Goal: Task Accomplishment & Management: Manage account settings

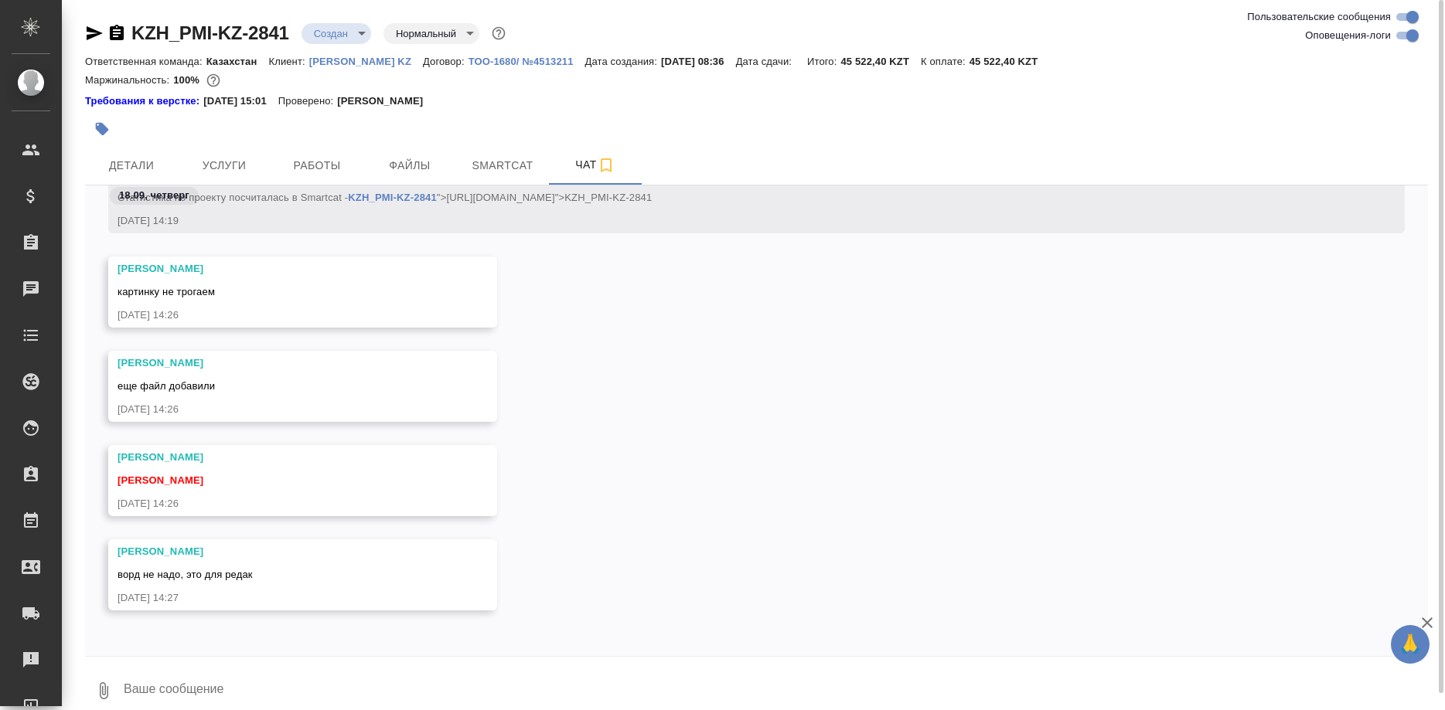
scroll to position [463, 0]
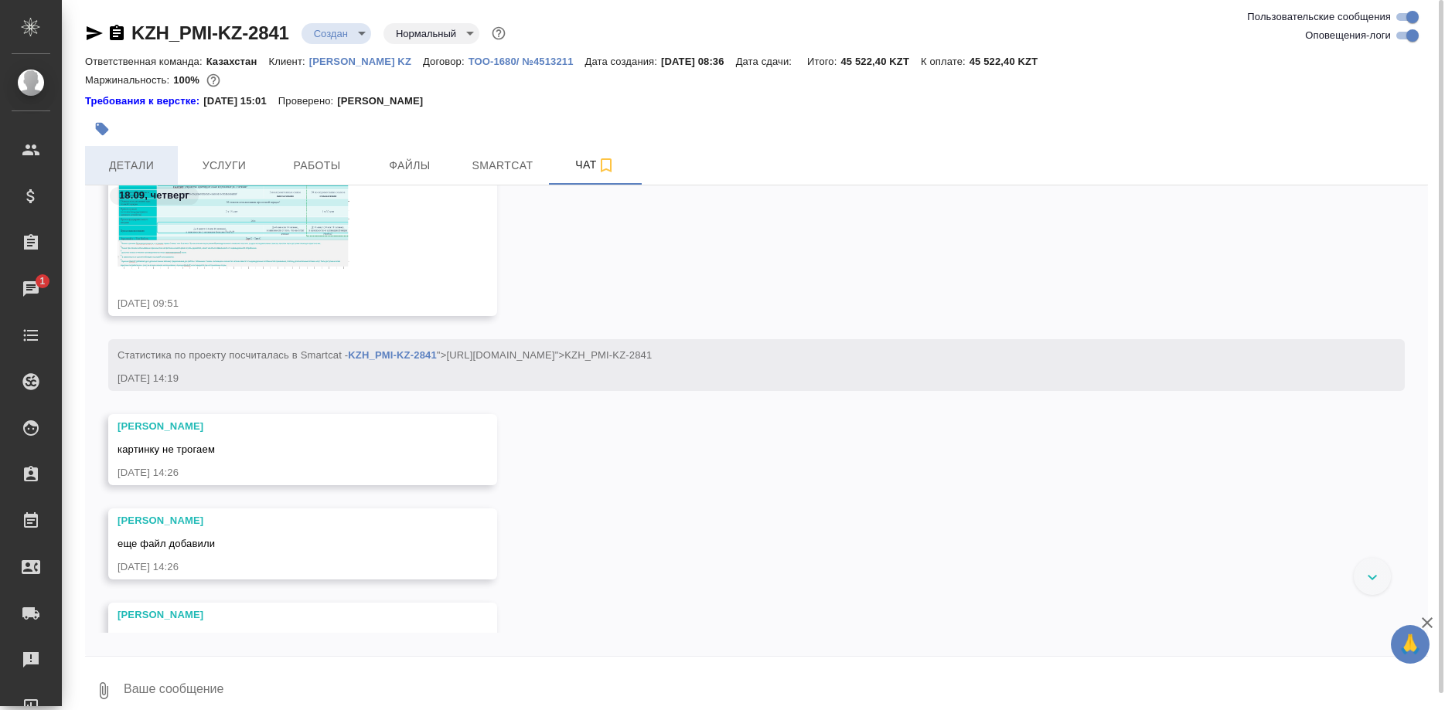
click at [134, 165] on span "Детали" at bounding box center [131, 165] width 74 height 19
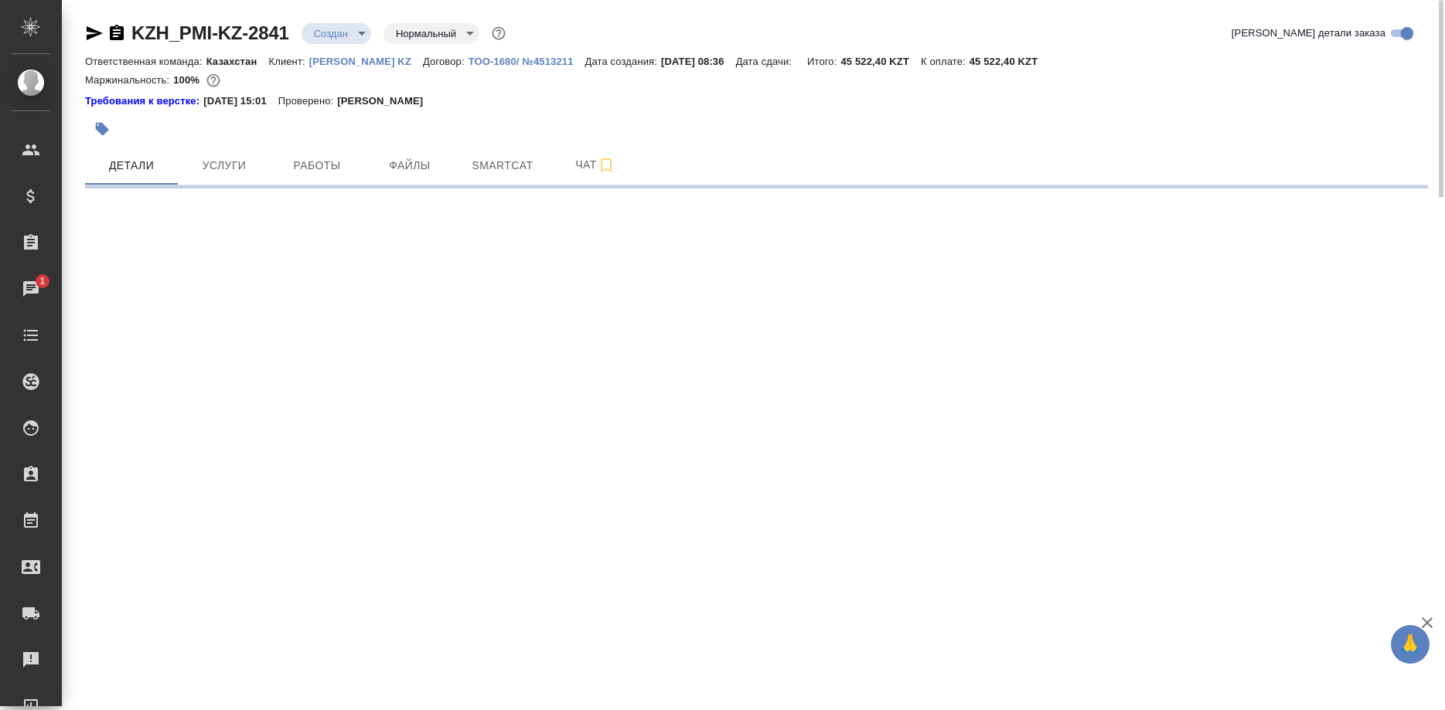
select select "RU"
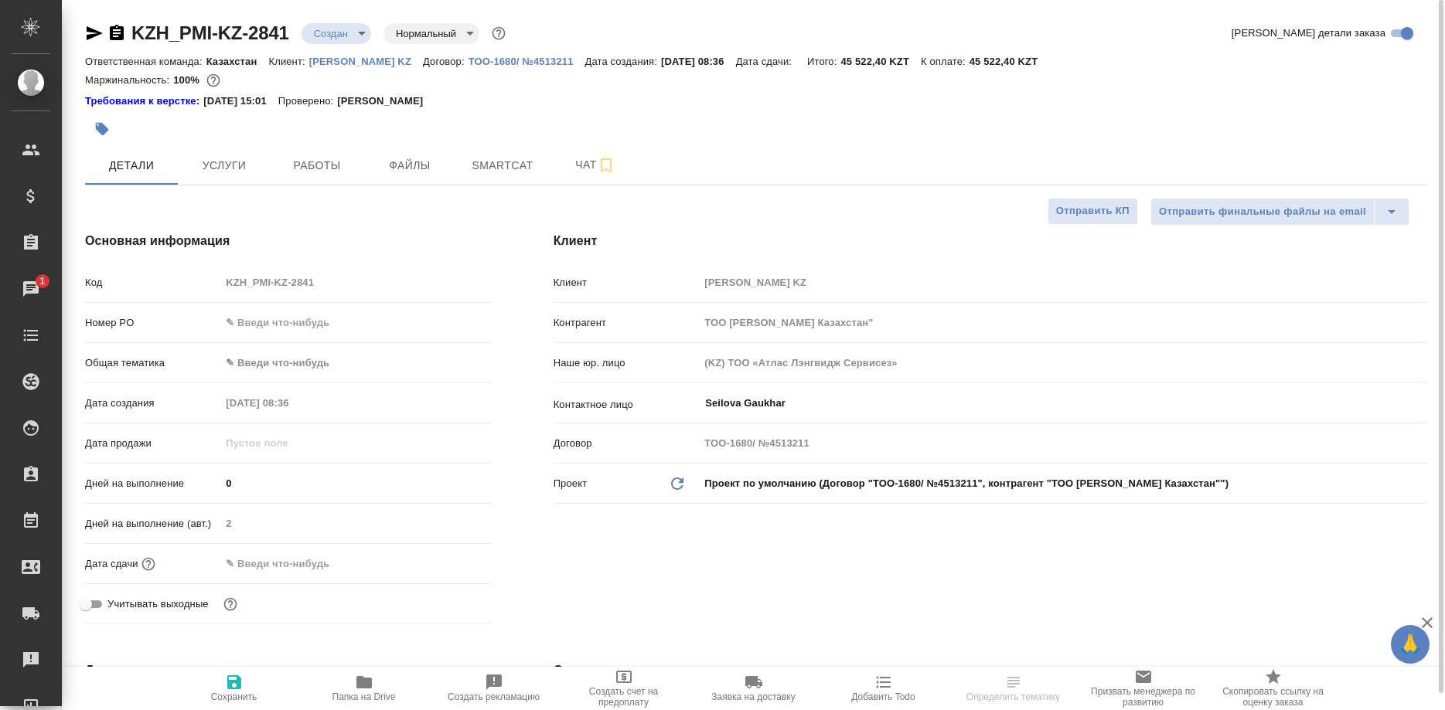
type textarea "x"
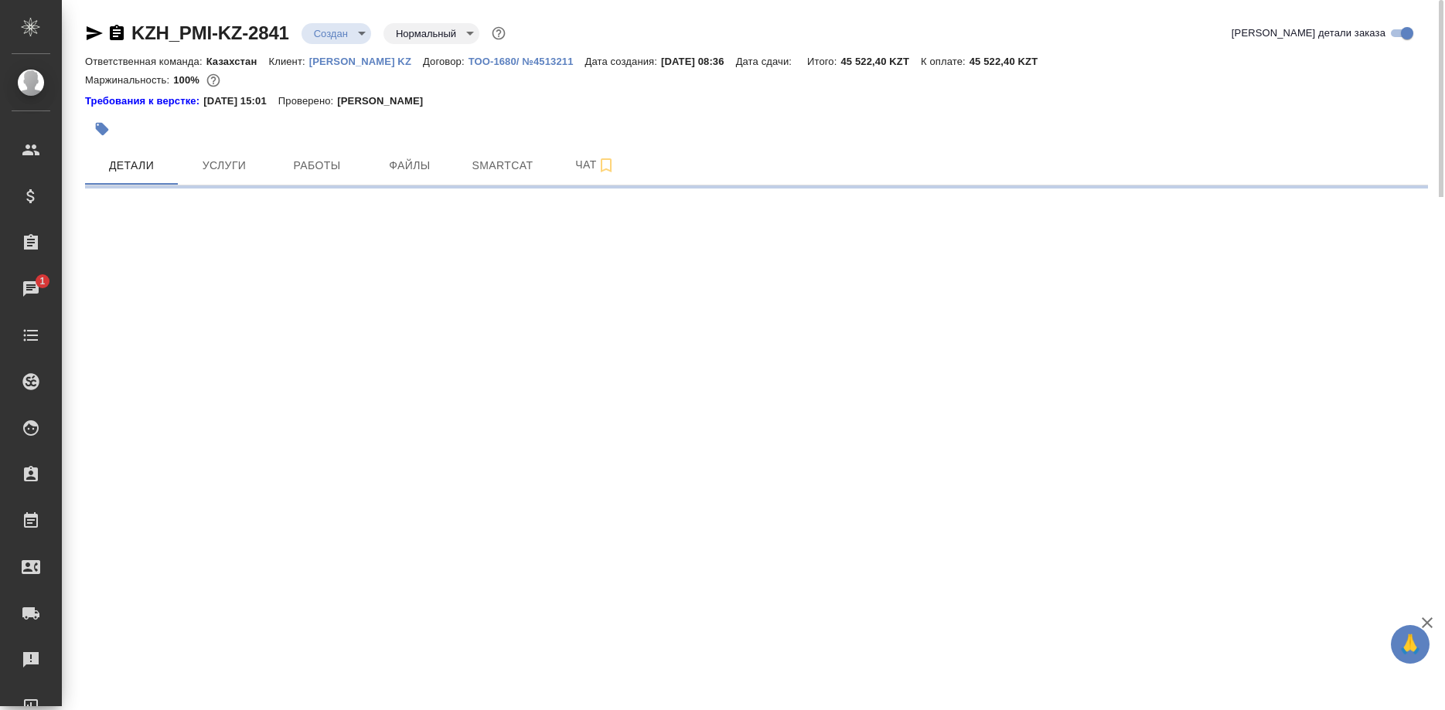
select select "RU"
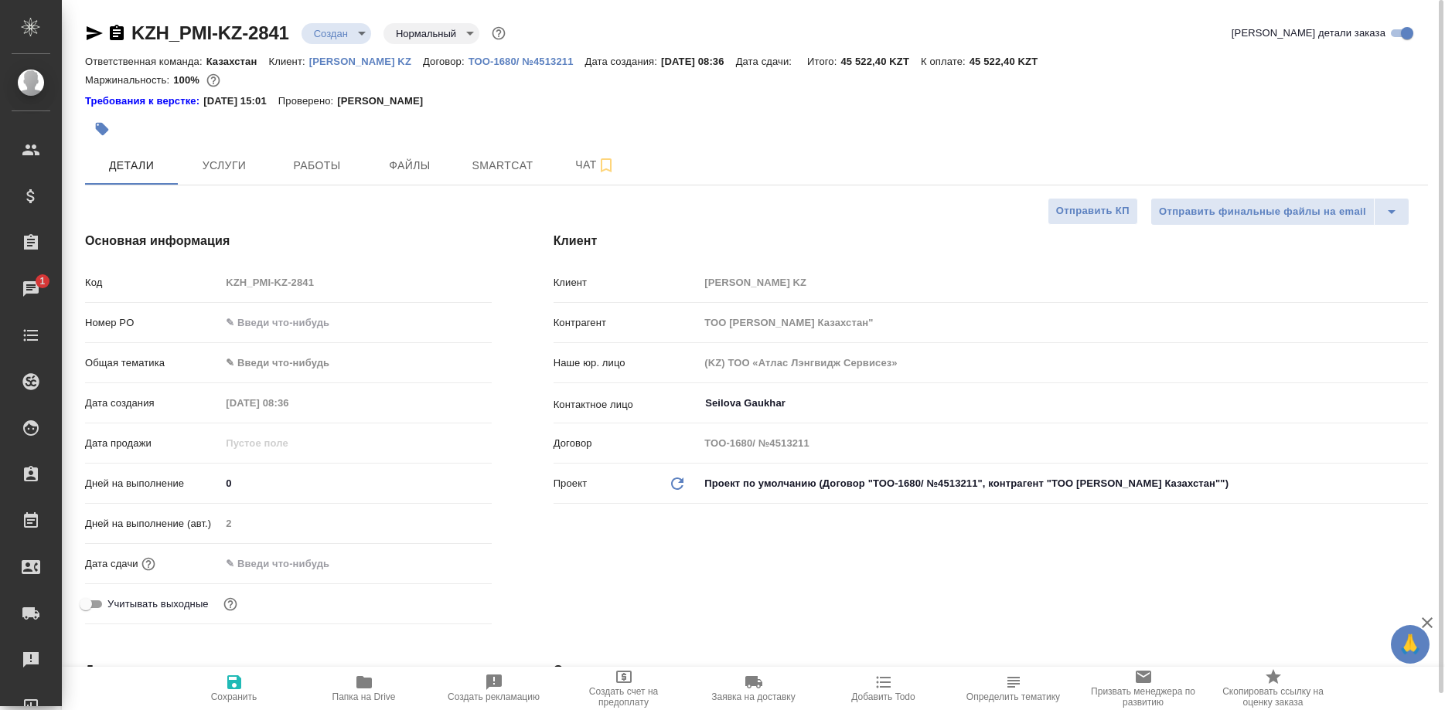
type textarea "x"
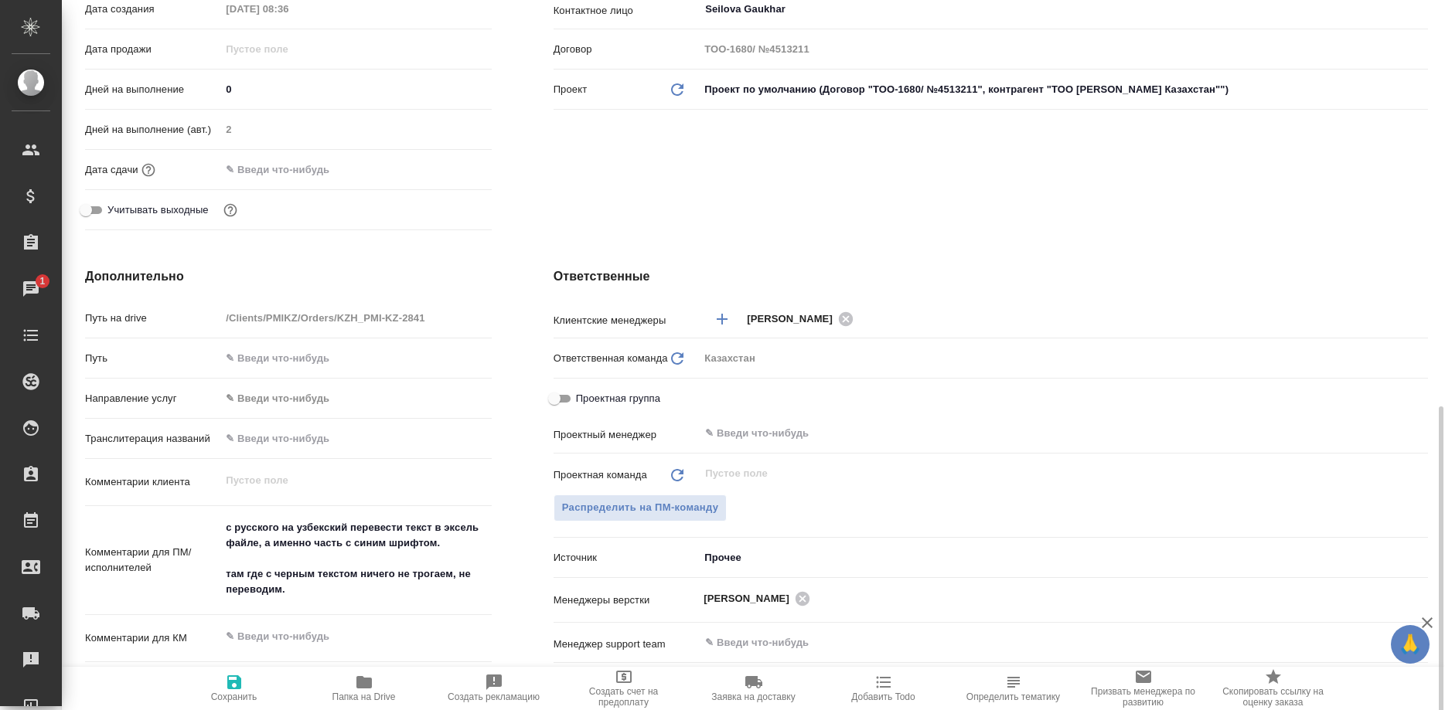
scroll to position [631, 0]
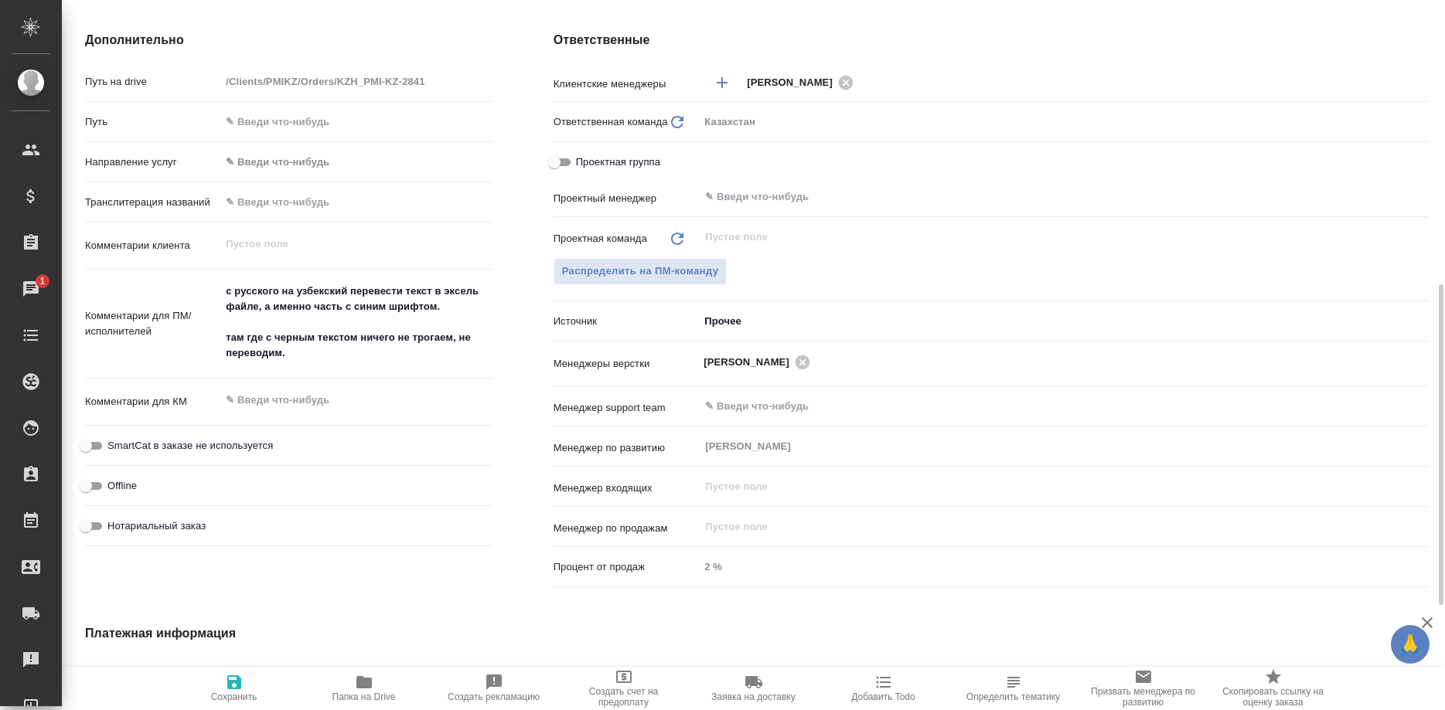
click at [356, 680] on icon "button" at bounding box center [364, 682] width 19 height 19
type textarea "x"
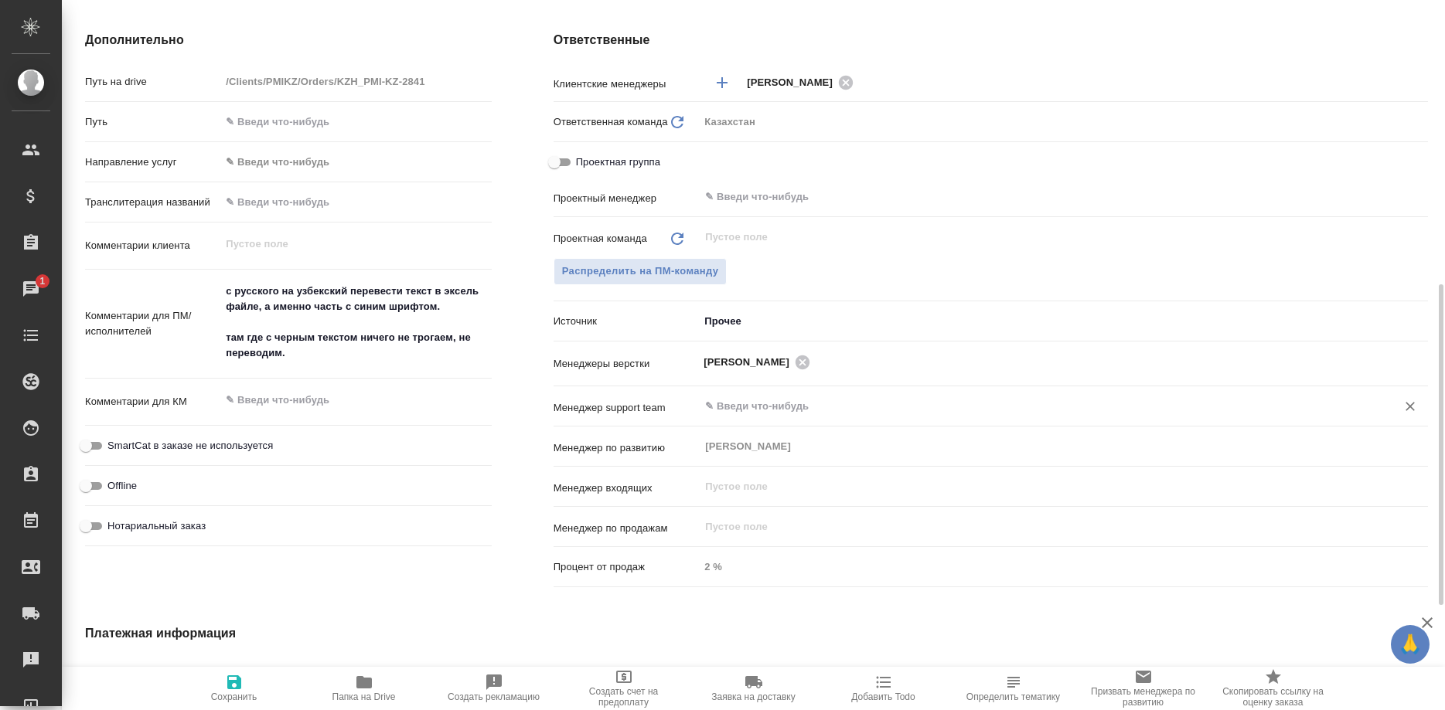
type textarea "x"
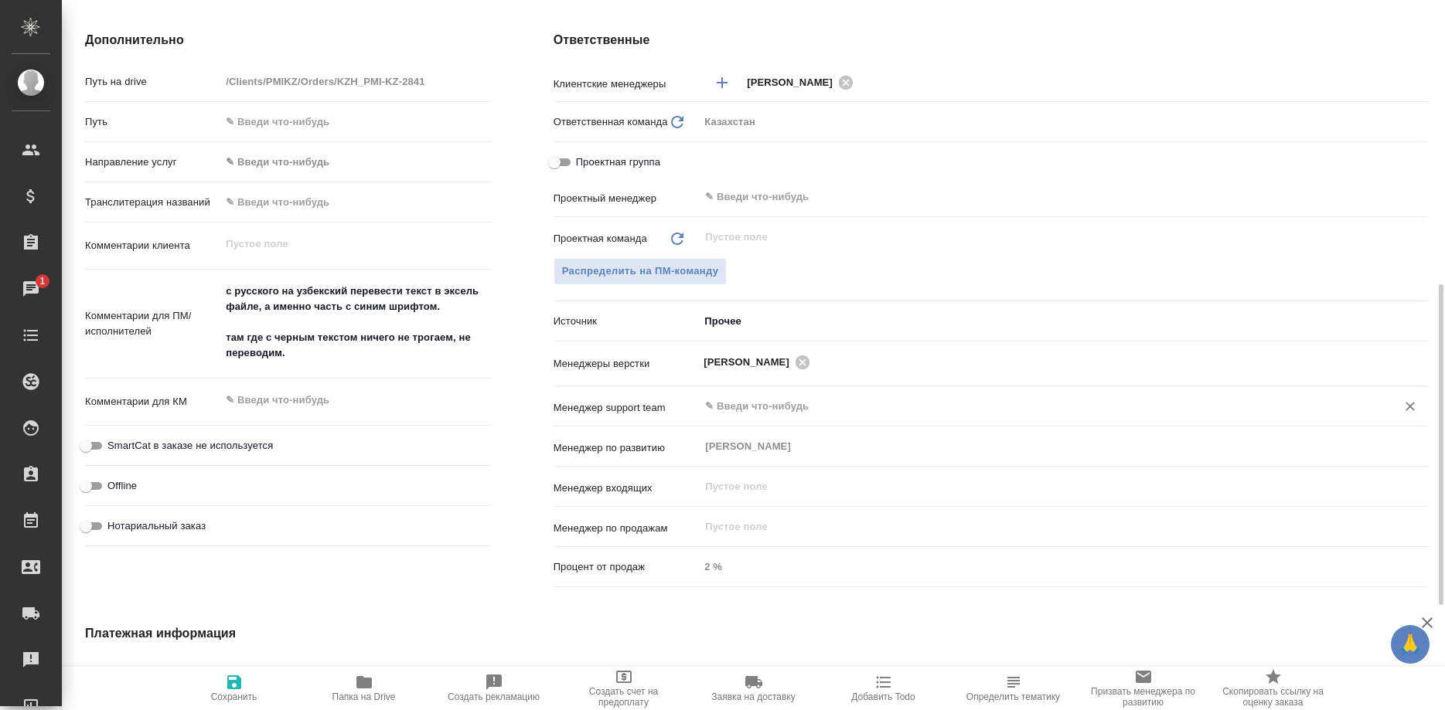
type textarea "x"
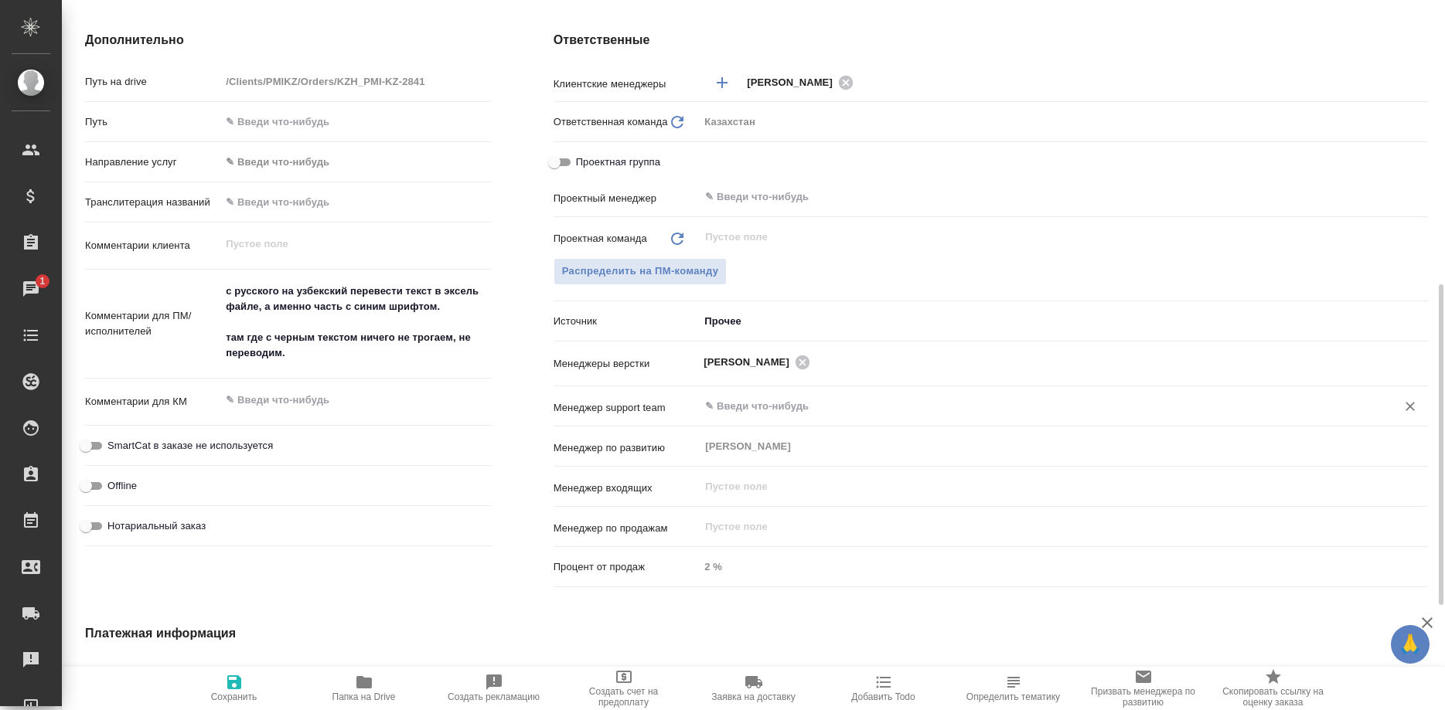
type textarea "x"
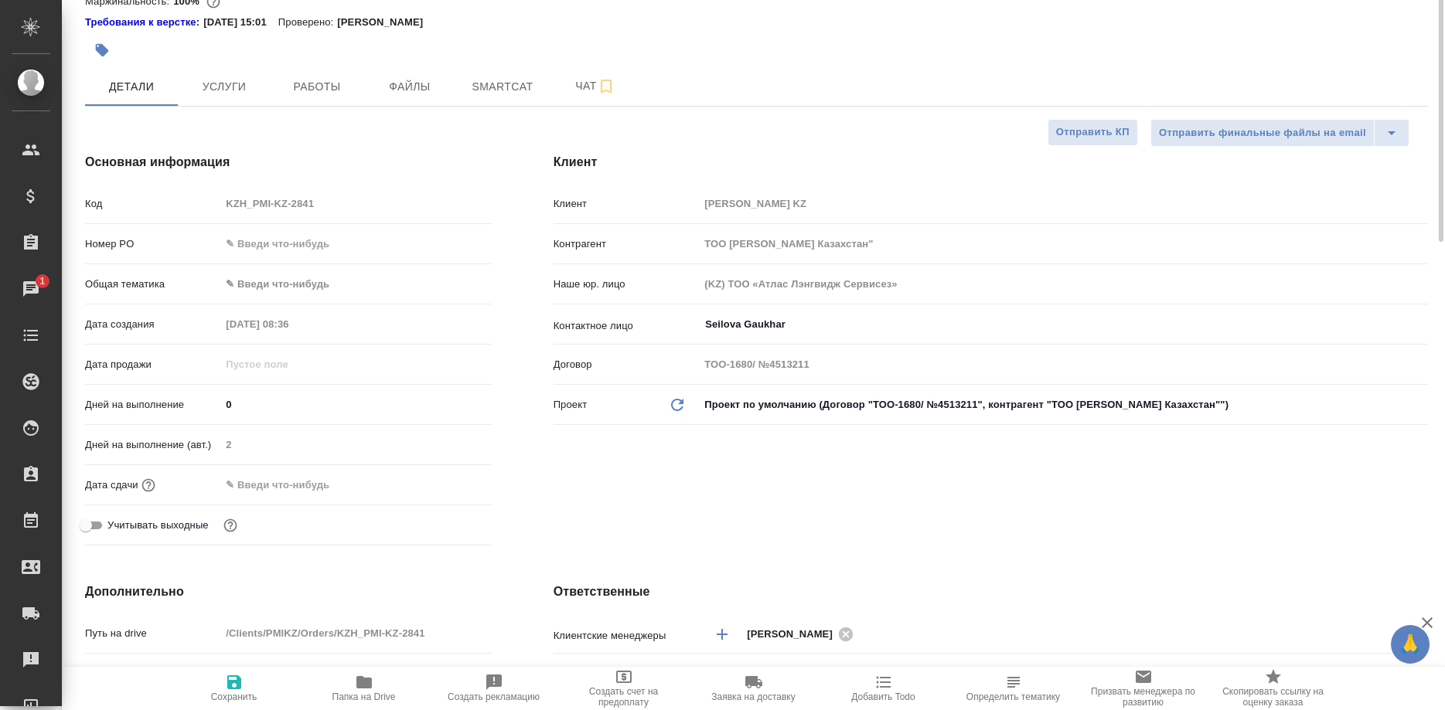
scroll to position [0, 0]
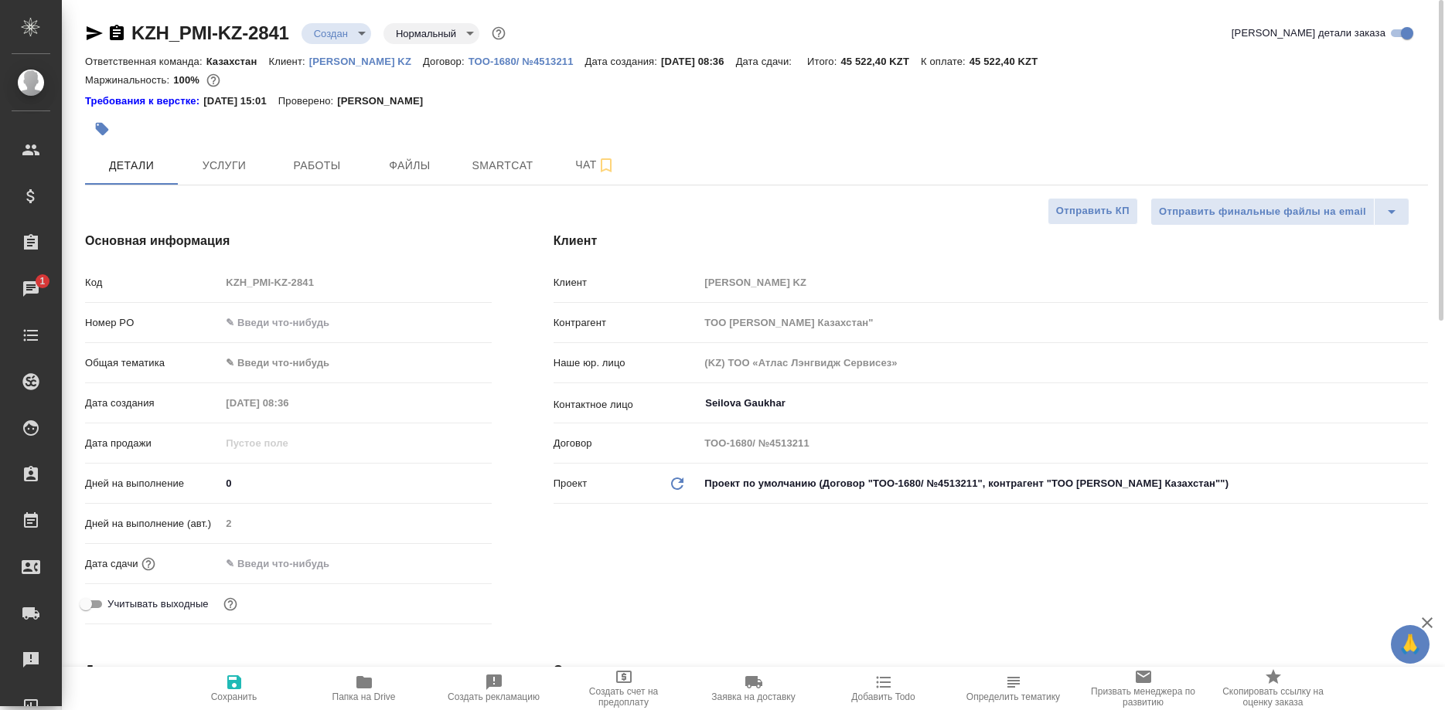
click at [87, 30] on icon "button" at bounding box center [95, 33] width 16 height 14
type textarea "x"
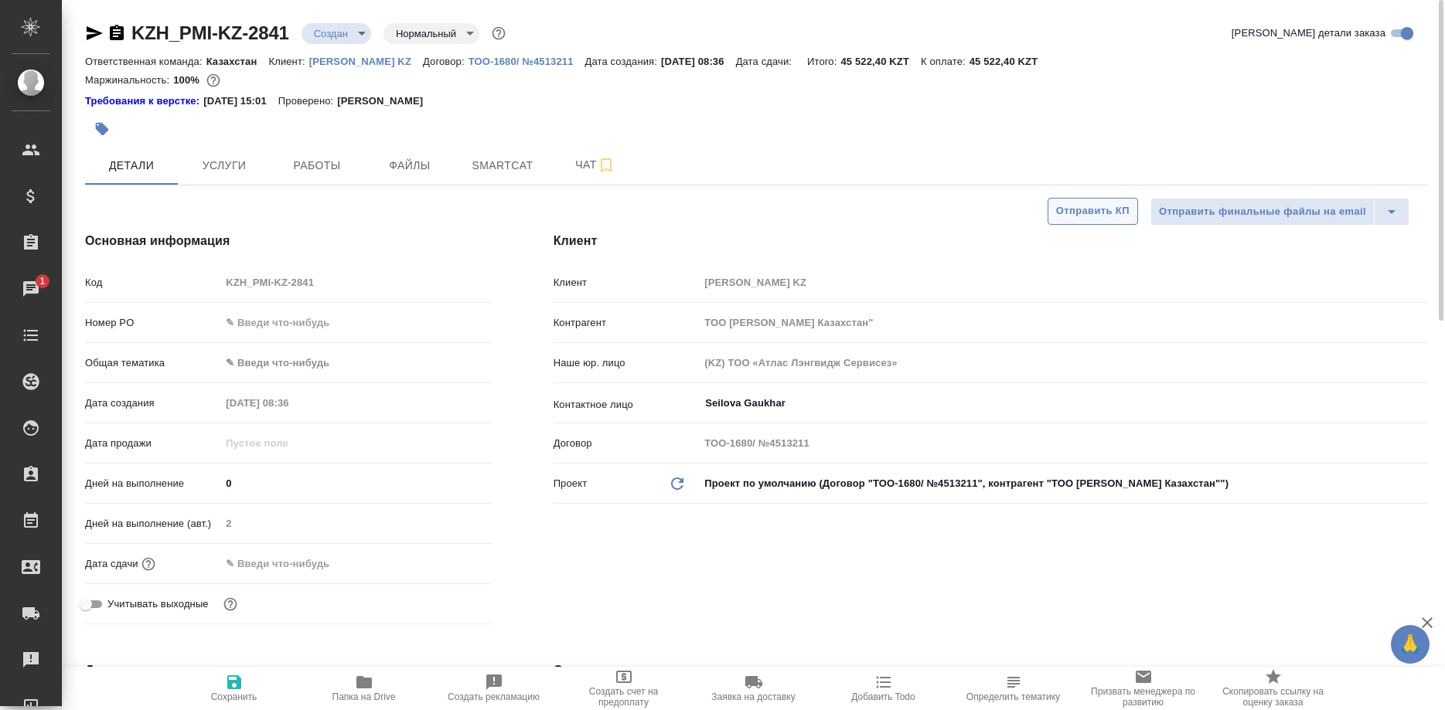
type textarea "x"
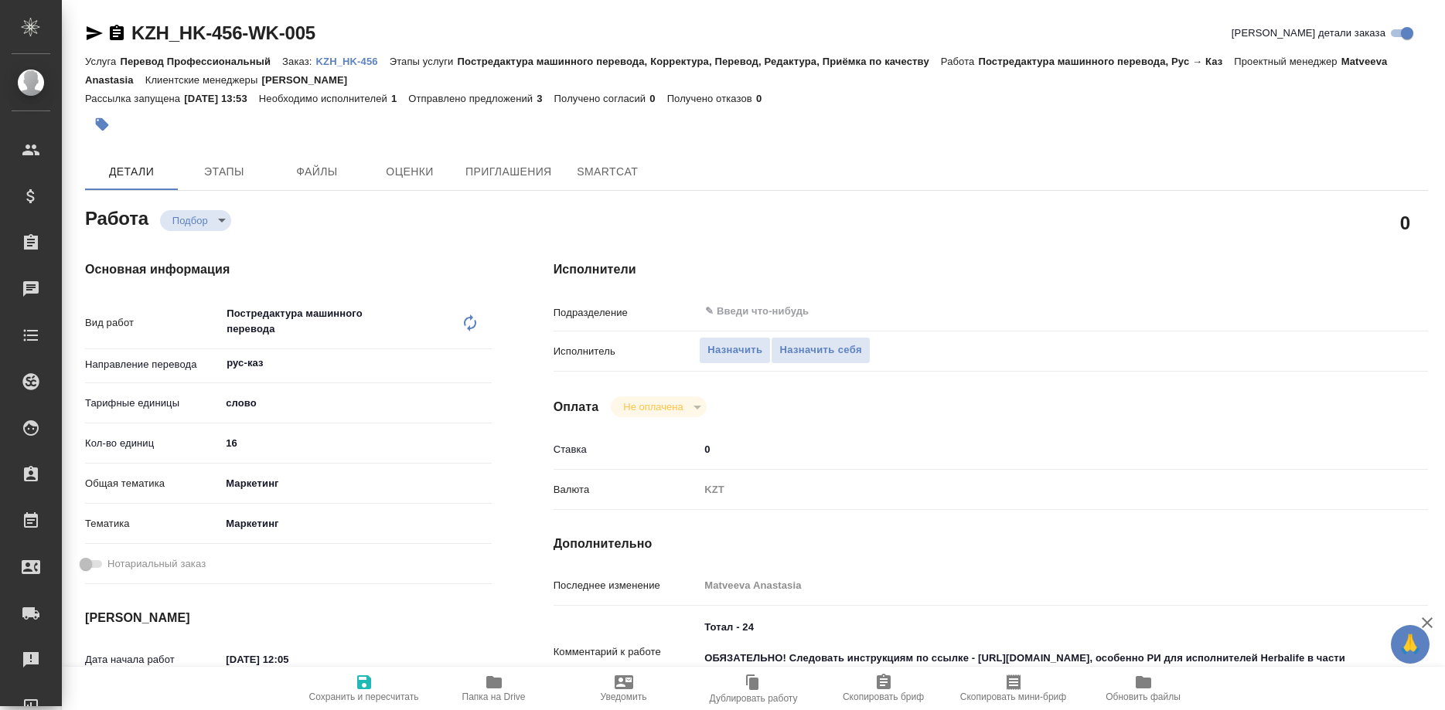
type textarea "x"
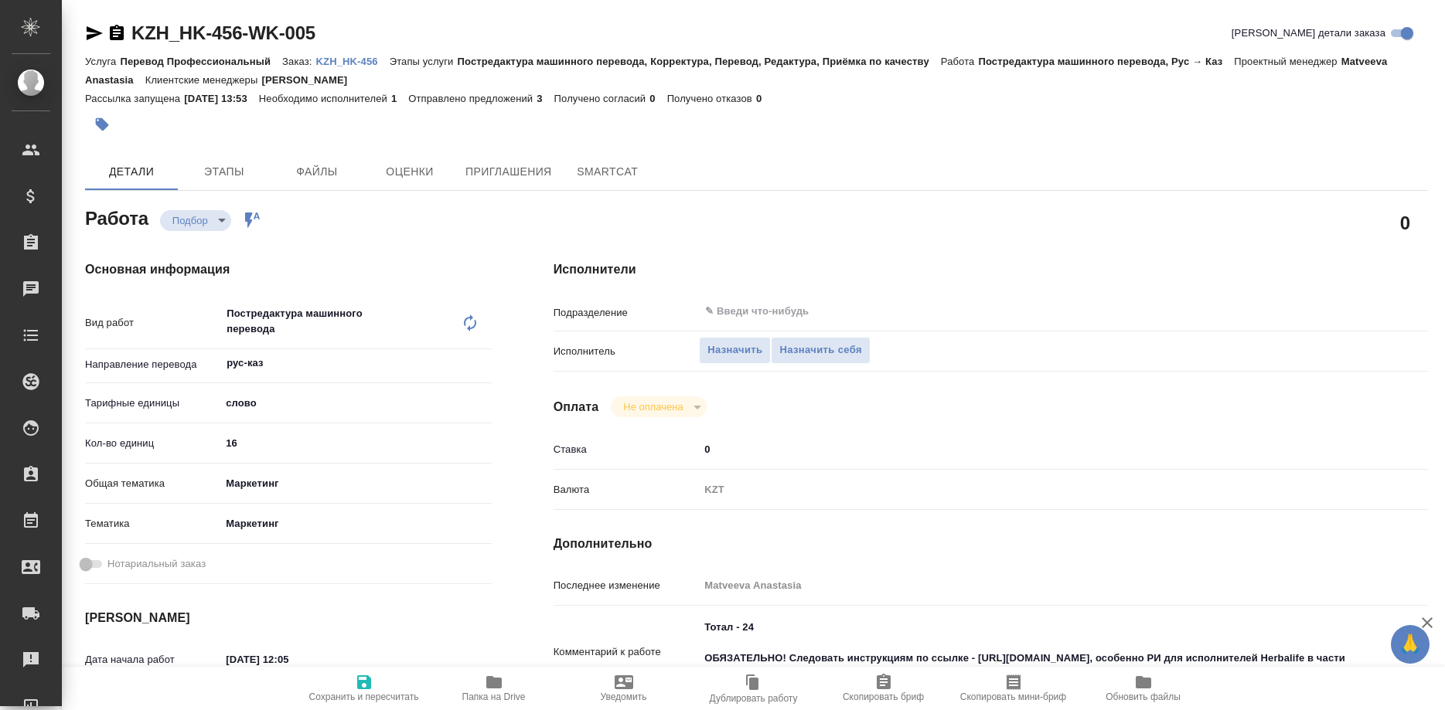
type textarea "x"
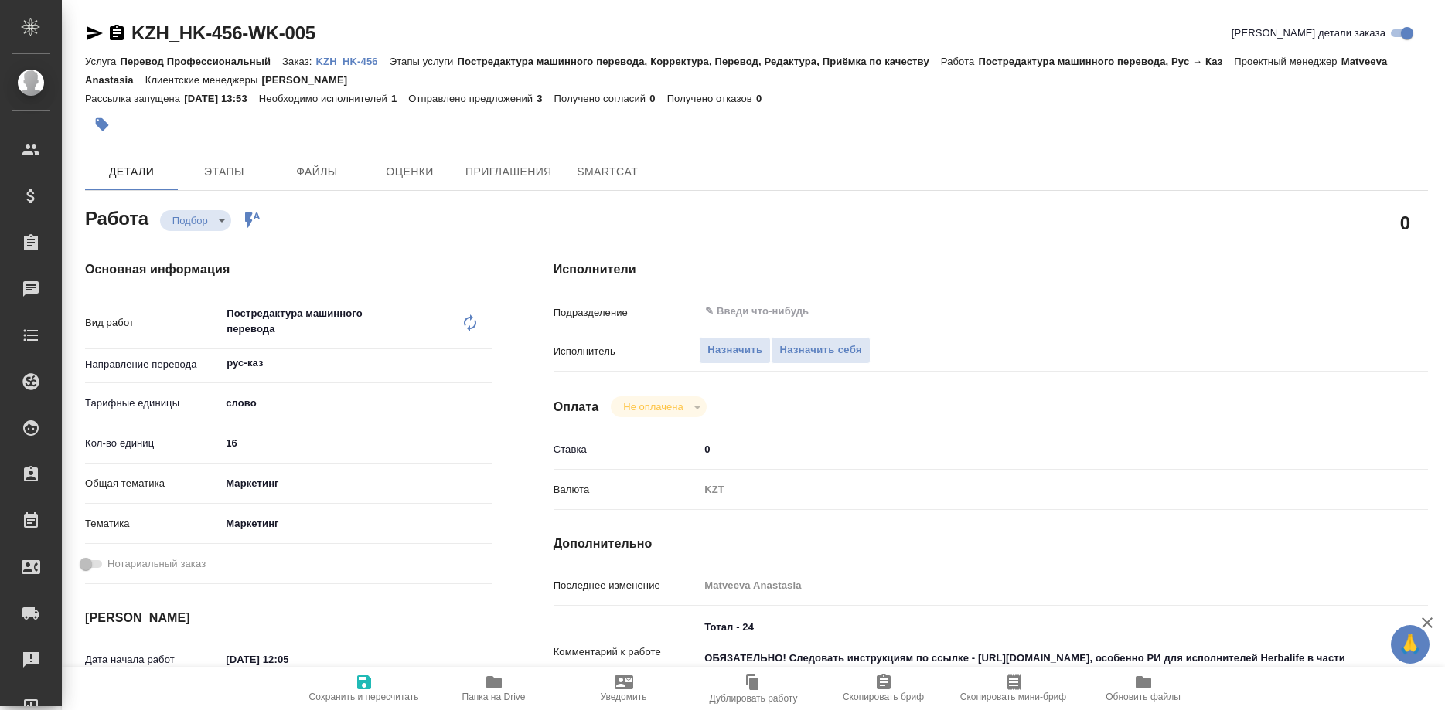
type textarea "x"
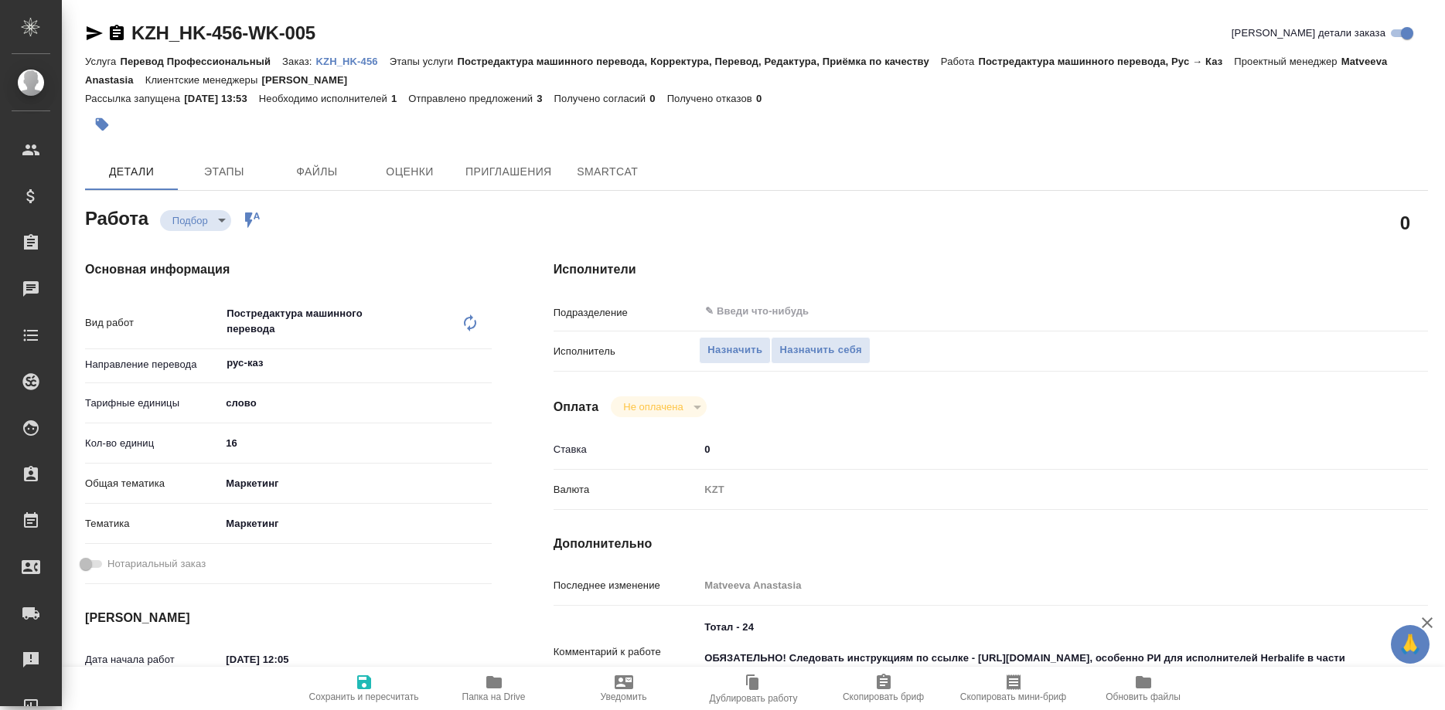
type textarea "x"
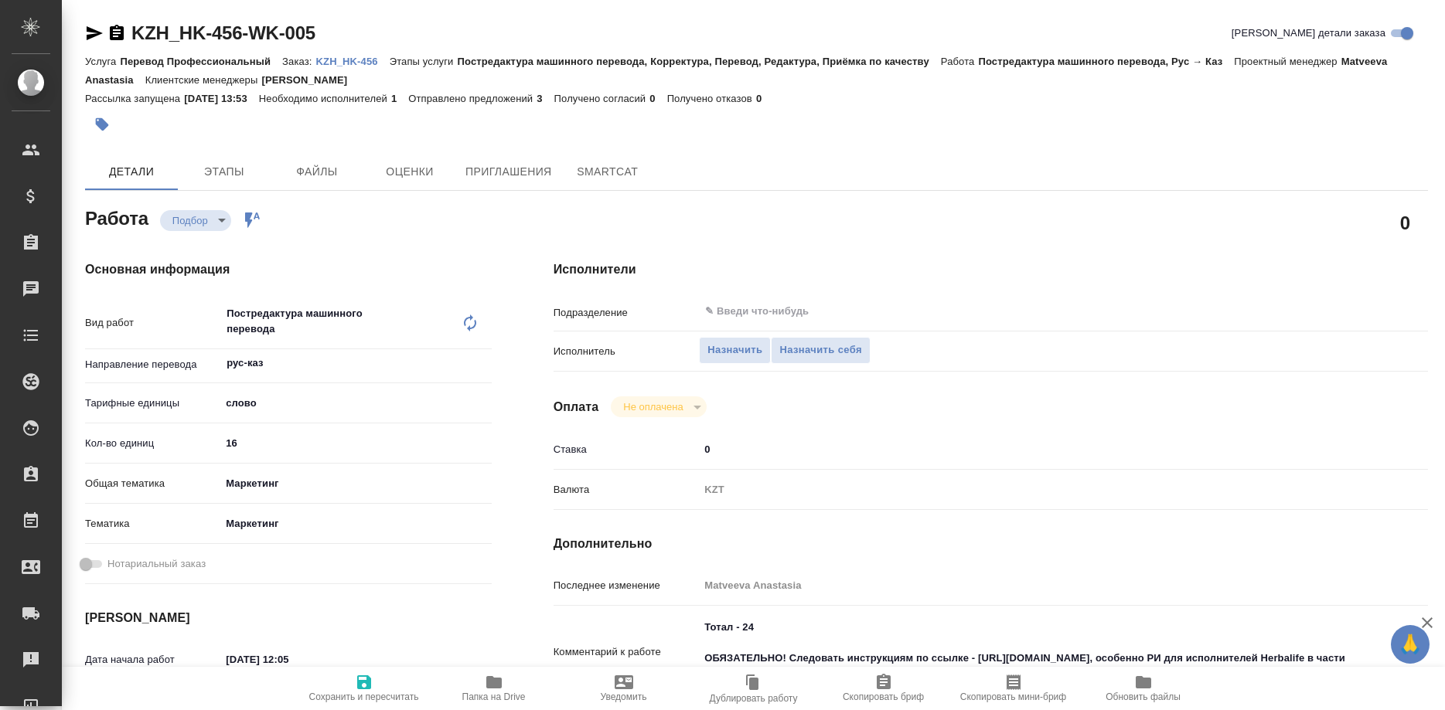
click at [352, 62] on p "KZH_HK-456" at bounding box center [352, 62] width 73 height 12
type textarea "x"
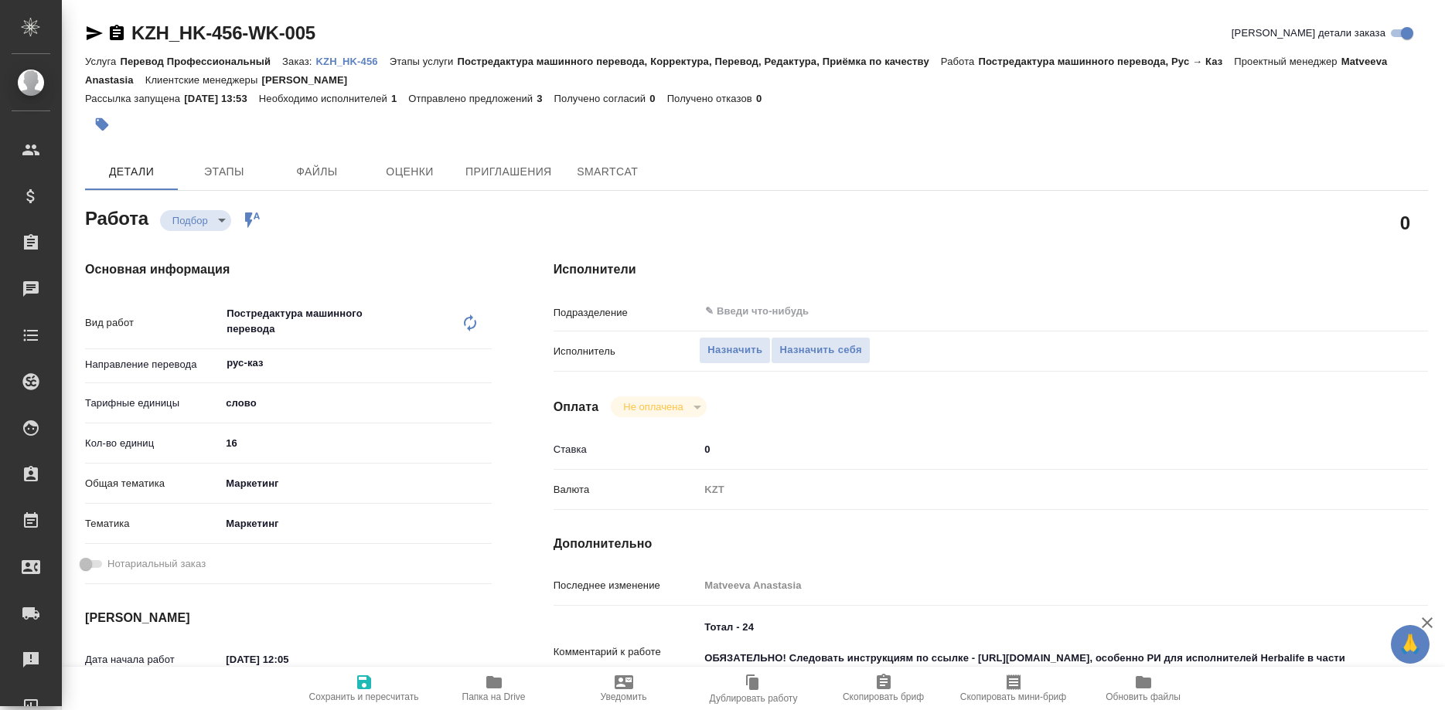
type textarea "x"
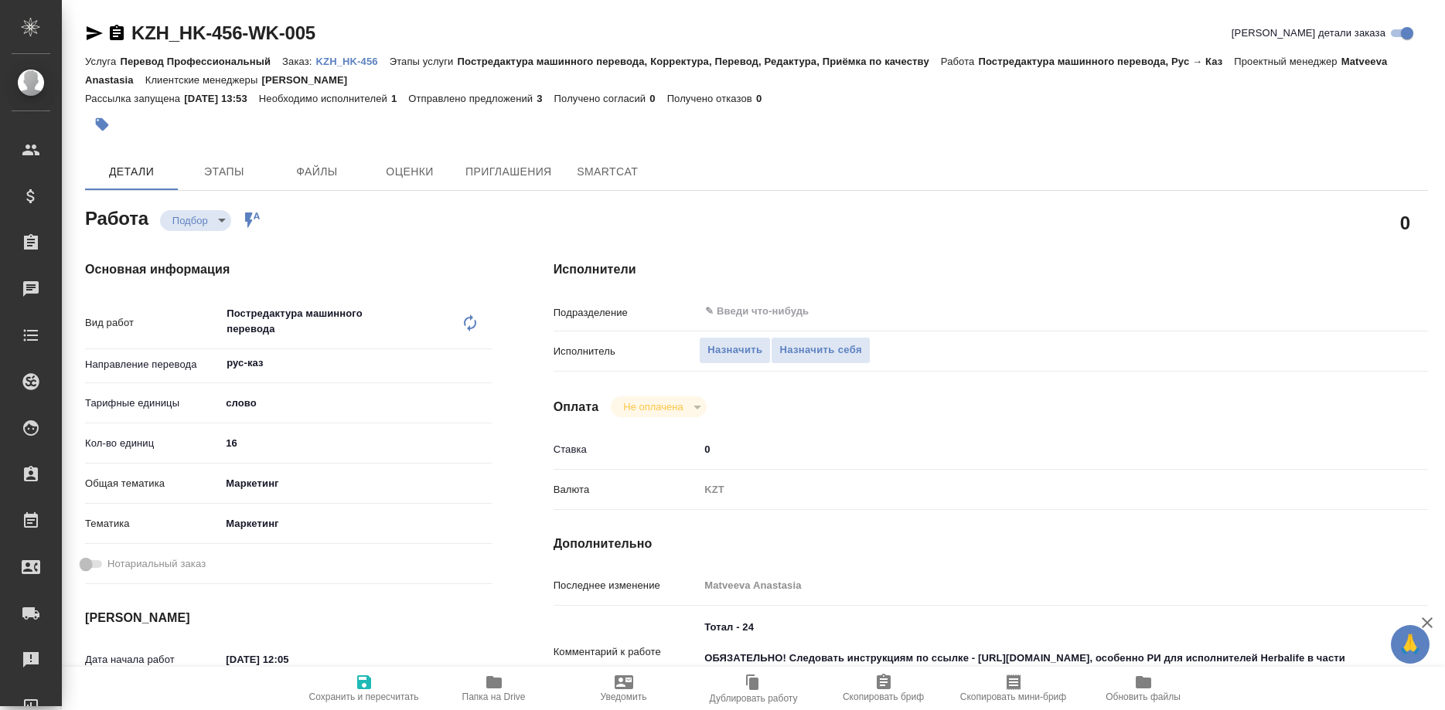
type textarea "x"
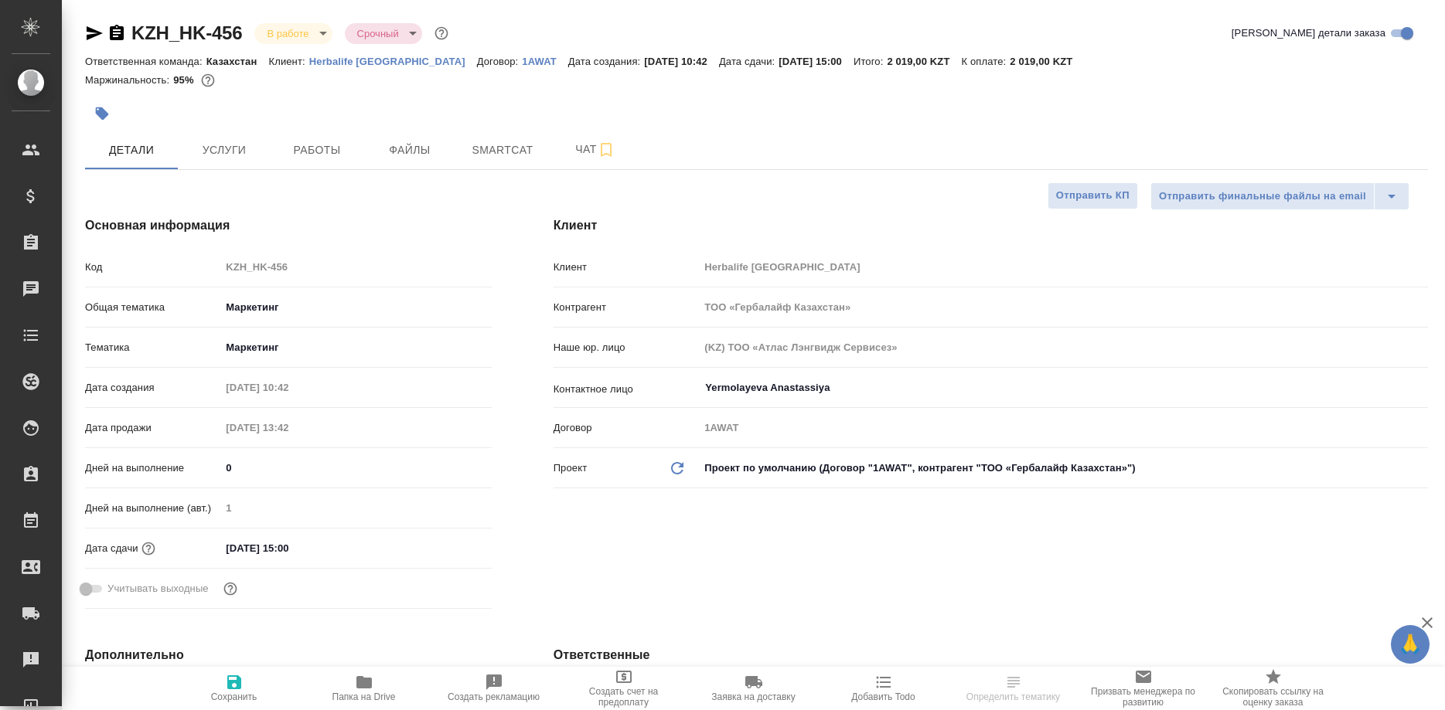
select select "RU"
click at [482, 154] on span "Smartcat" at bounding box center [502, 150] width 74 height 19
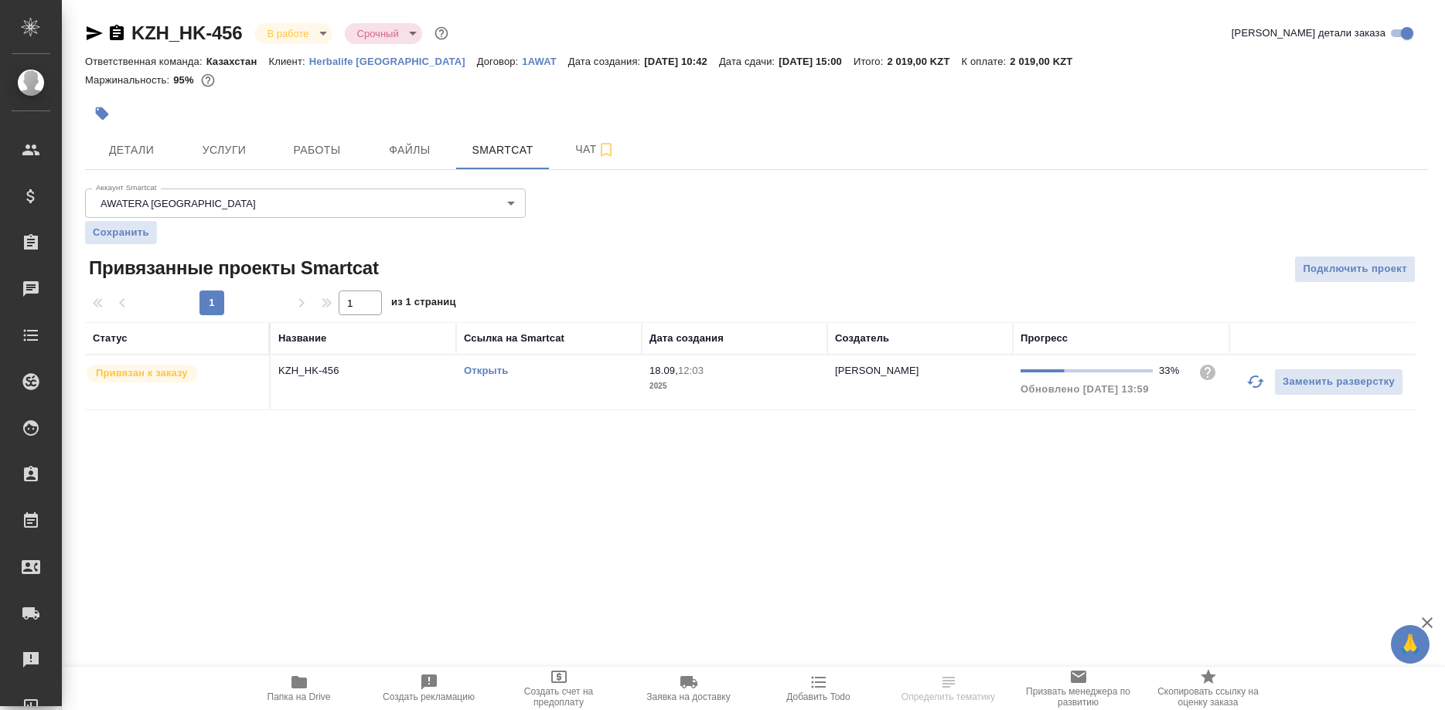
click at [493, 370] on link "Открыть" at bounding box center [486, 371] width 44 height 12
click at [493, 371] on link "Открыть" at bounding box center [486, 371] width 44 height 12
click at [308, 145] on span "Работы" at bounding box center [317, 150] width 74 height 19
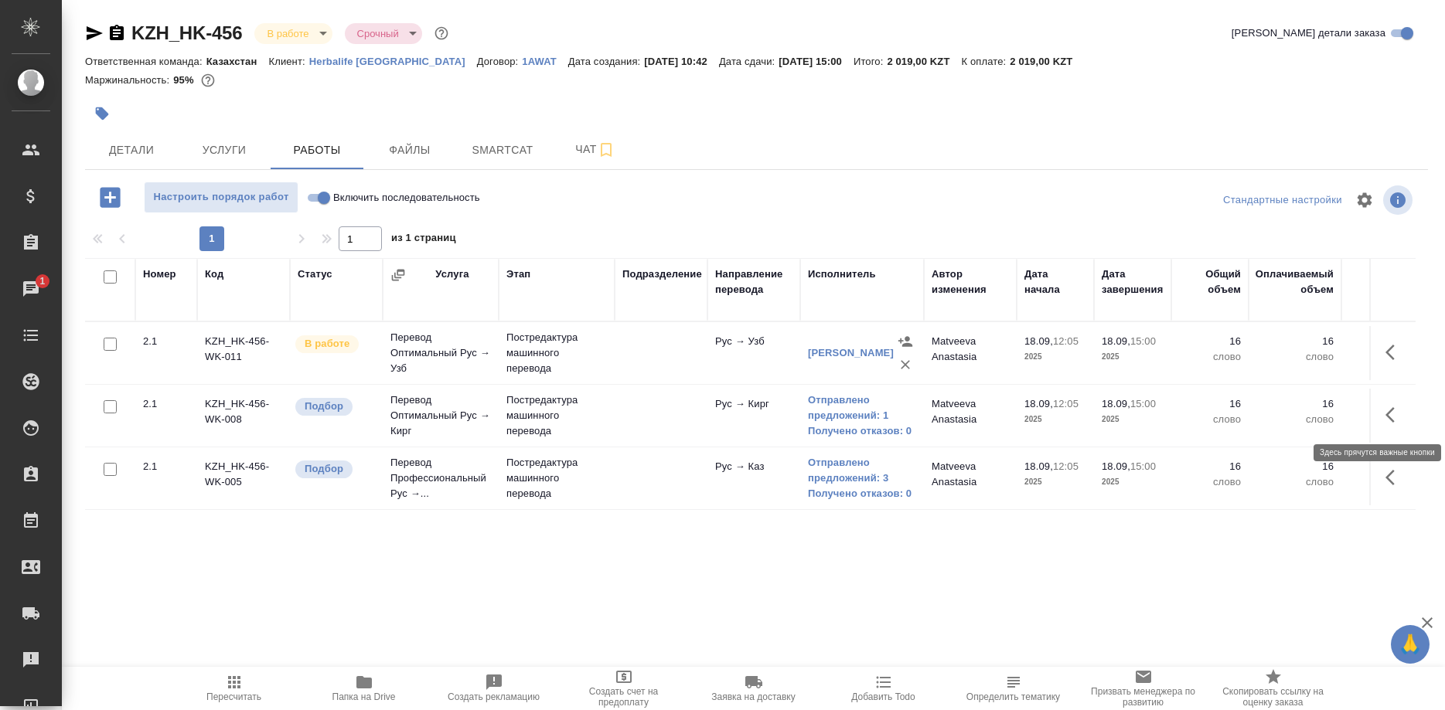
click at [1387, 414] on icon "button" at bounding box center [1389, 414] width 9 height 15
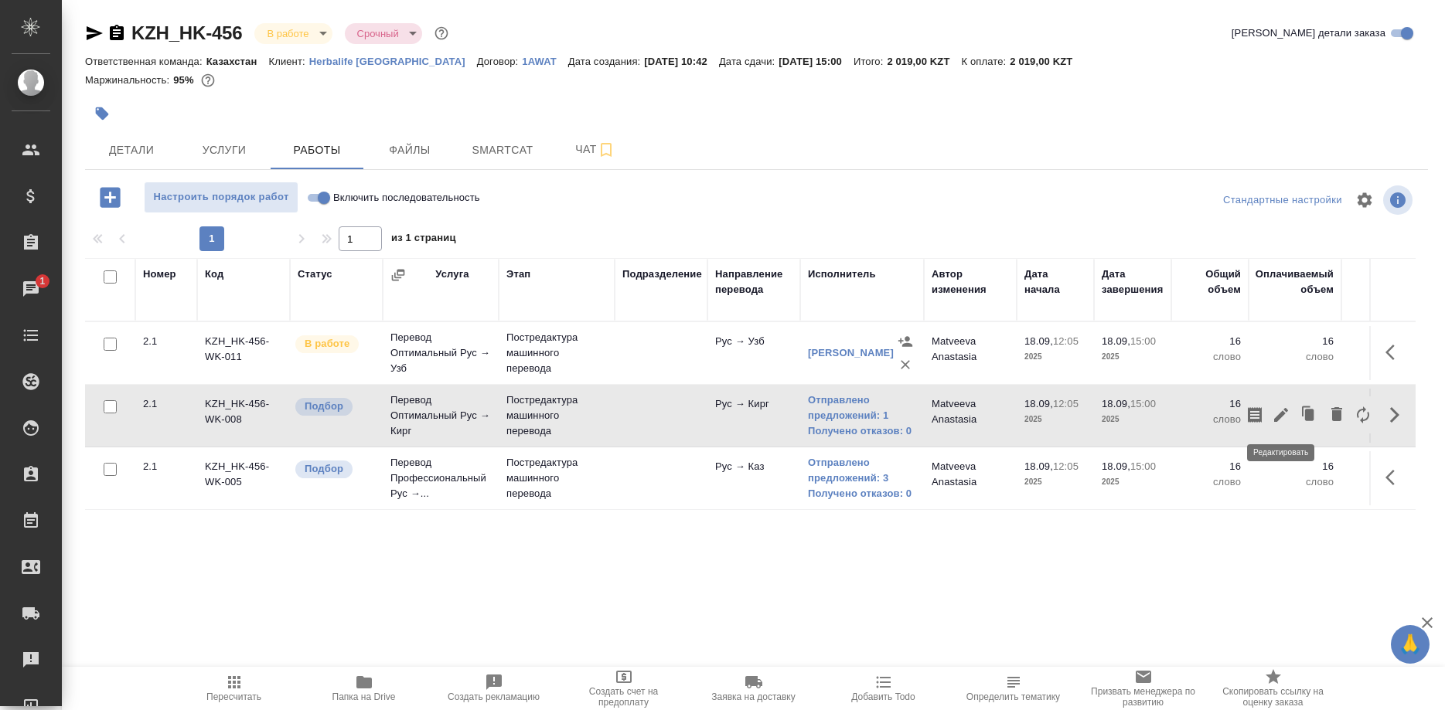
click at [1283, 415] on icon "button" at bounding box center [1281, 415] width 14 height 14
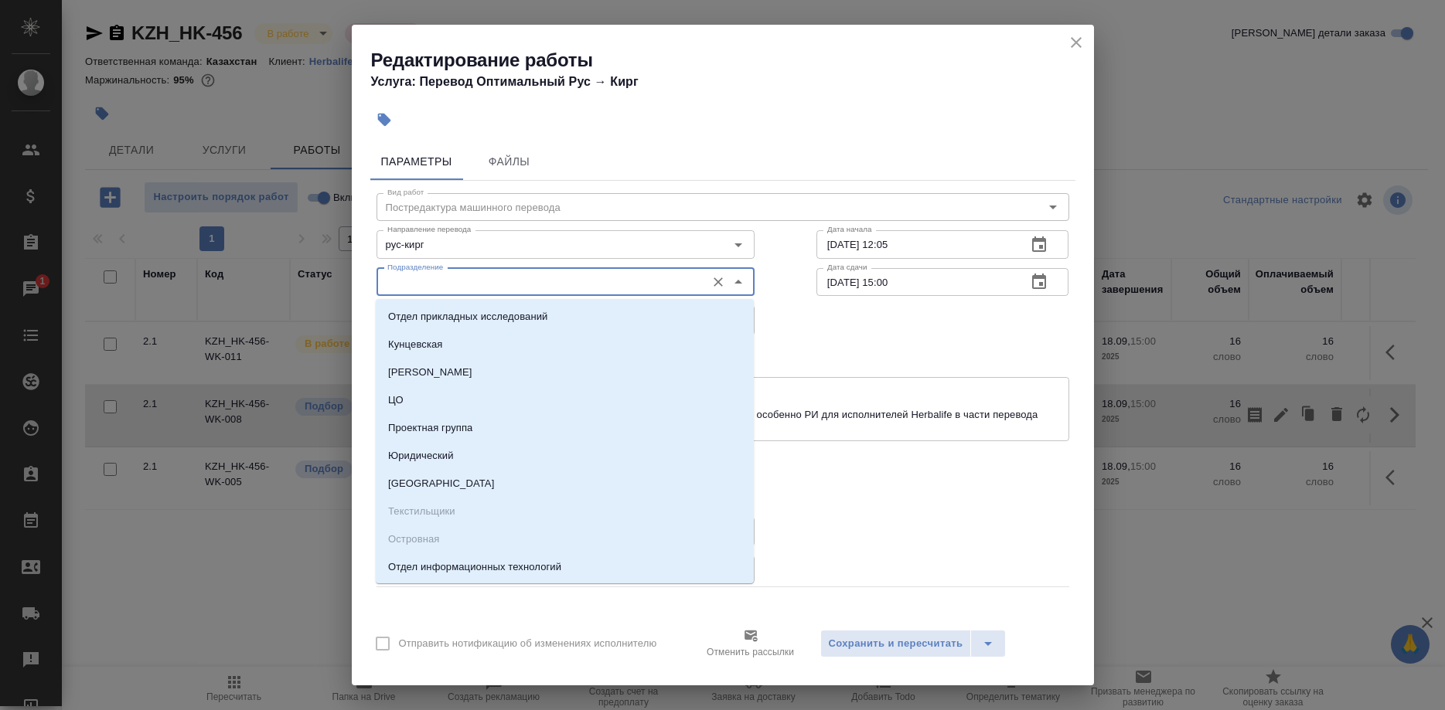
click at [611, 282] on input "Подразделение" at bounding box center [539, 282] width 317 height 19
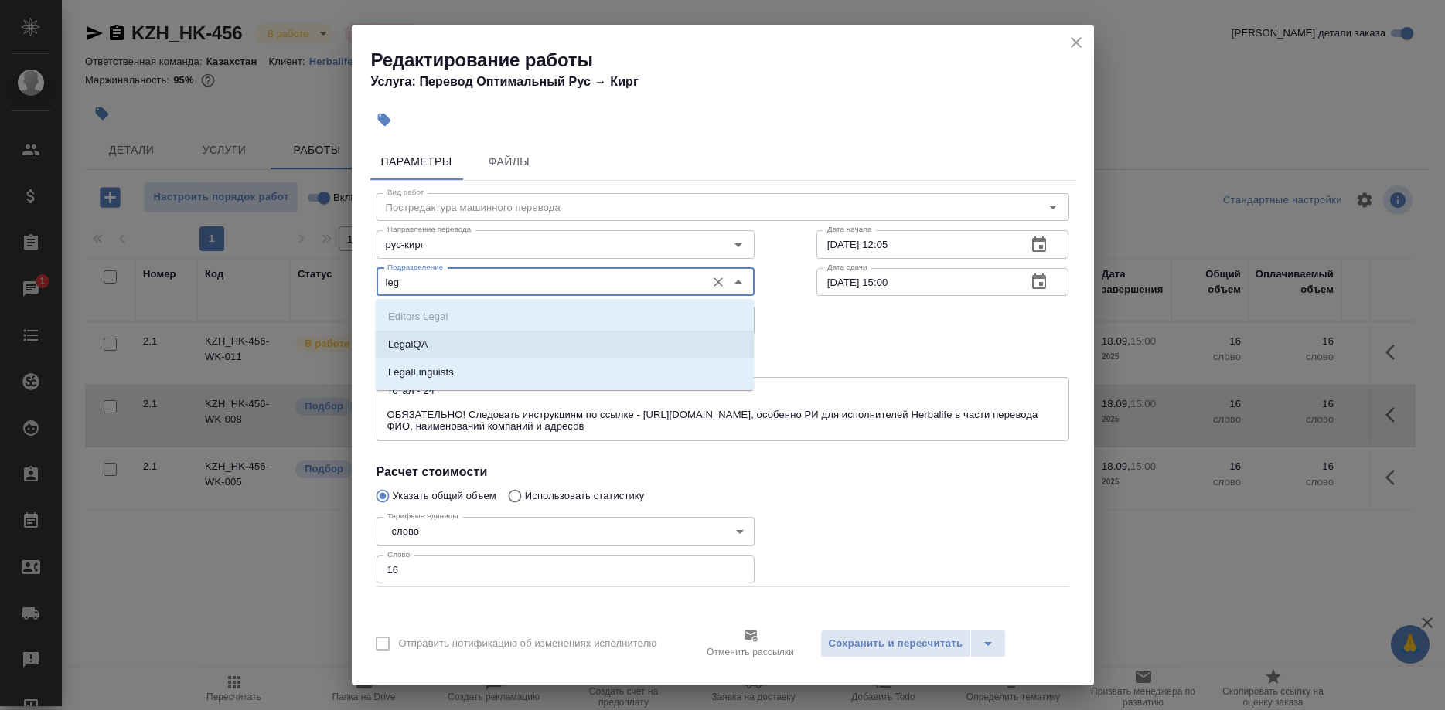
click at [448, 342] on li "LegalQA" at bounding box center [565, 345] width 378 height 28
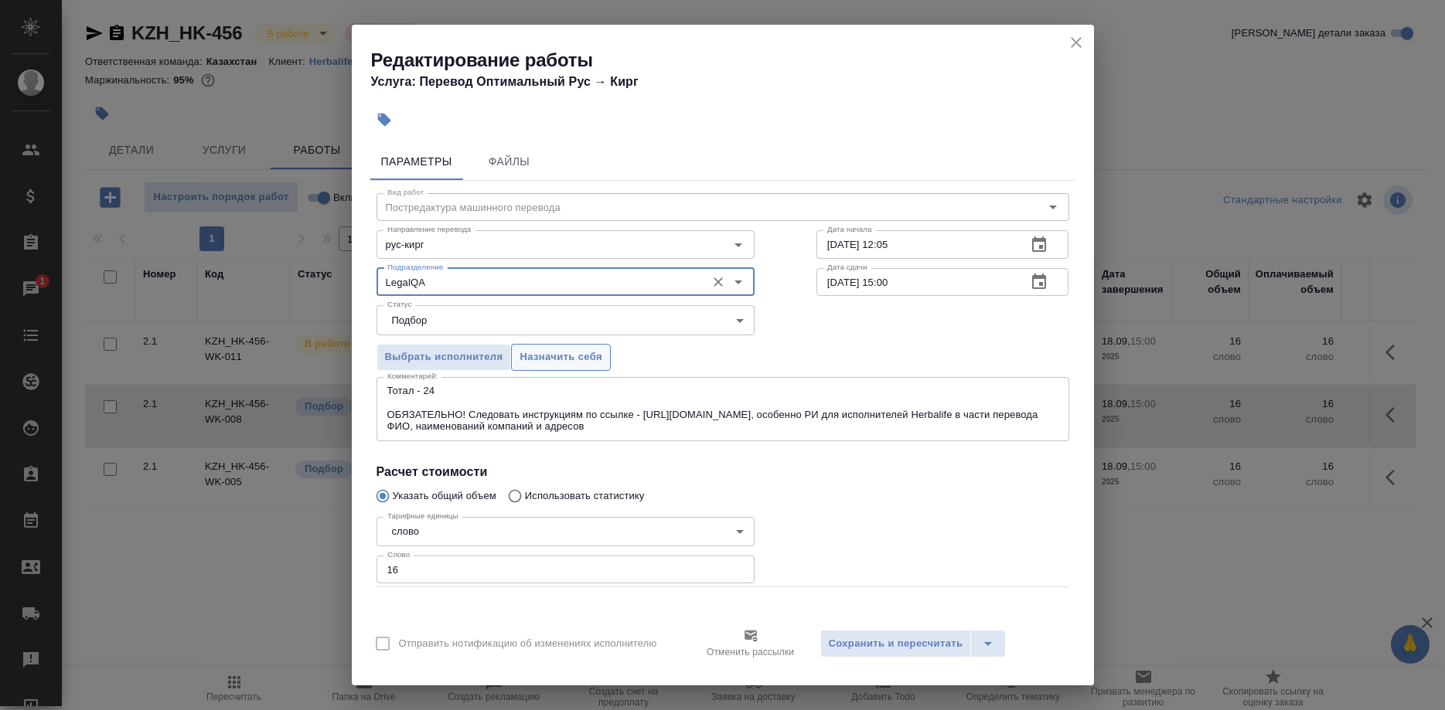
type input "LegalQA"
click at [546, 360] on span "Назначить себя" at bounding box center [560, 358] width 82 height 18
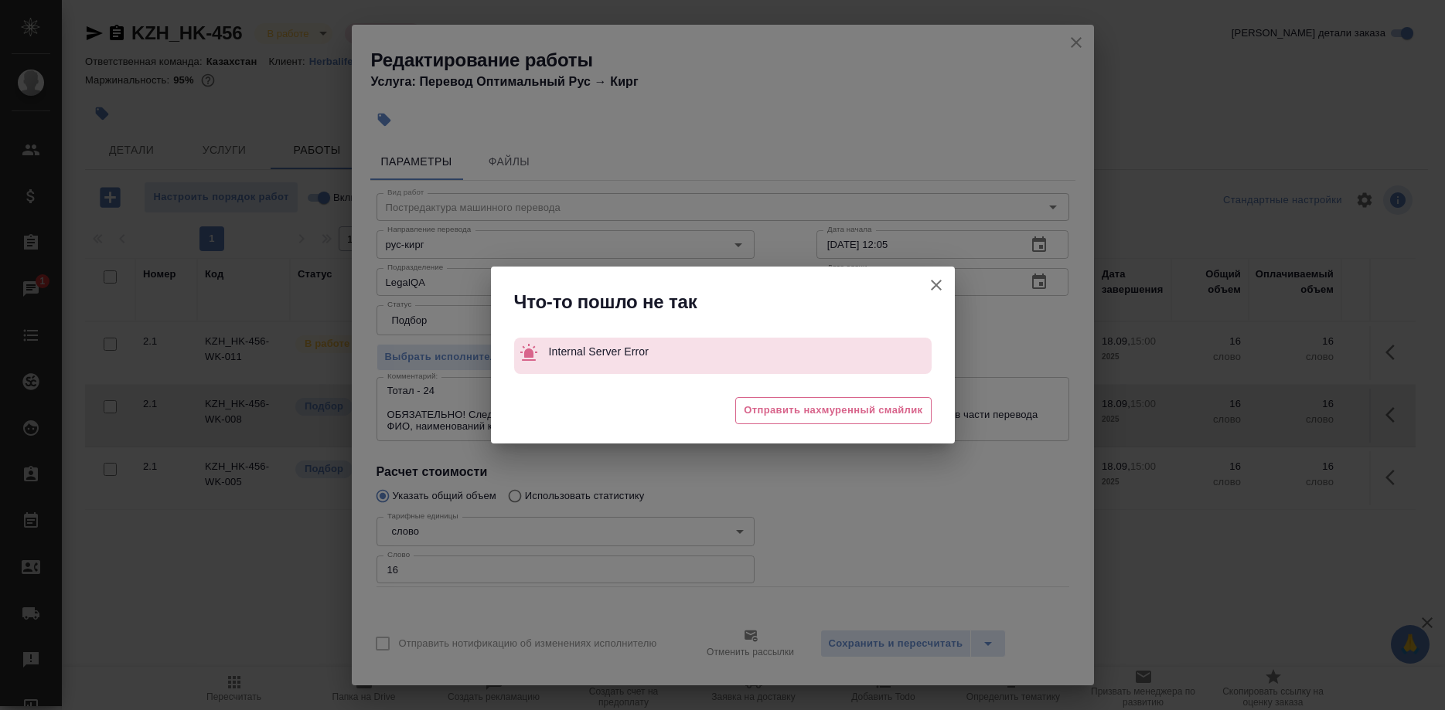
click at [927, 283] on icon "button" at bounding box center [936, 285] width 19 height 19
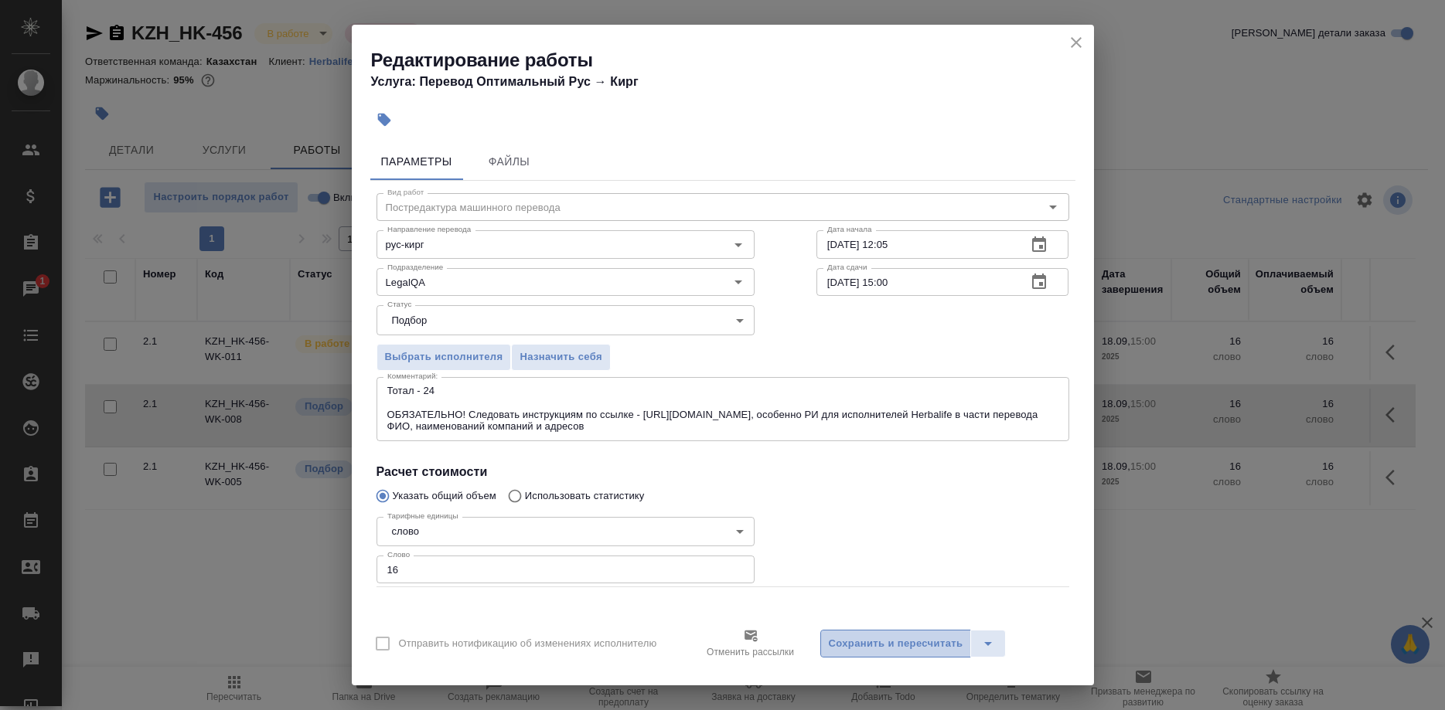
click at [908, 639] on span "Сохранить и пересчитать" at bounding box center [896, 644] width 134 height 18
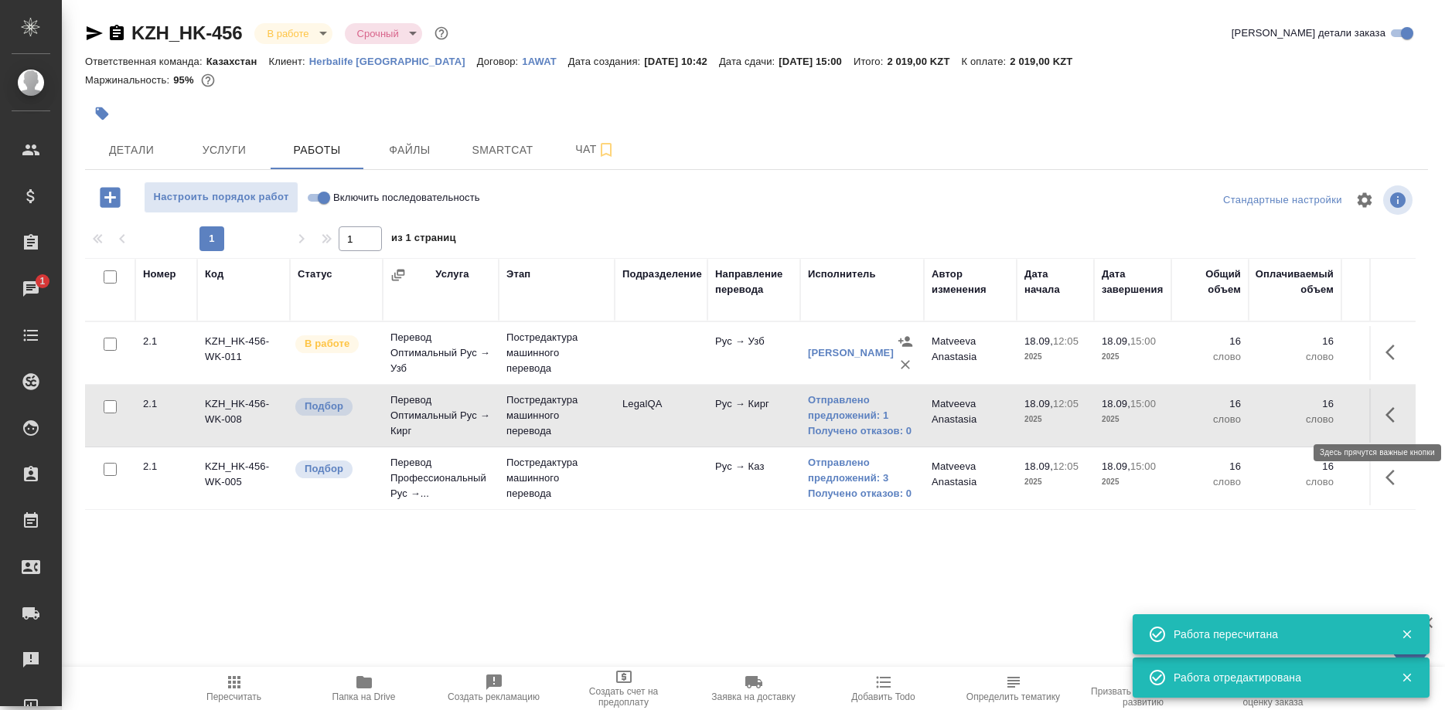
click at [1383, 417] on button "button" at bounding box center [1394, 415] width 37 height 37
click at [1274, 417] on icon "button" at bounding box center [1280, 415] width 19 height 19
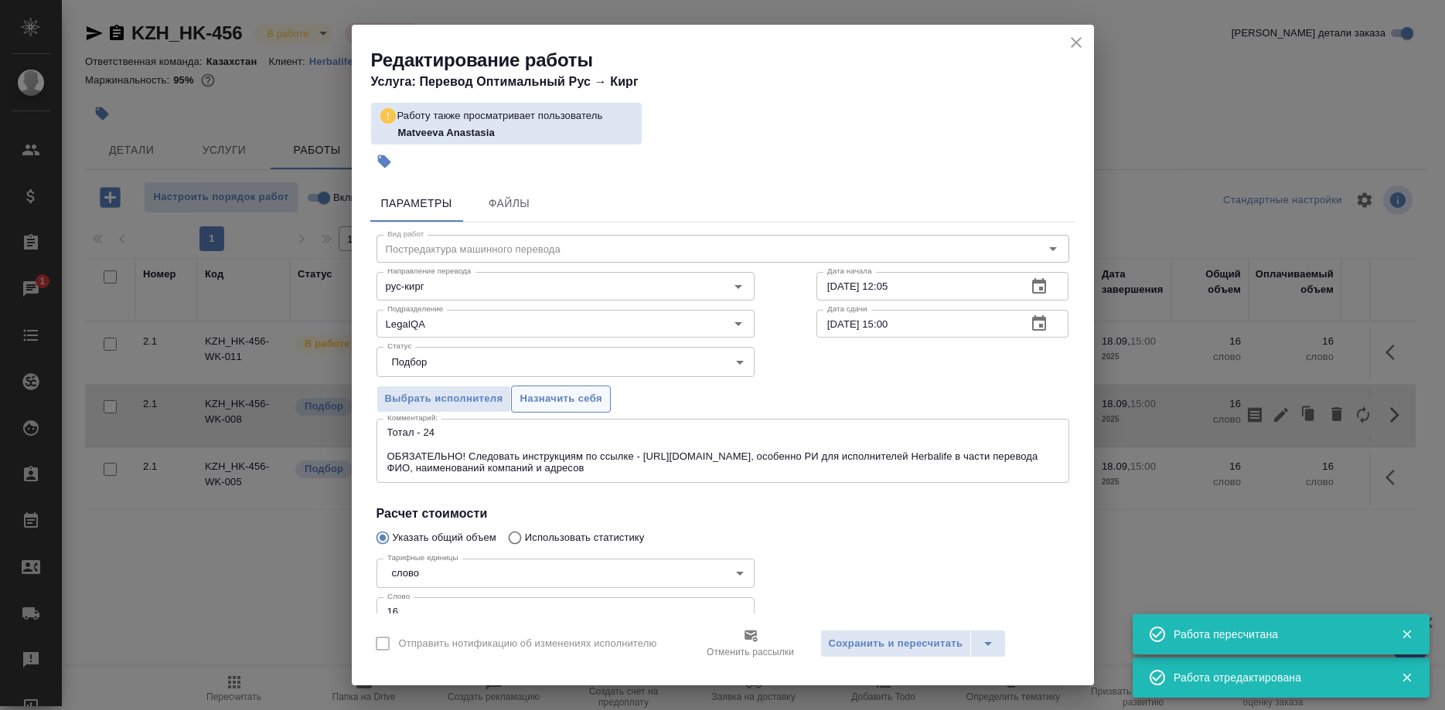
click at [564, 389] on button "Назначить себя" at bounding box center [560, 399] width 99 height 27
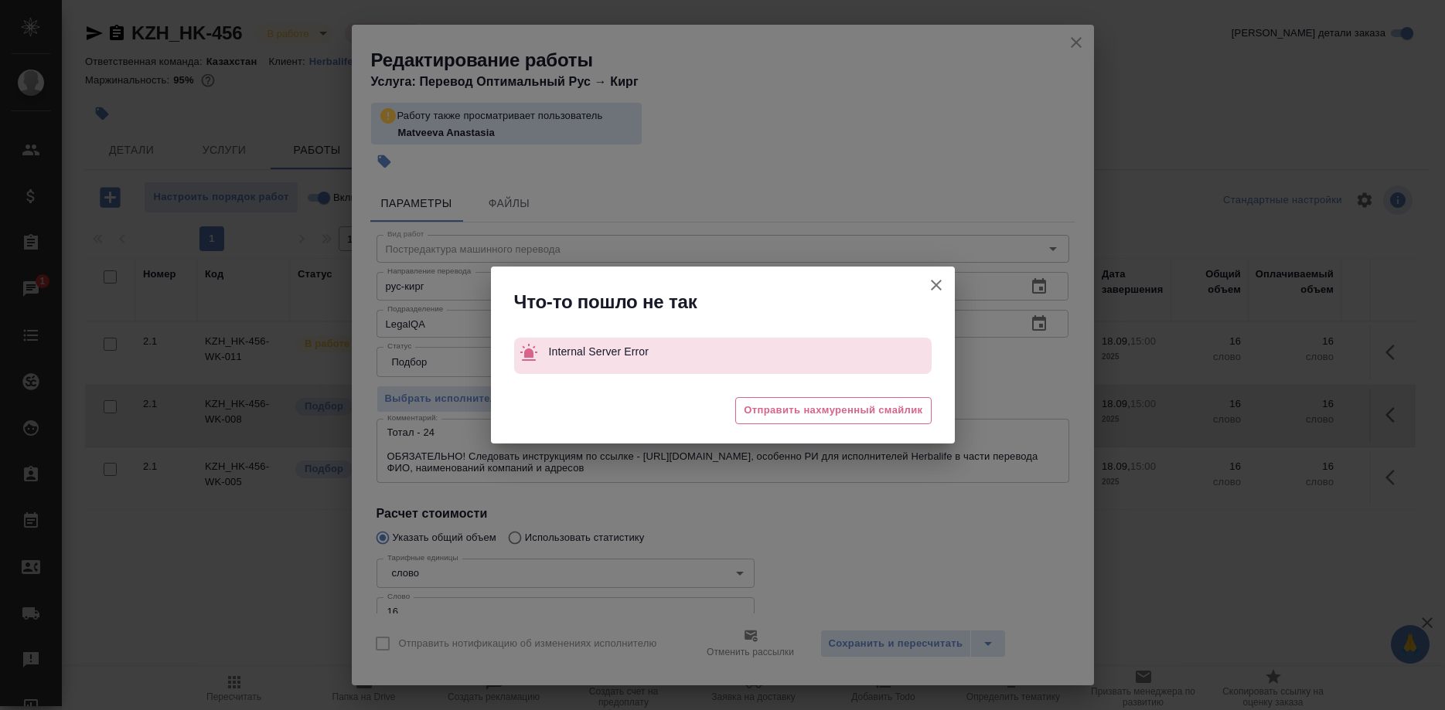
click at [927, 287] on icon "button" at bounding box center [936, 285] width 19 height 19
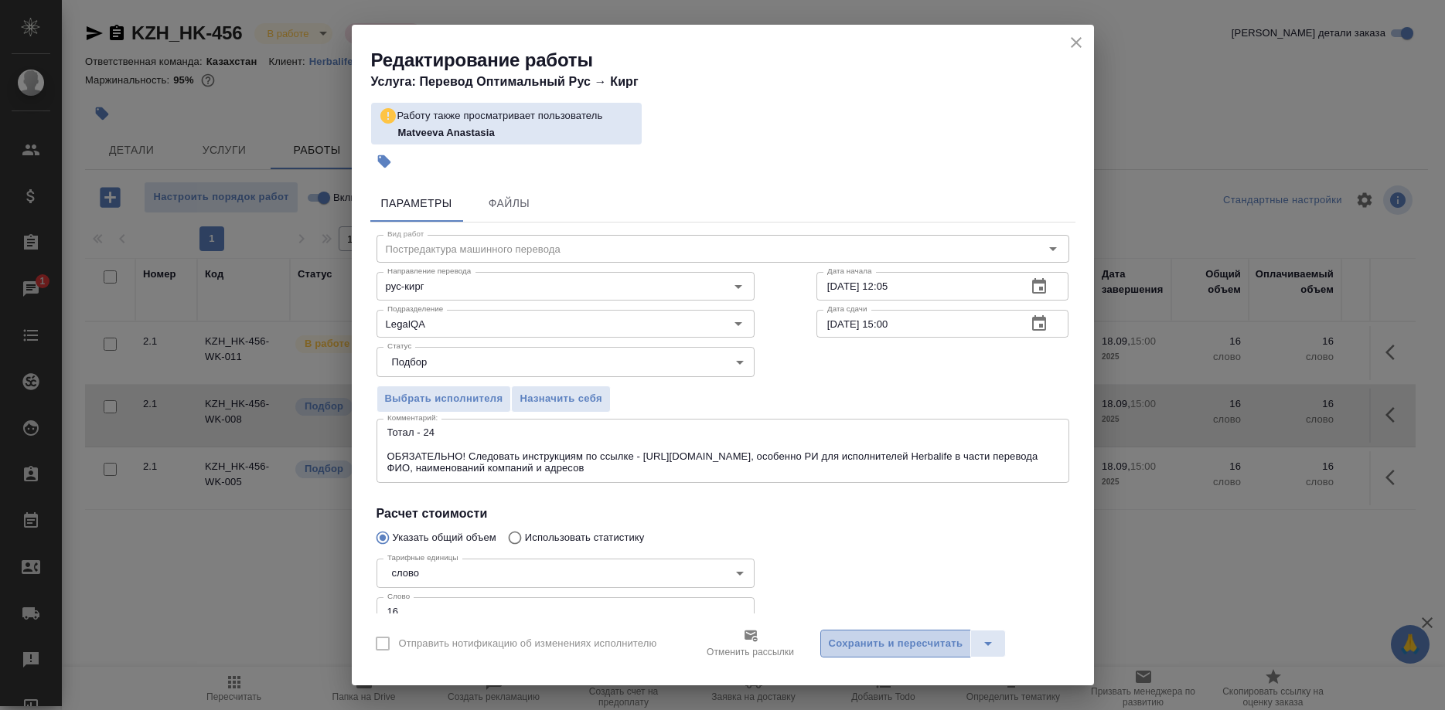
click at [911, 653] on button "Сохранить и пересчитать" at bounding box center [895, 644] width 151 height 28
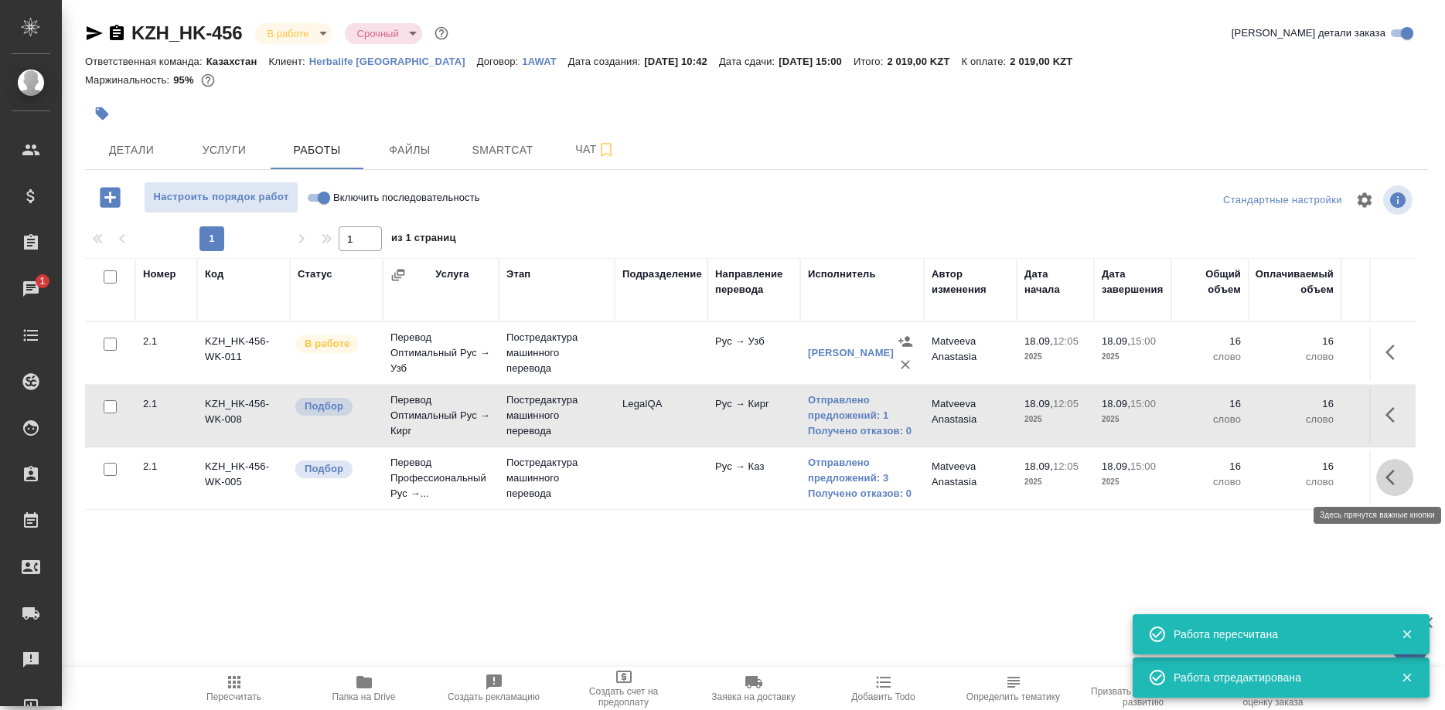
click at [1381, 478] on button "button" at bounding box center [1394, 477] width 37 height 37
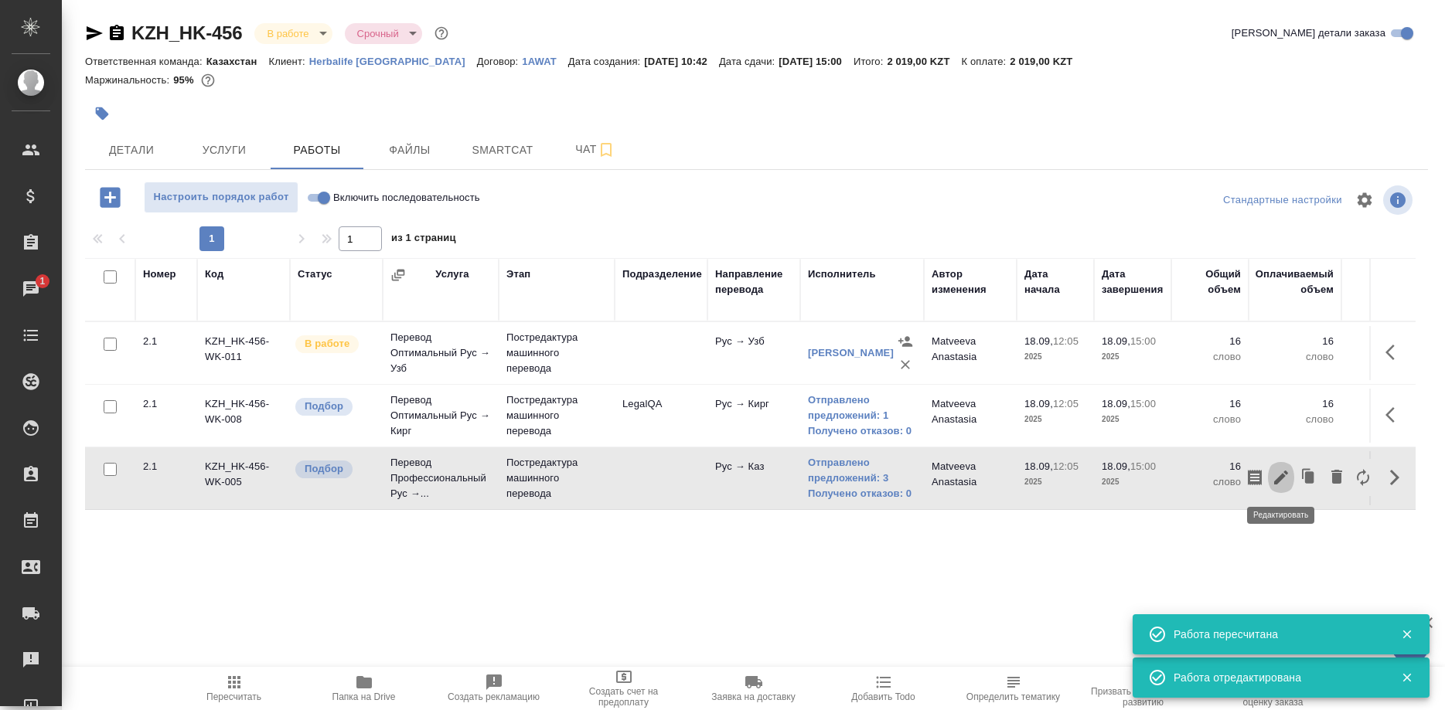
click at [1276, 476] on icon "button" at bounding box center [1280, 477] width 19 height 19
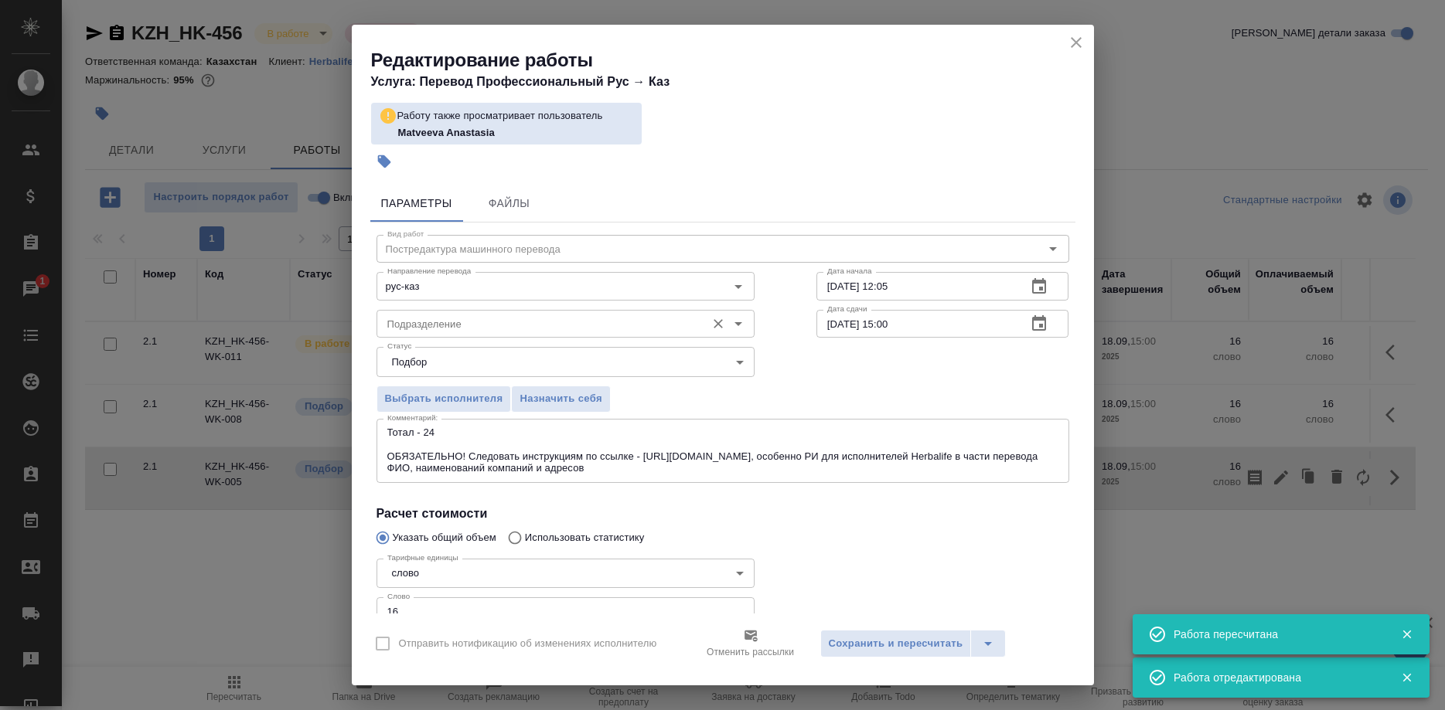
click at [536, 324] on input "Подразделение" at bounding box center [539, 324] width 317 height 19
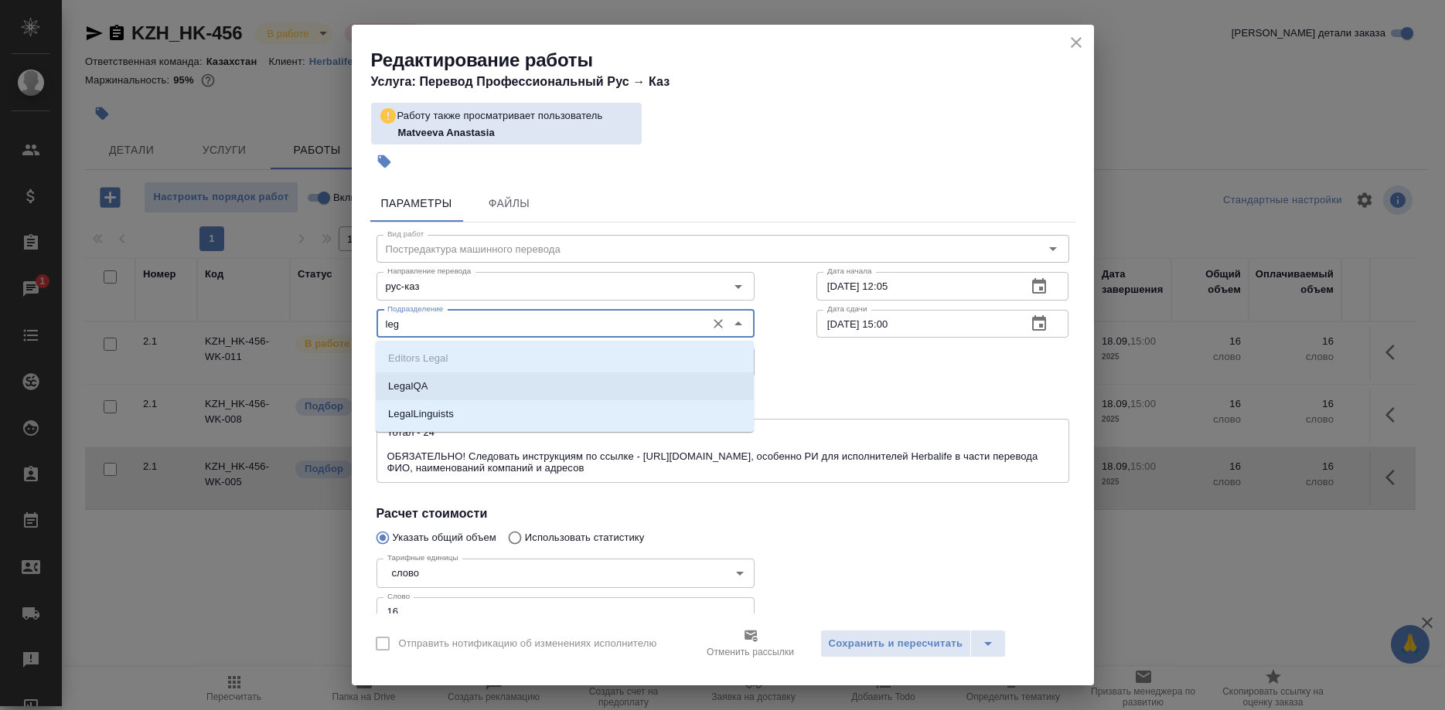
click at [431, 376] on li "LegalQA" at bounding box center [565, 387] width 378 height 28
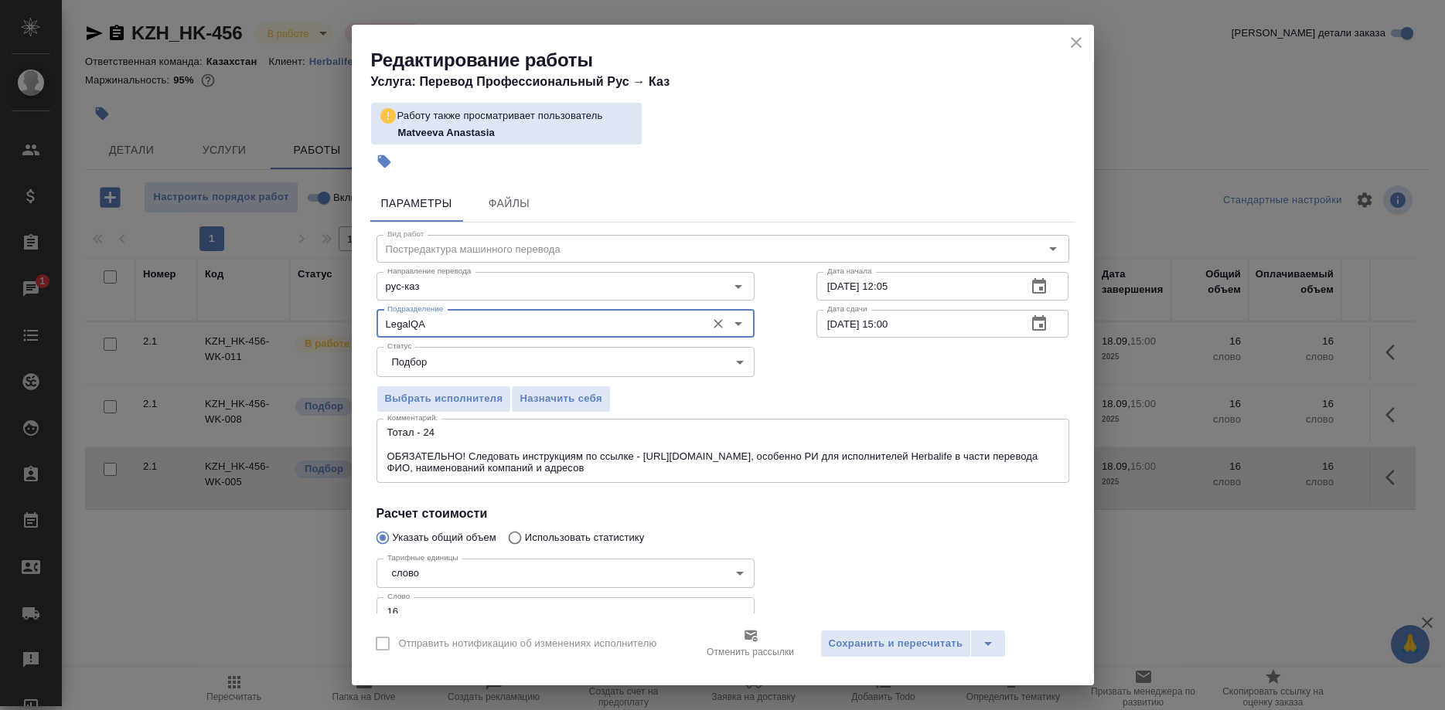
type input "LegalQA"
click at [542, 382] on div "Выбрать исполнителя Назначить себя" at bounding box center [566, 396] width 440 height 94
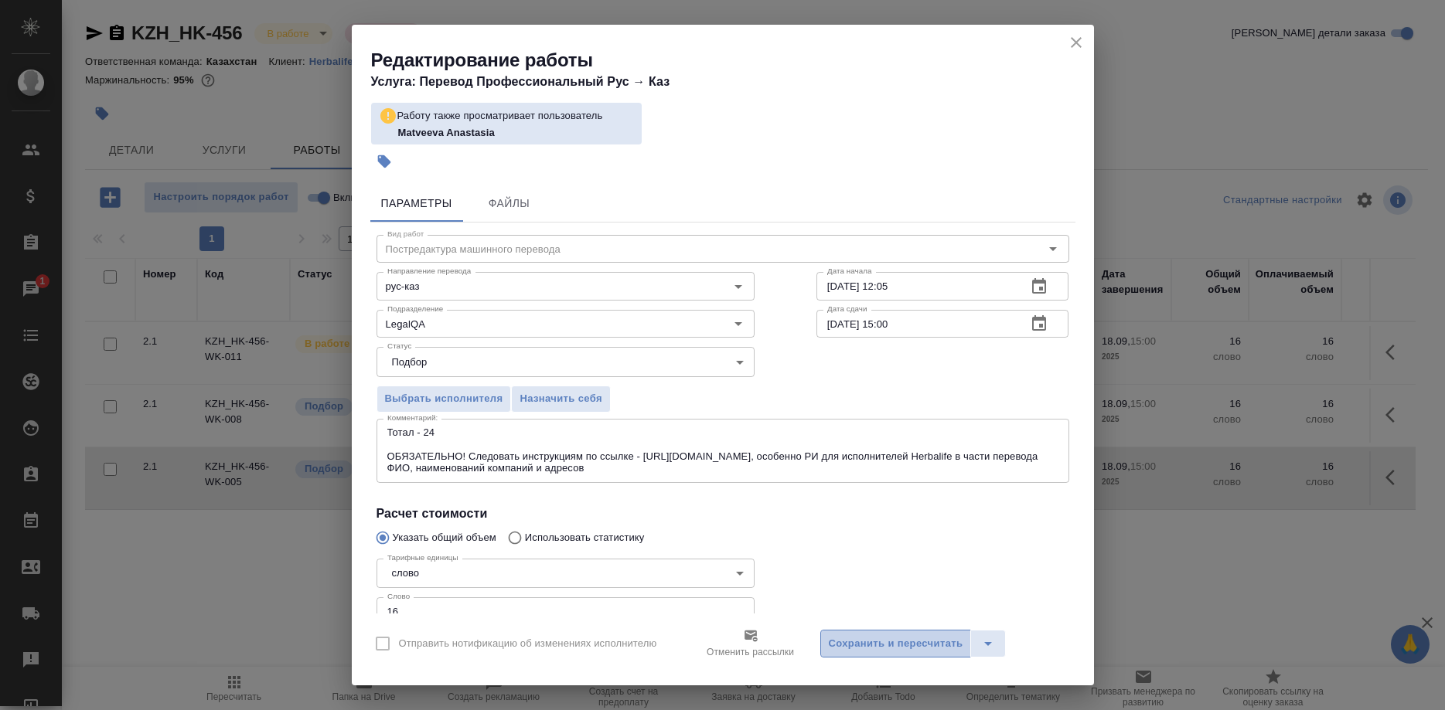
click at [850, 638] on span "Сохранить и пересчитать" at bounding box center [896, 644] width 134 height 18
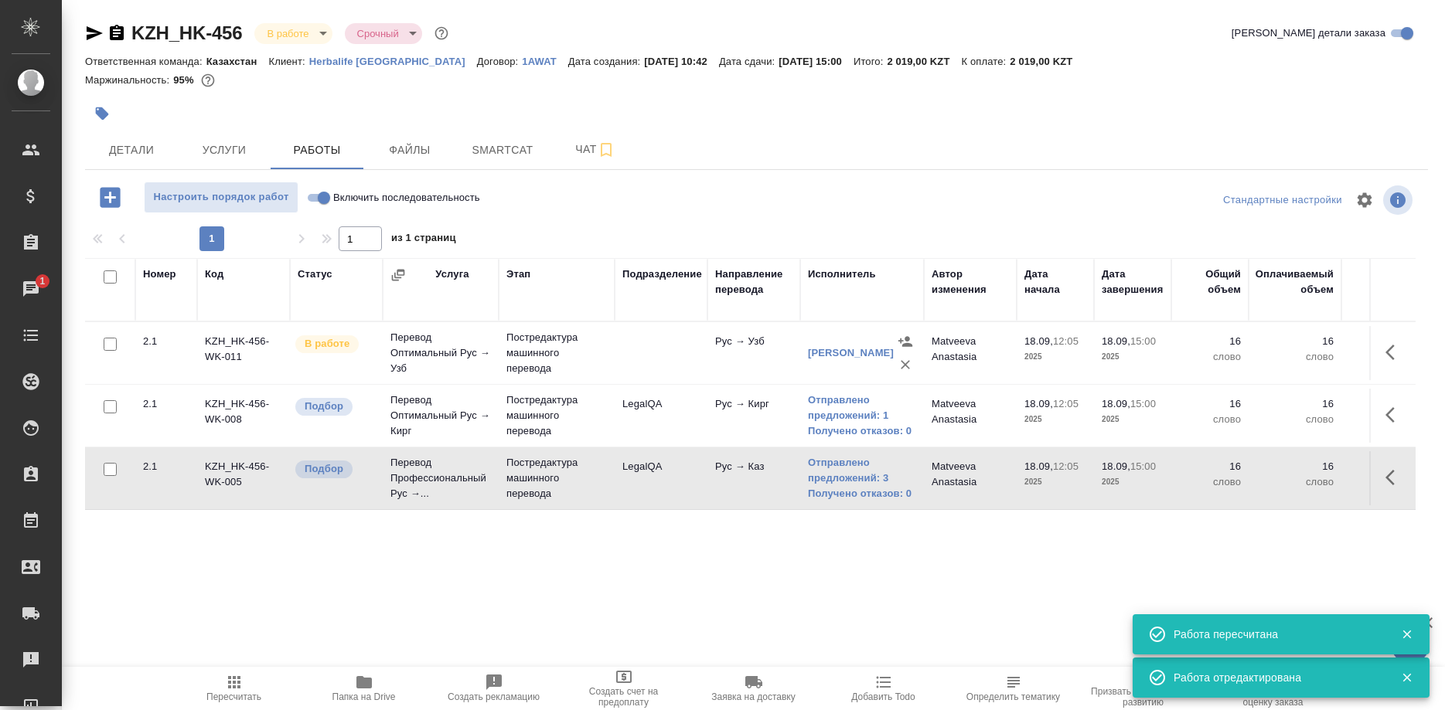
click at [1384, 412] on button "button" at bounding box center [1394, 415] width 37 height 37
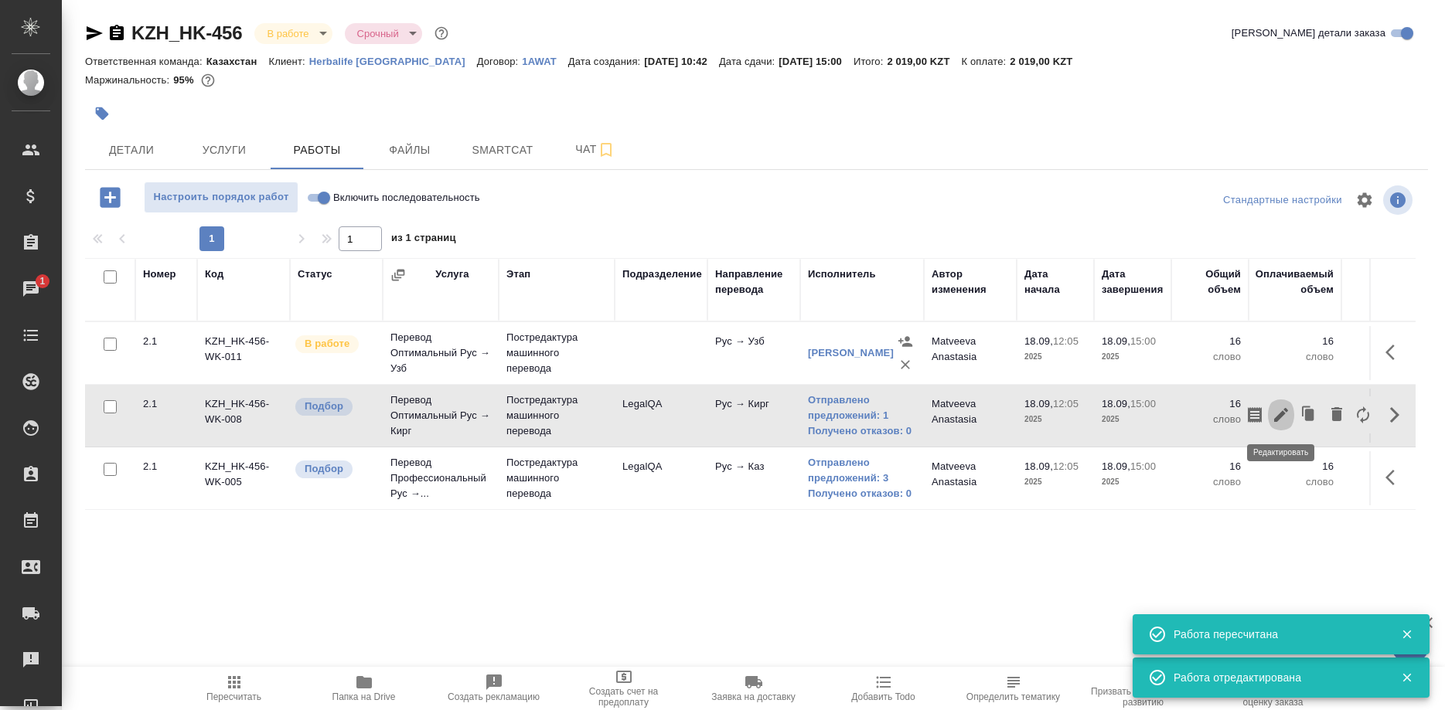
click at [1277, 415] on icon "button" at bounding box center [1280, 415] width 19 height 19
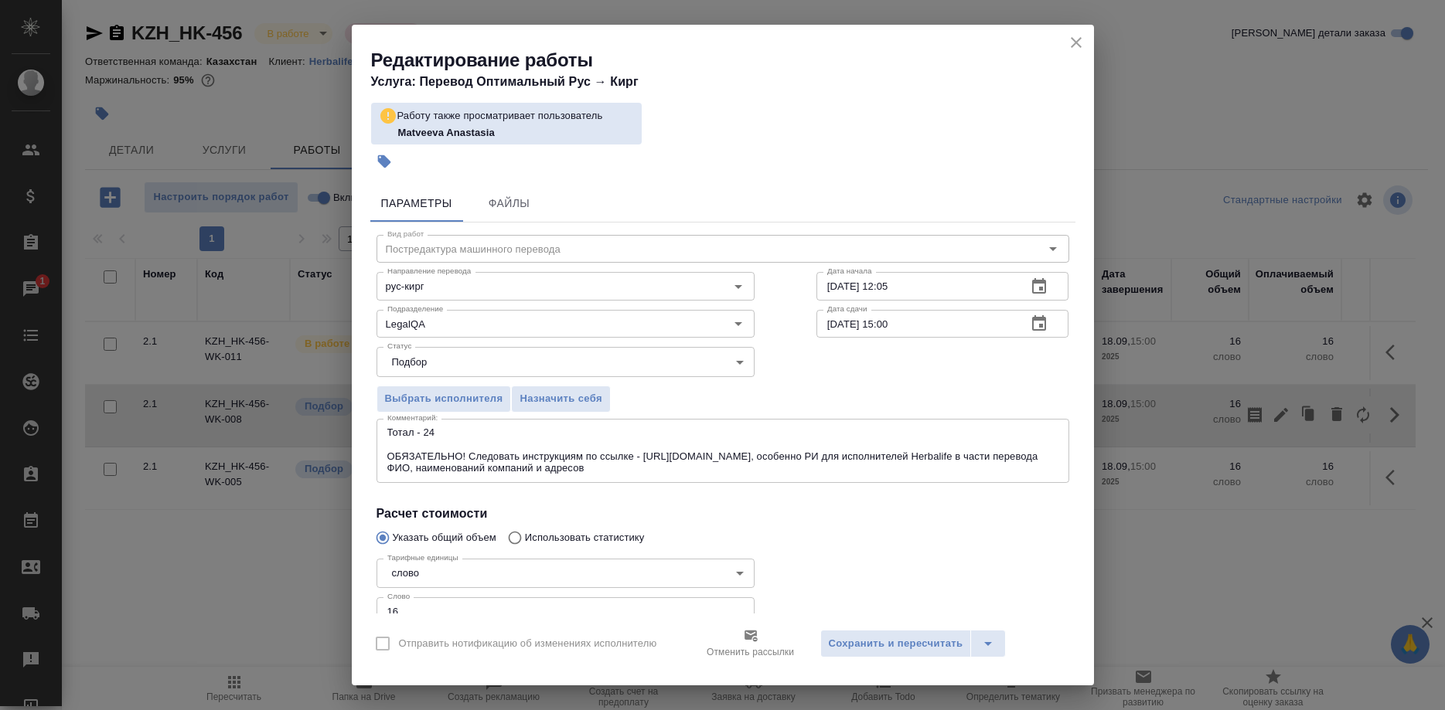
click at [445, 357] on body "🙏 .cls-1 fill:#fff; AWATERA Shirina Sabina Клиенты Спецификации Заказы 1 Чаты T…" at bounding box center [722, 355] width 1445 height 710
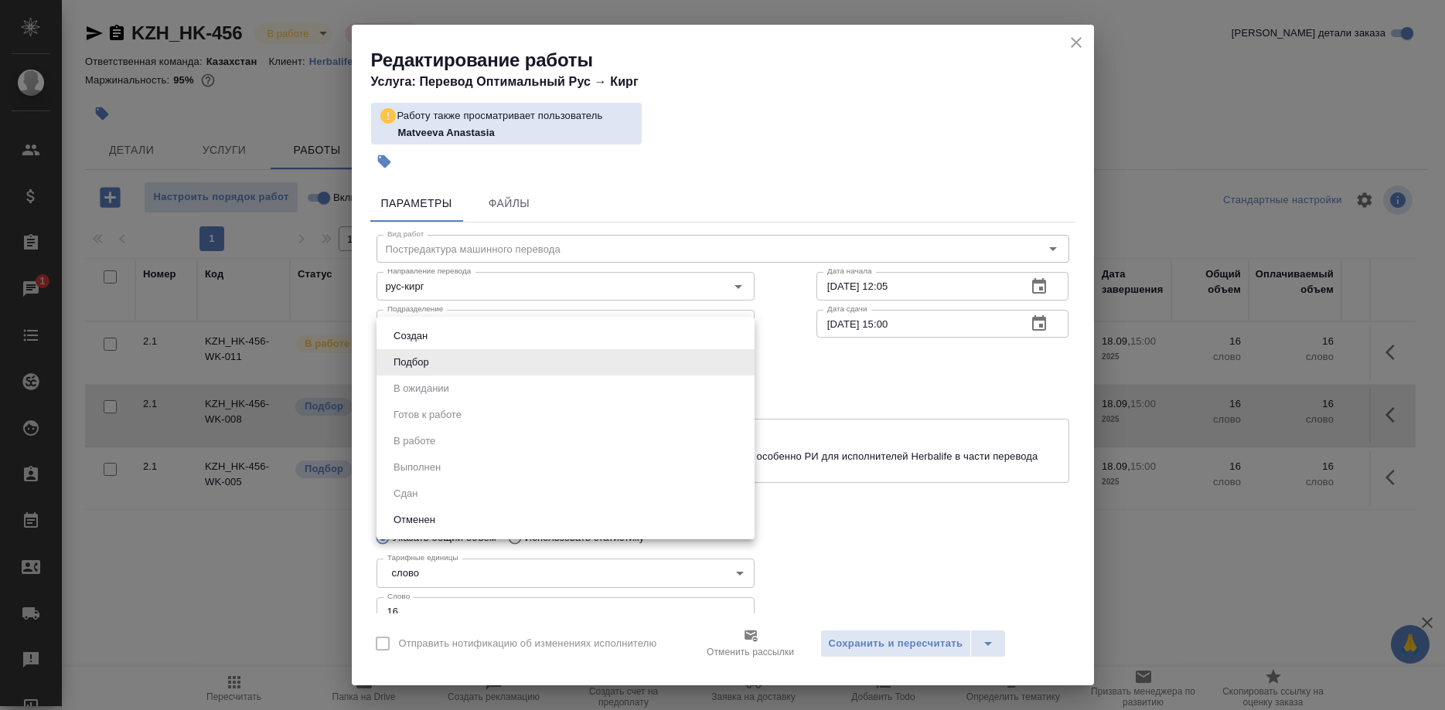
click at [821, 373] on div at bounding box center [722, 355] width 1445 height 710
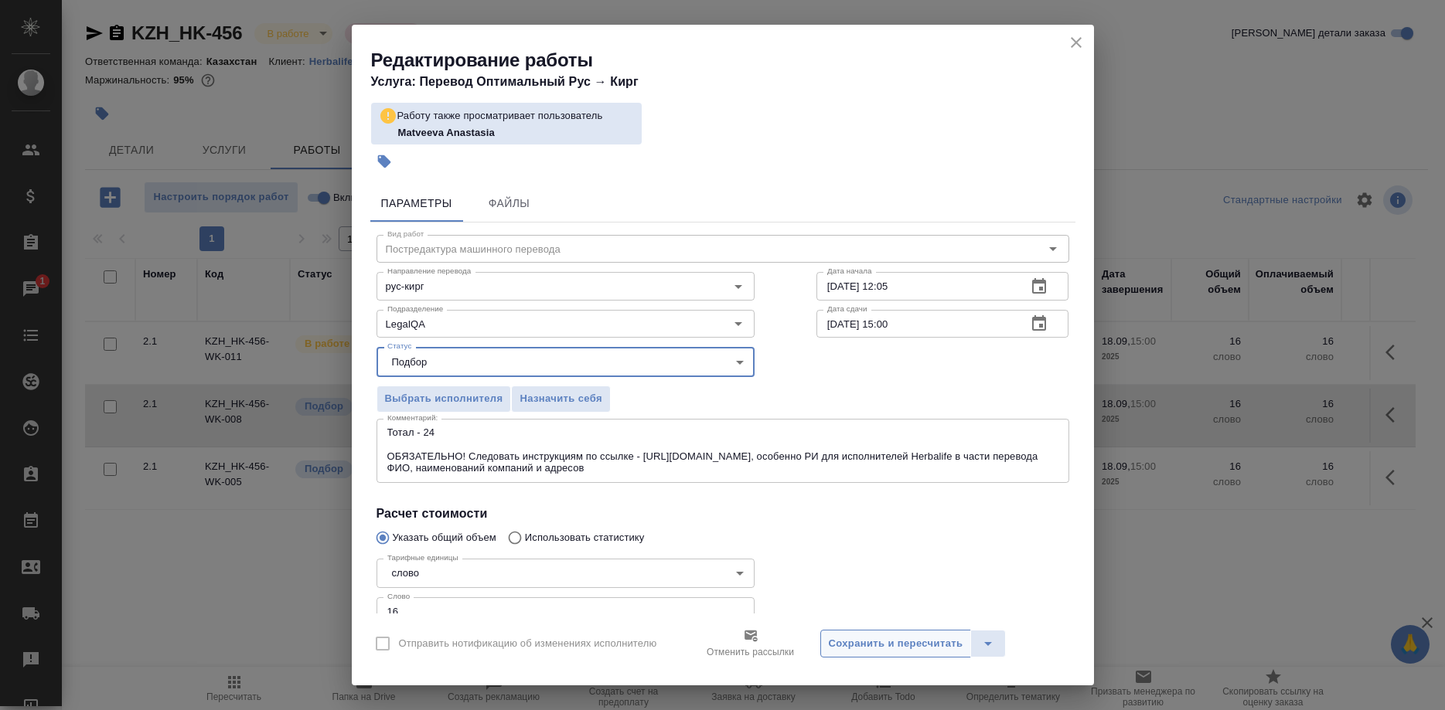
click at [856, 650] on span "Сохранить и пересчитать" at bounding box center [896, 644] width 134 height 18
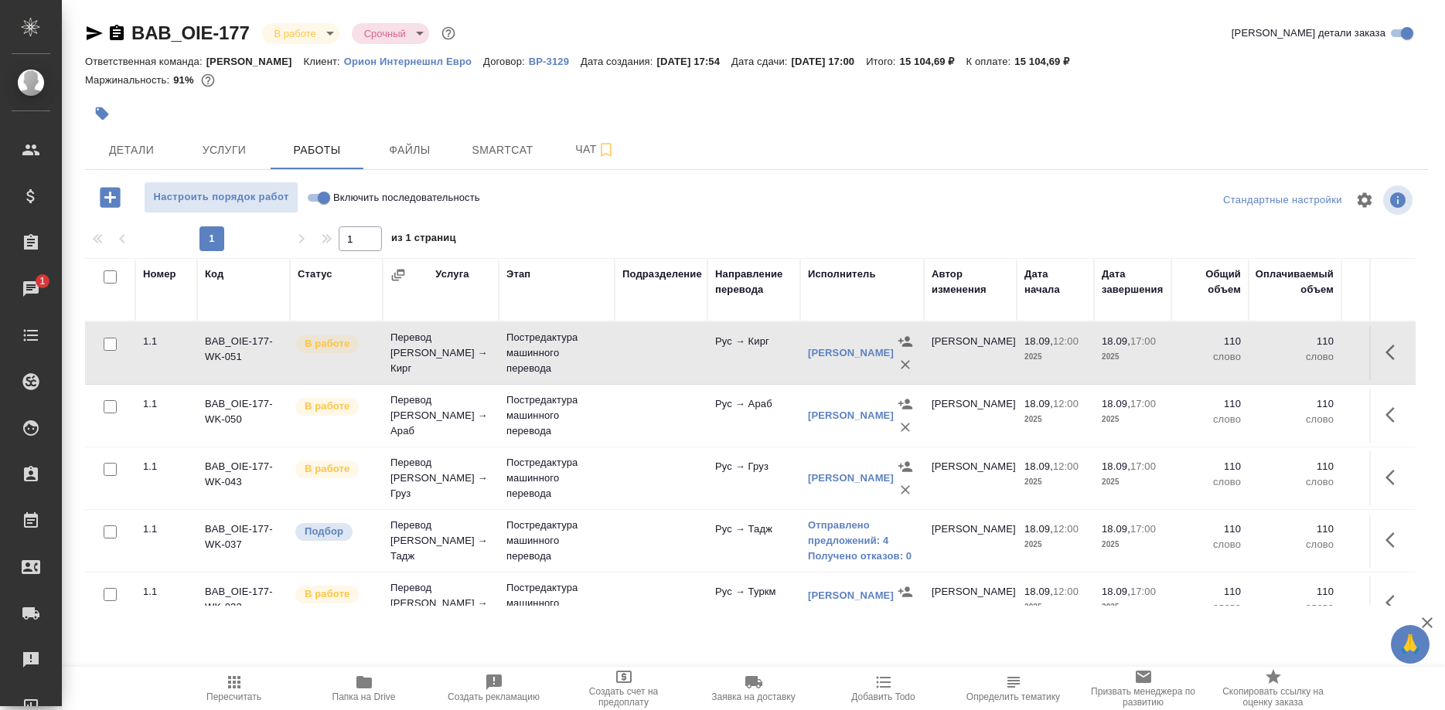
scroll to position [27, 0]
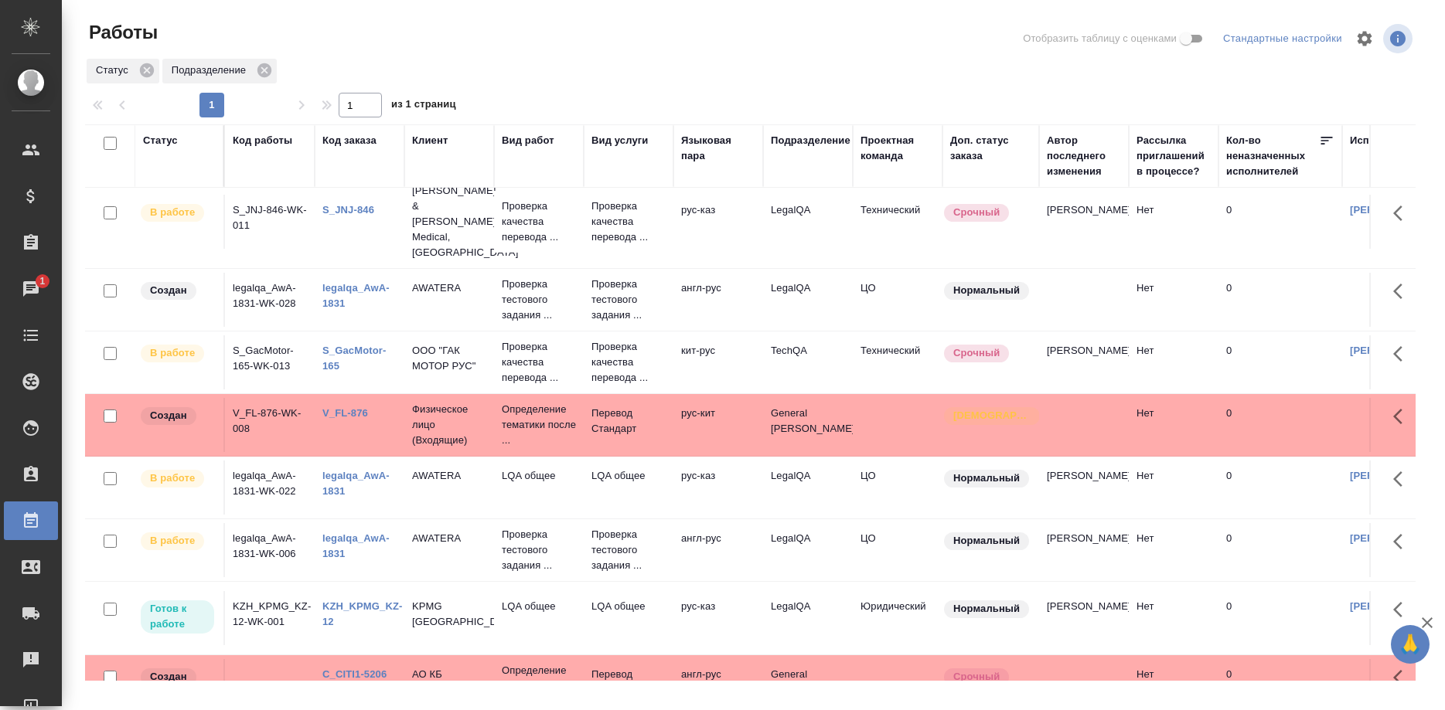
scroll to position [274, 0]
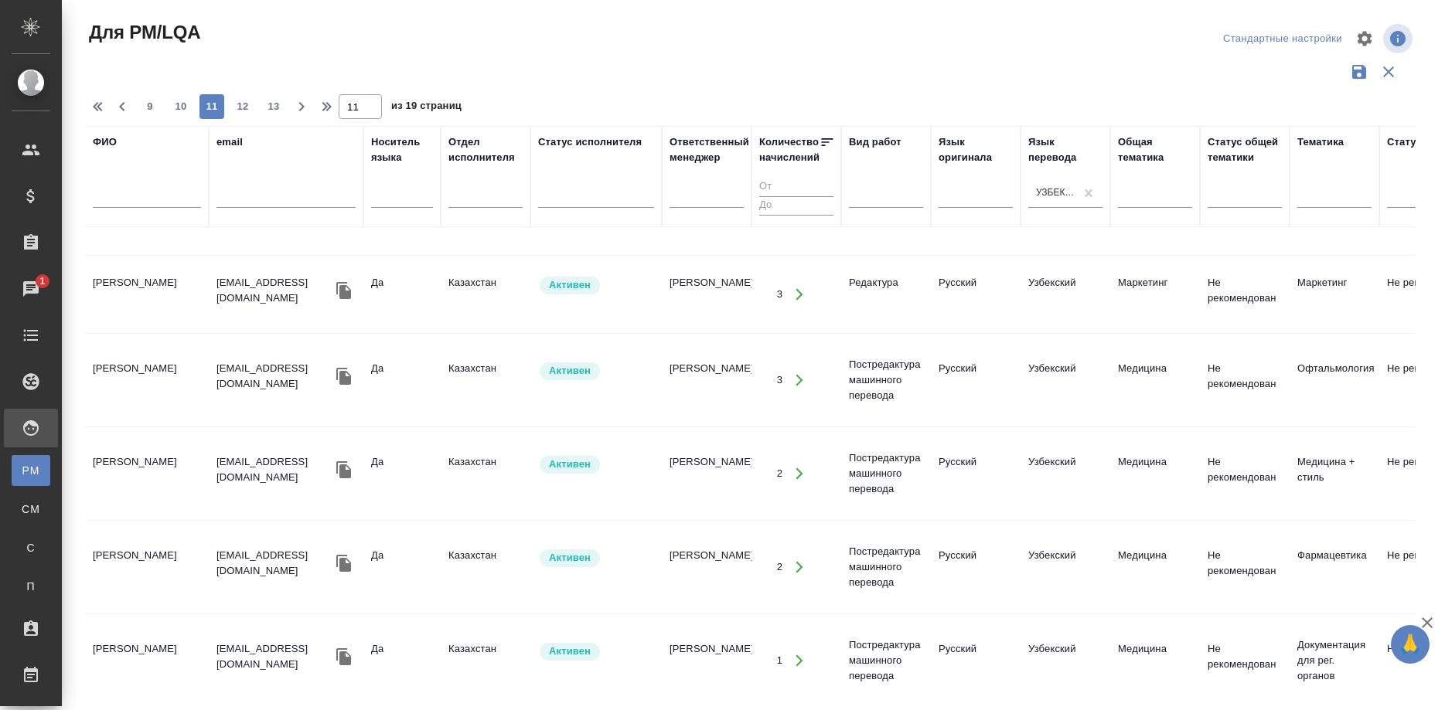
scroll to position [1729, 0]
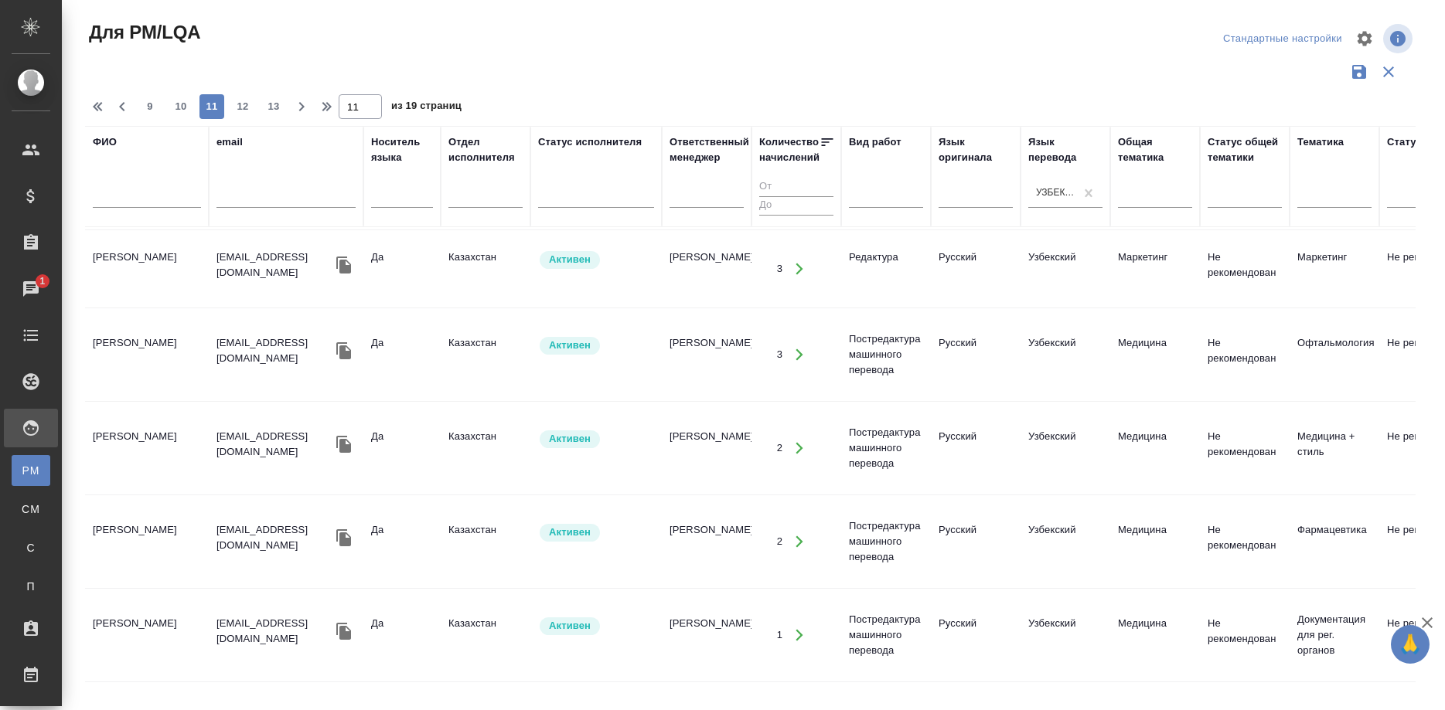
click at [230, 106] on div "9 10 11 12 13" at bounding box center [211, 106] width 155 height 25
click at [238, 106] on span "12" at bounding box center [242, 106] width 25 height 15
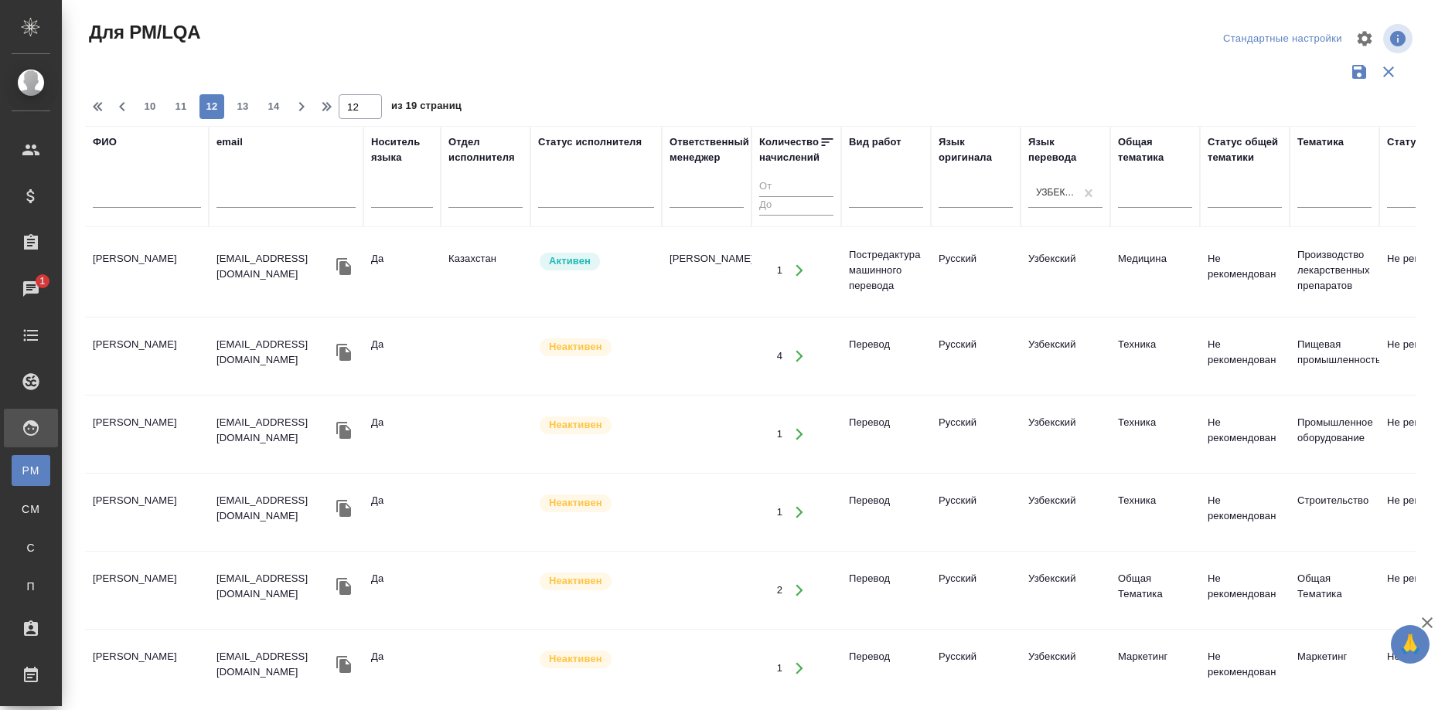
scroll to position [0, 0]
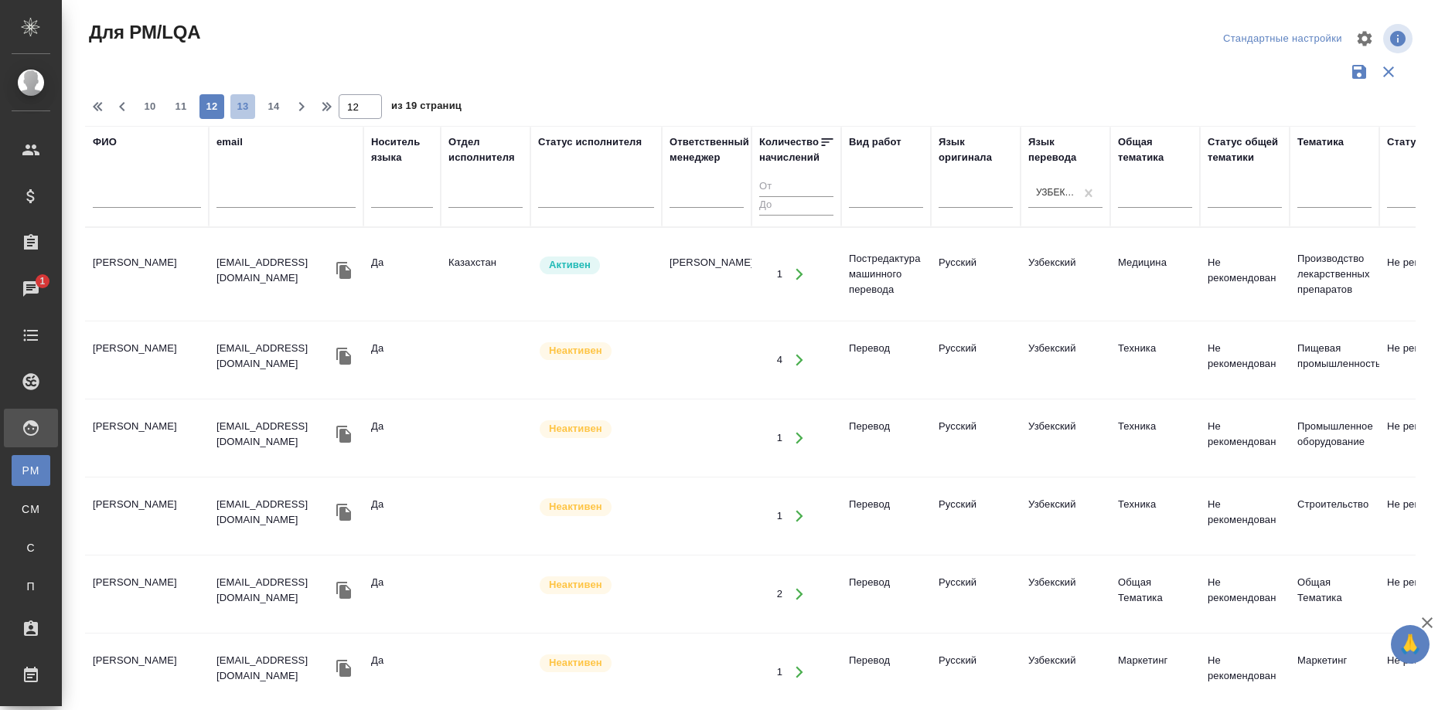
click at [230, 100] on span "13" at bounding box center [242, 106] width 25 height 15
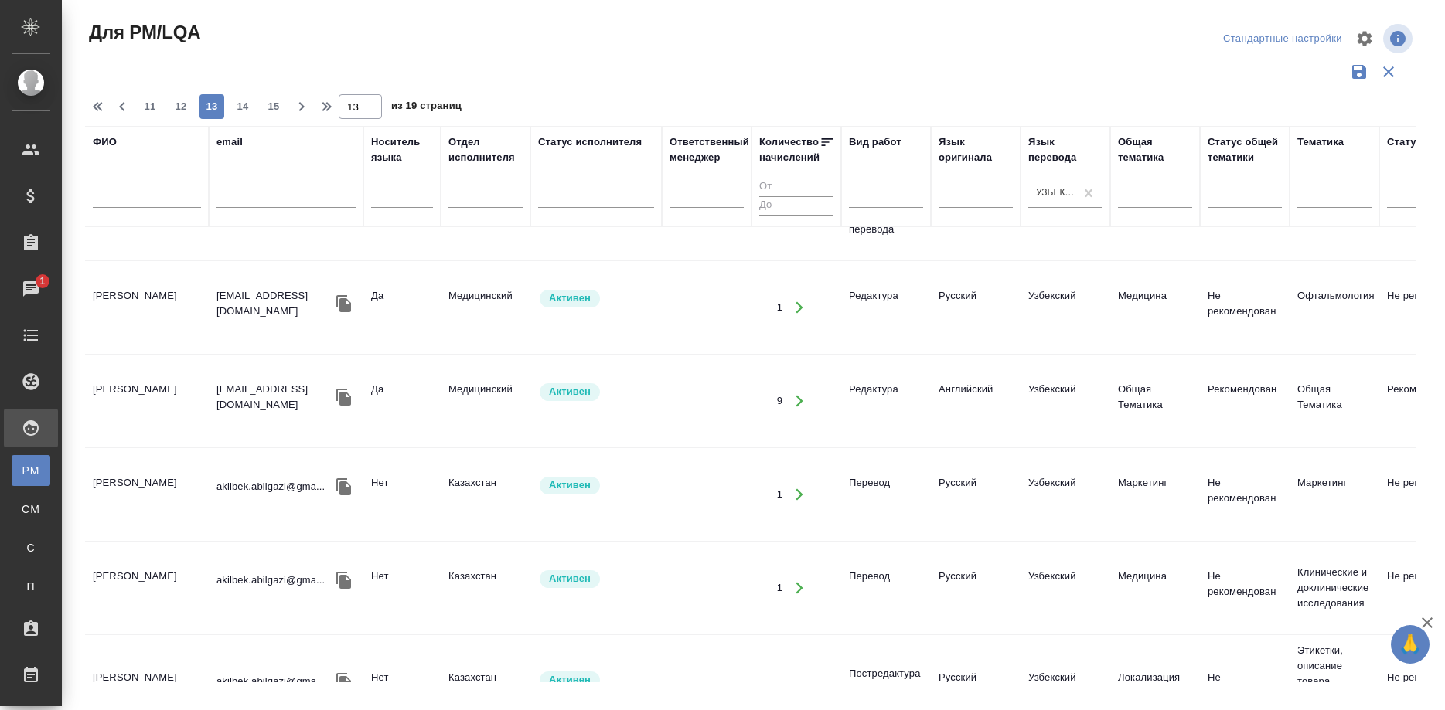
scroll to position [1734, 0]
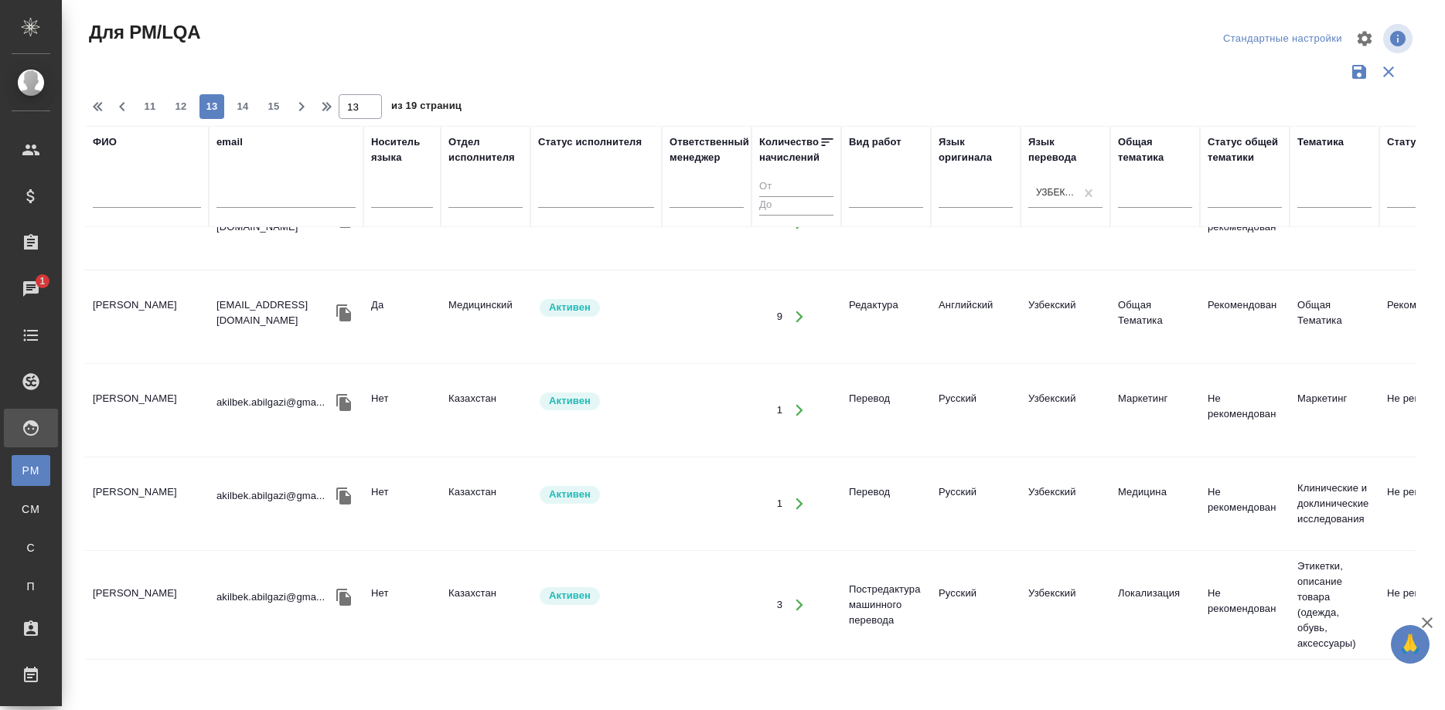
click at [162, 309] on td "[PERSON_NAME]" at bounding box center [147, 317] width 124 height 54
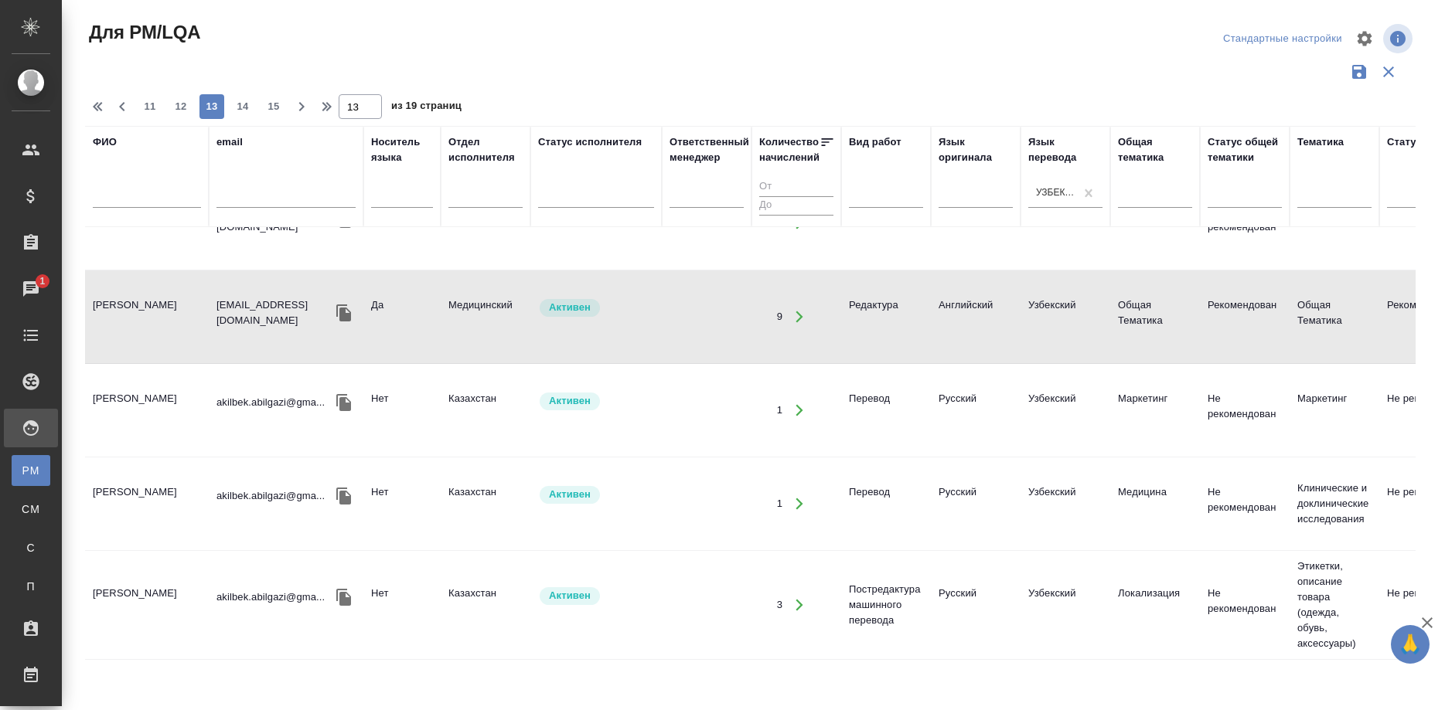
click at [162, 309] on td "[PERSON_NAME]" at bounding box center [147, 317] width 124 height 54
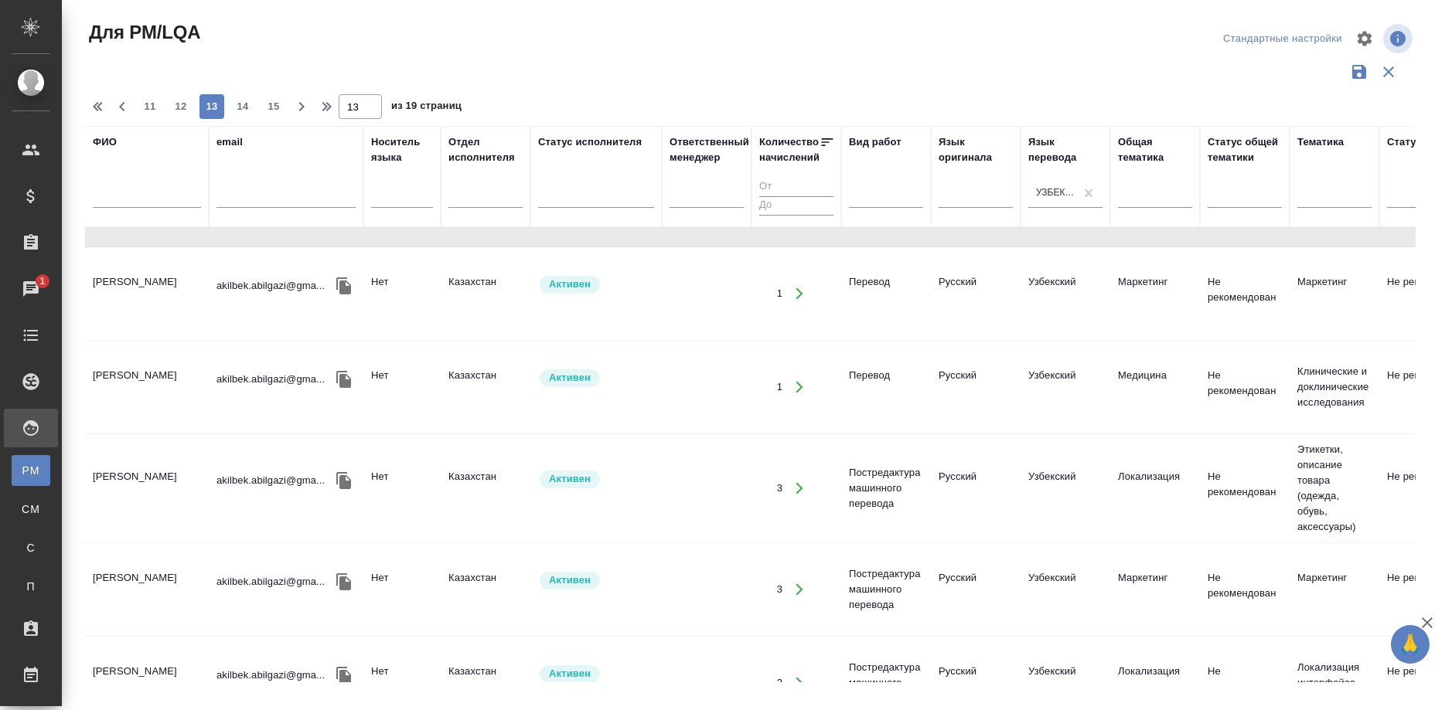
scroll to position [1899, 0]
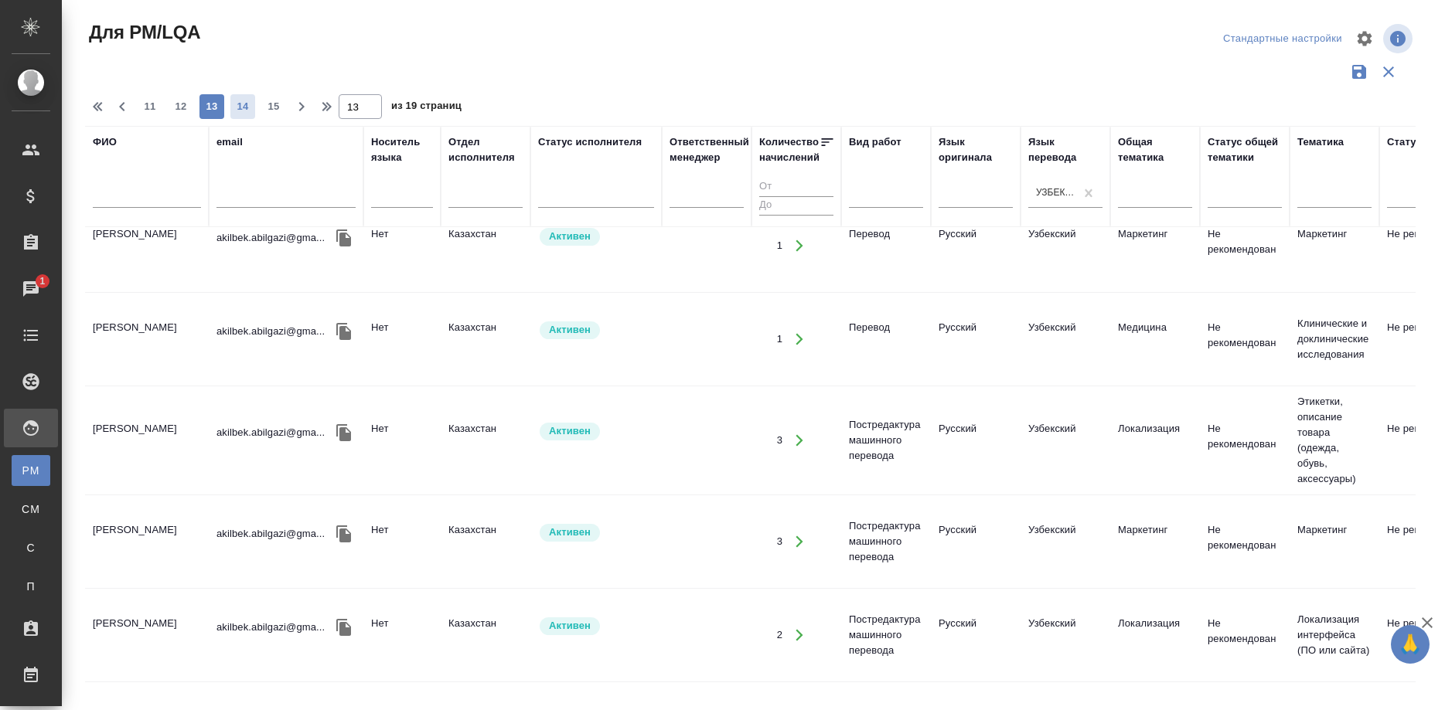
click at [242, 99] on span "14" at bounding box center [242, 106] width 25 height 15
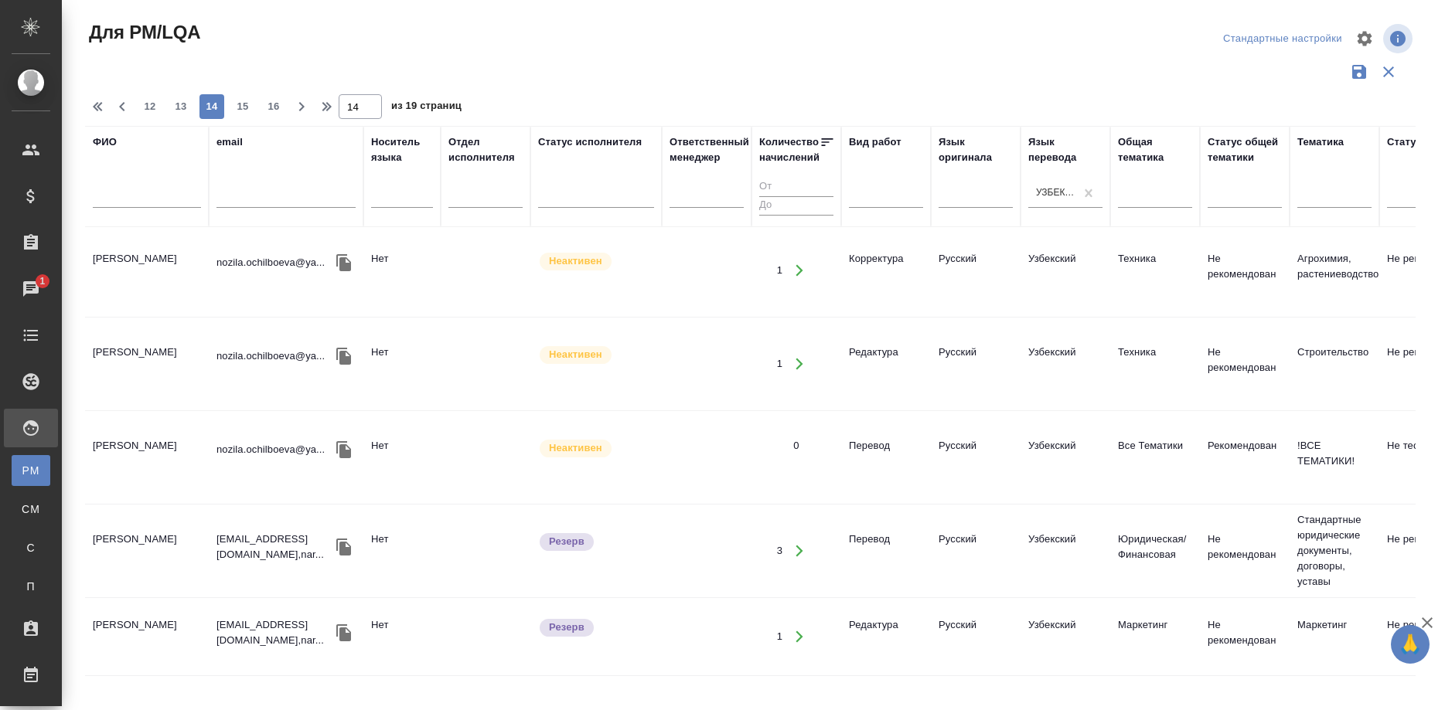
scroll to position [1806, 0]
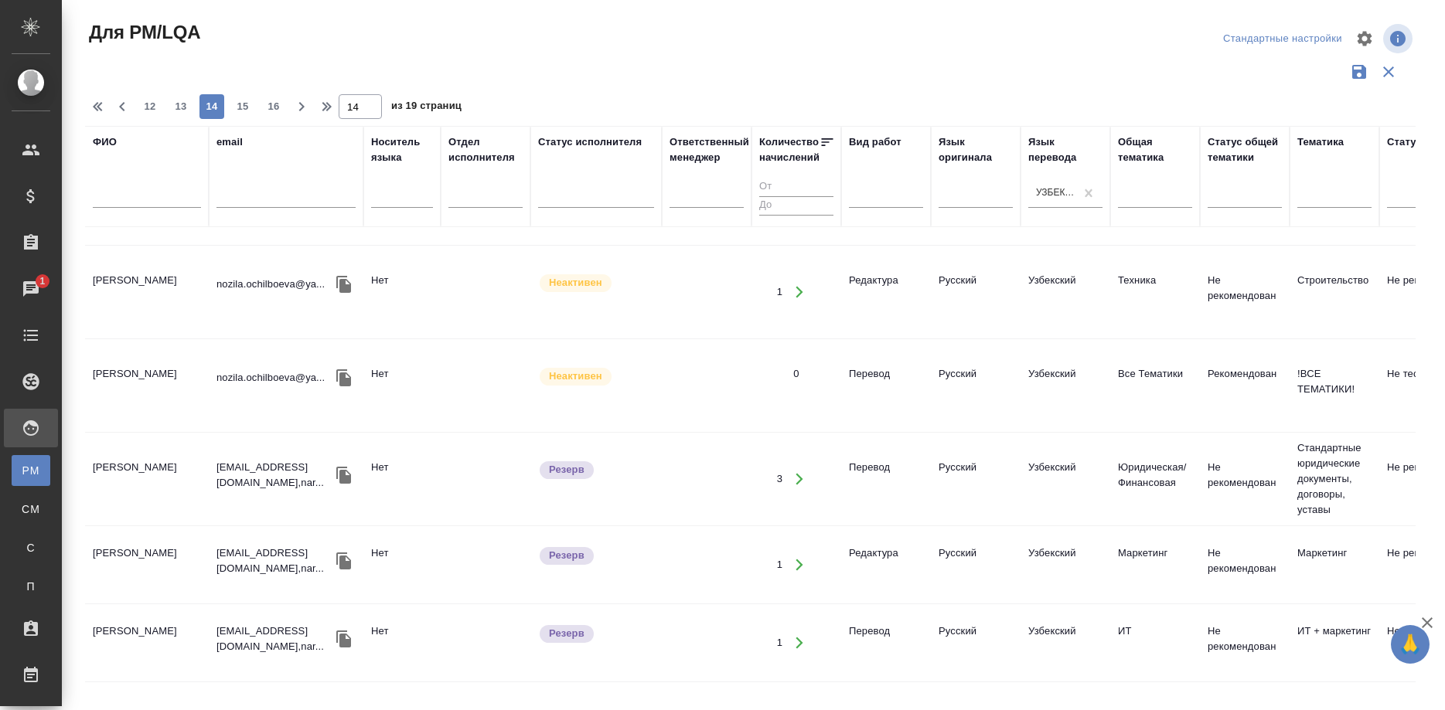
click at [121, 470] on td "Раматова Наргиза Исмаиловна" at bounding box center [147, 479] width 124 height 54
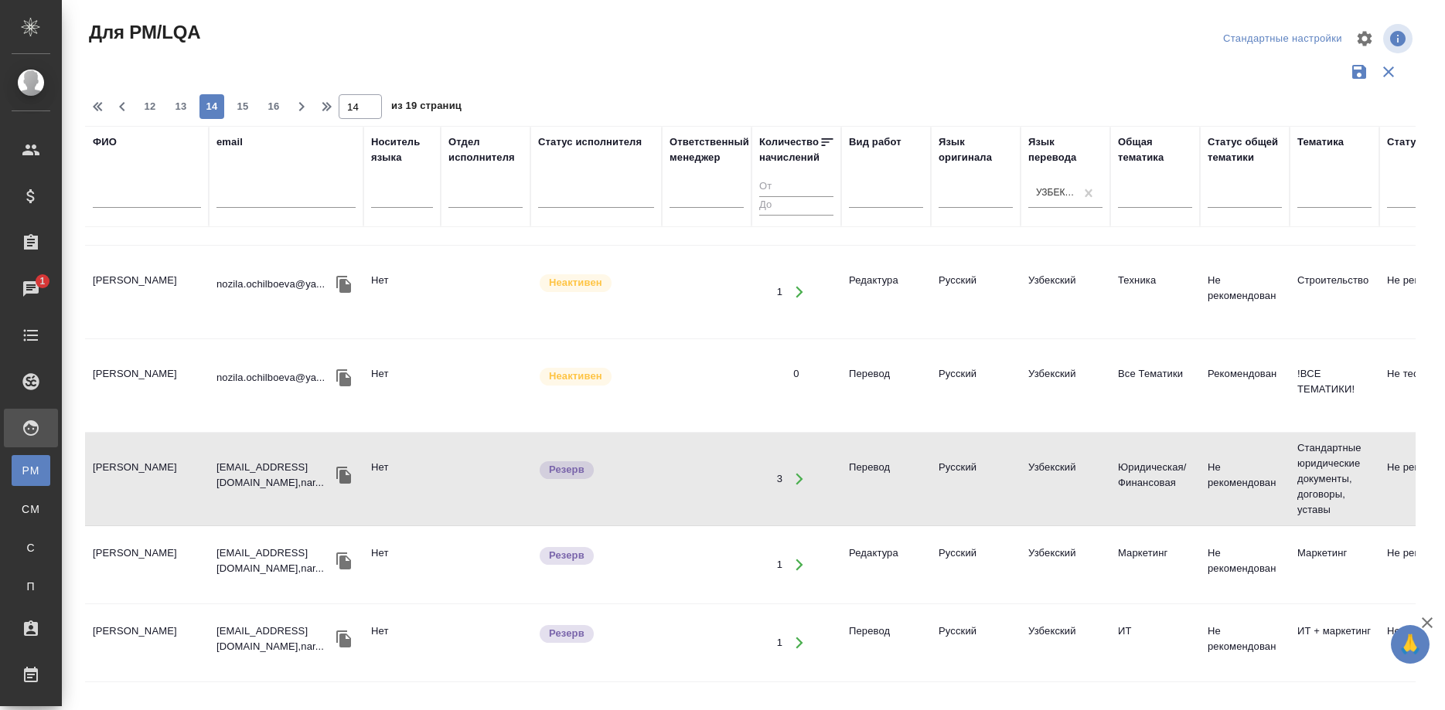
click at [121, 470] on td "[PERSON_NAME]" at bounding box center [147, 479] width 124 height 54
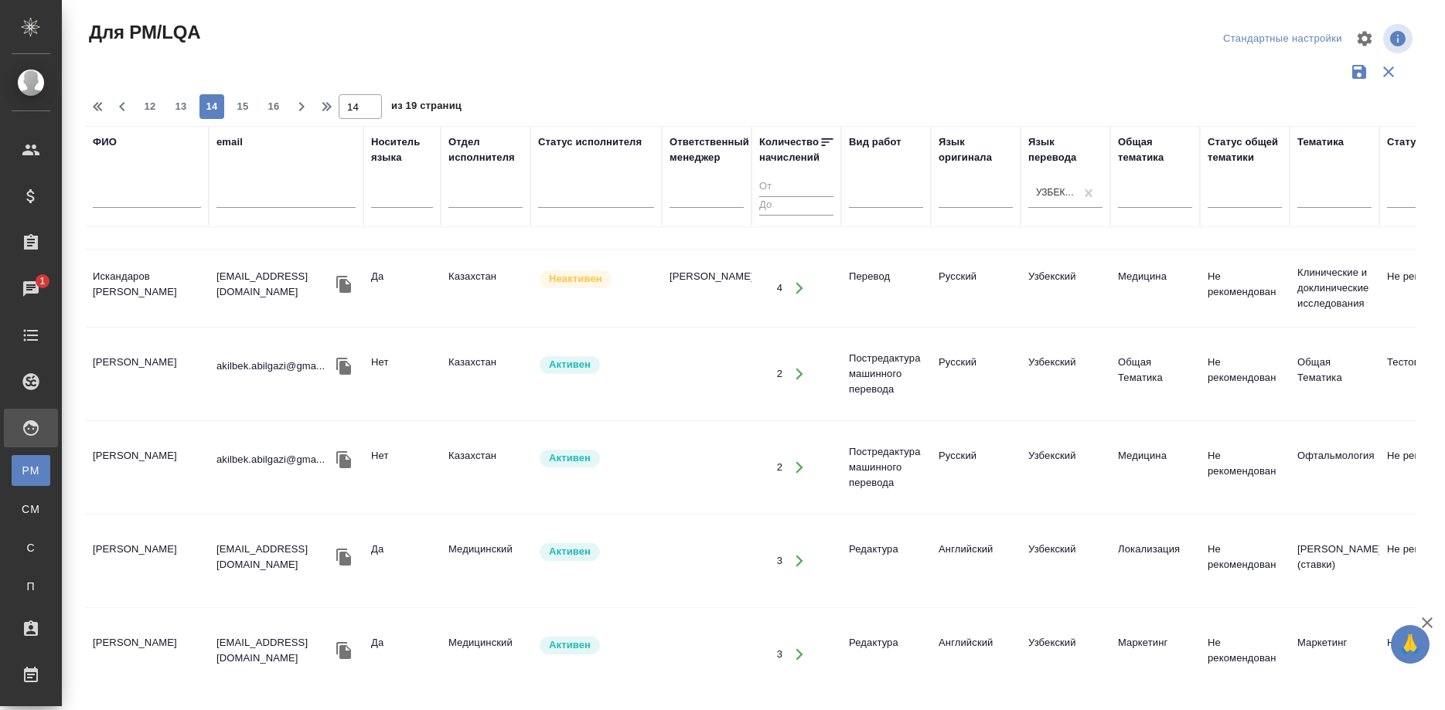
scroll to position [0, 0]
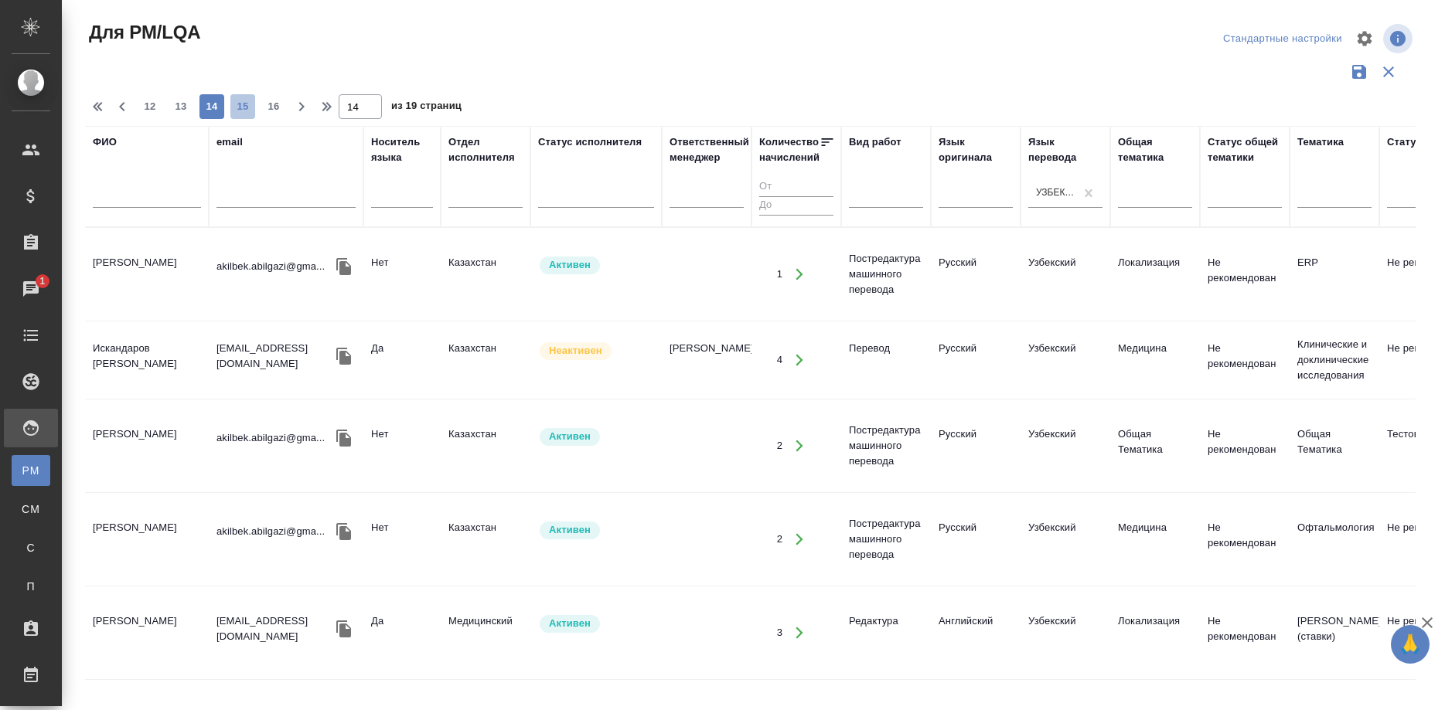
click at [239, 111] on span "15" at bounding box center [242, 106] width 25 height 15
type input "15"
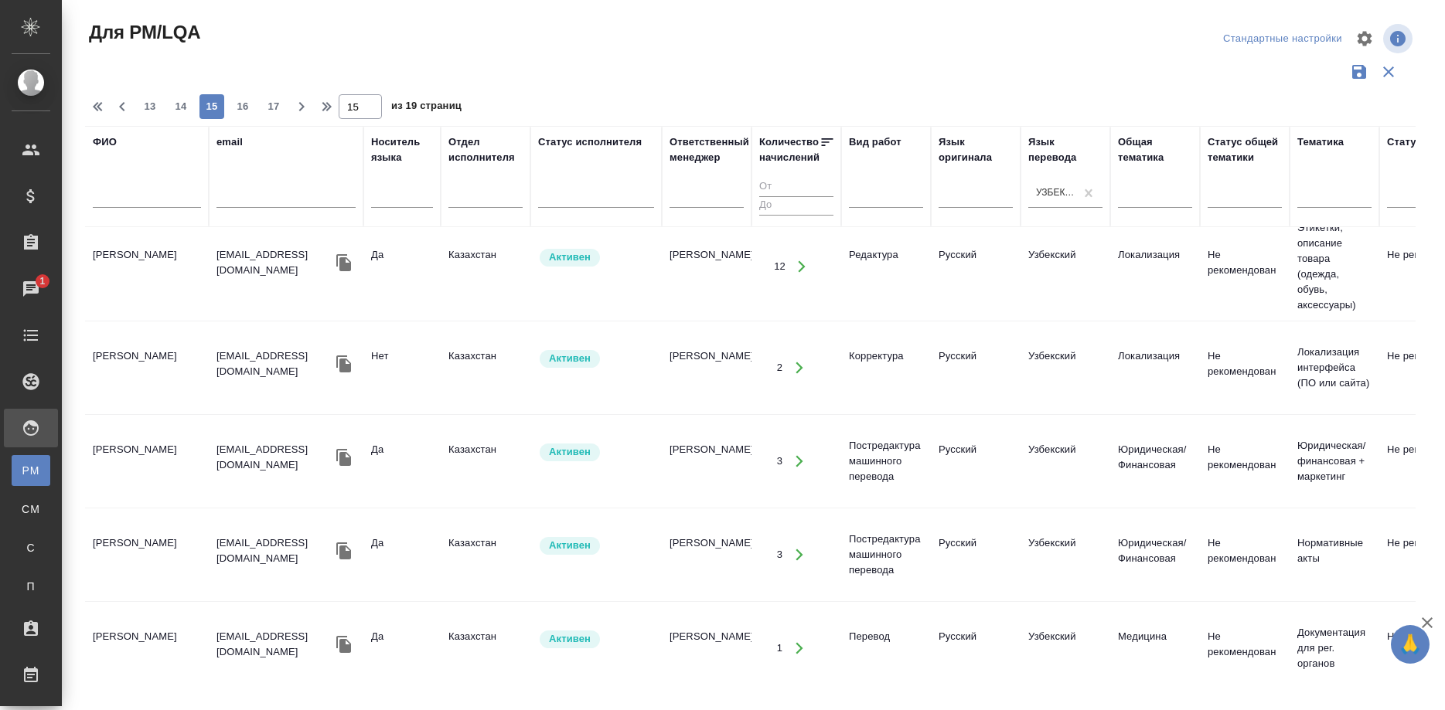
scroll to position [1734, 0]
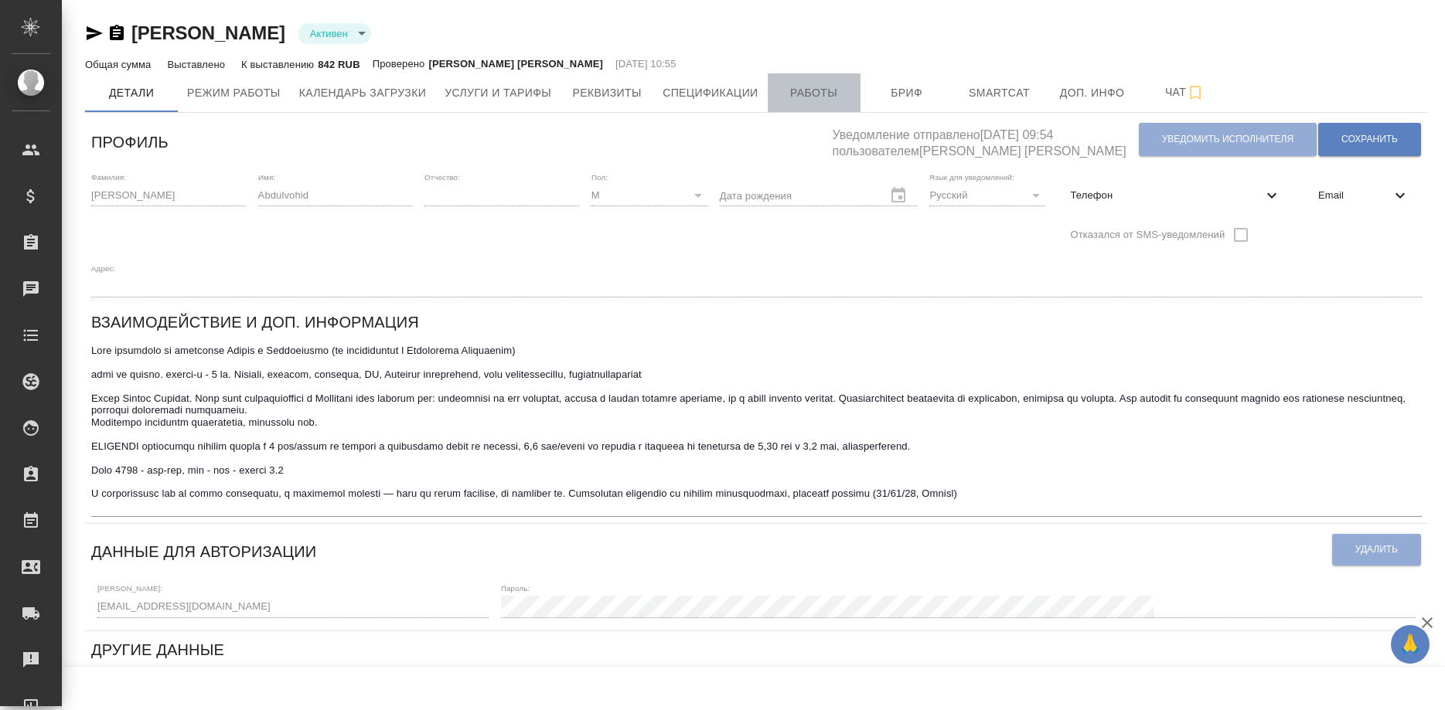
click at [798, 100] on span "Работы" at bounding box center [814, 92] width 74 height 19
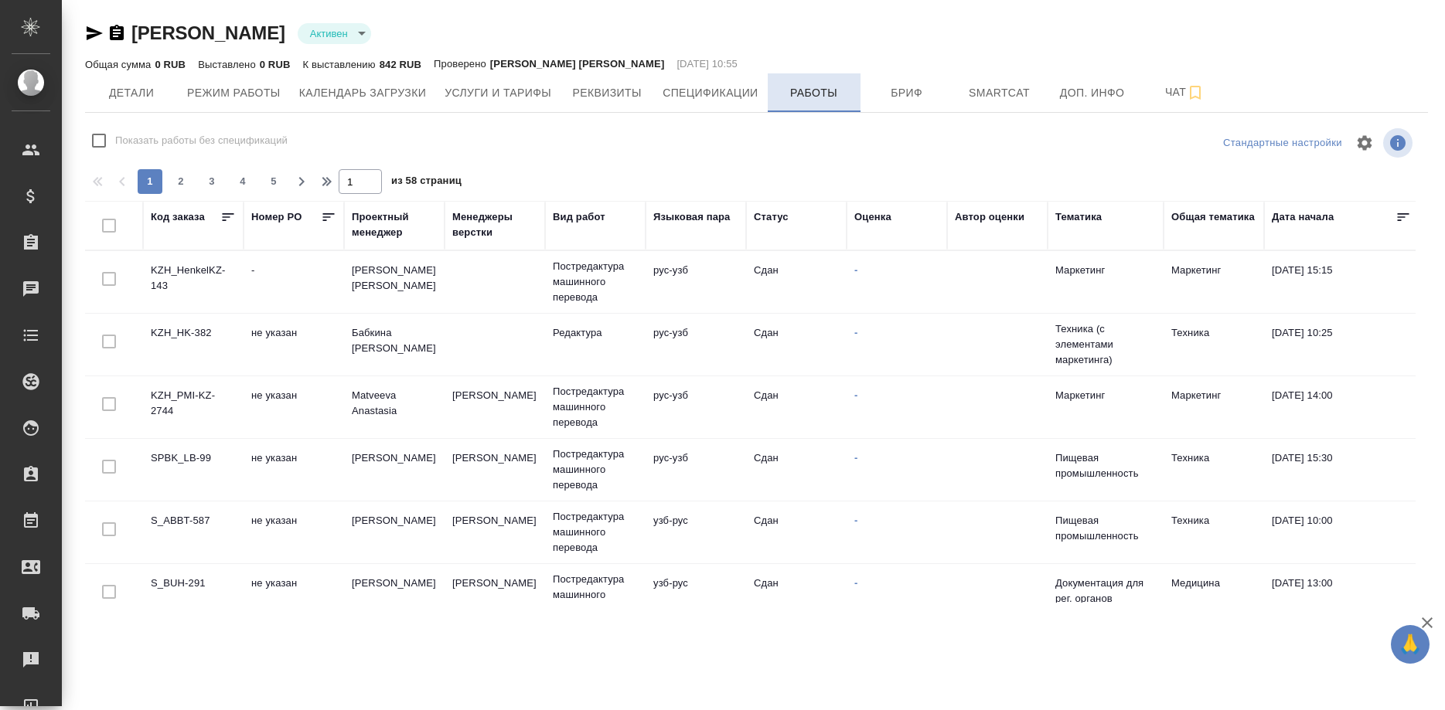
checkbox input "false"
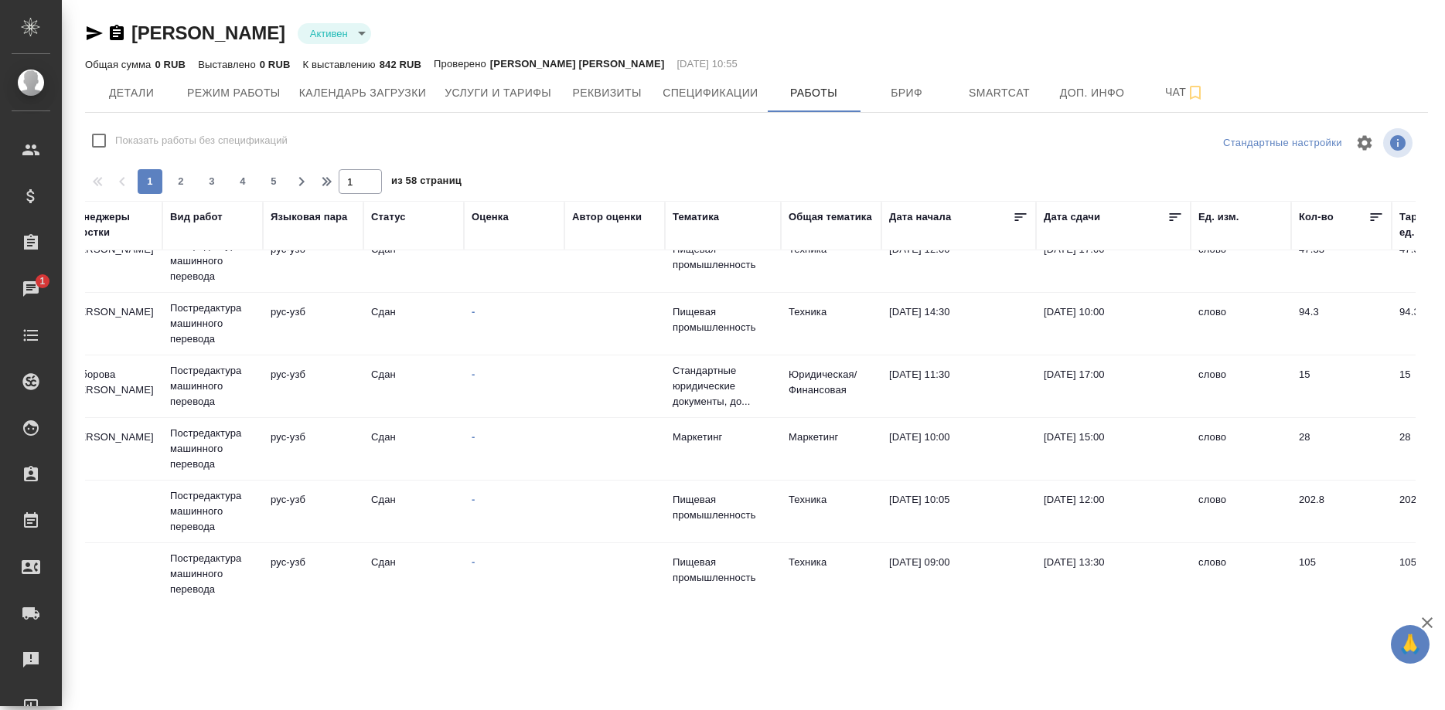
scroll to position [1190, 383]
click at [175, 182] on span "2" at bounding box center [181, 181] width 25 height 15
type input "2"
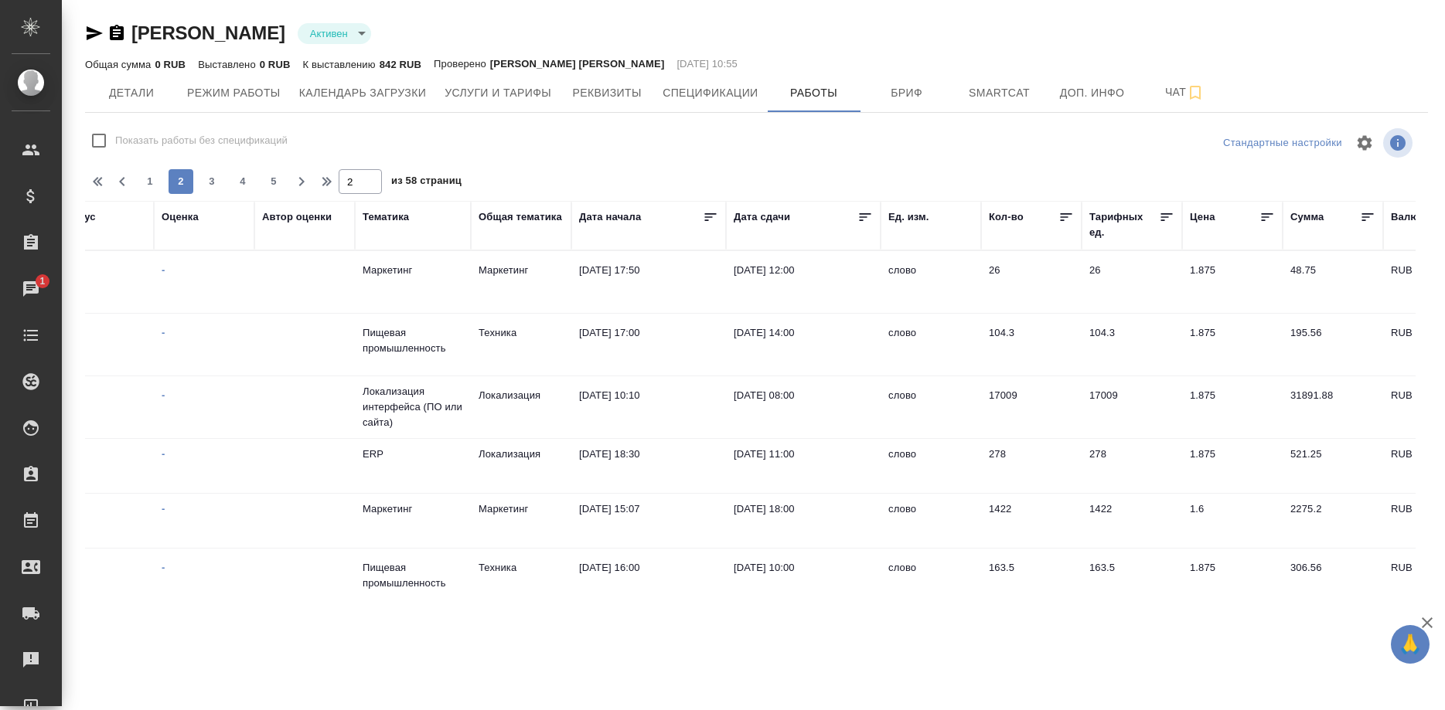
scroll to position [0, 711]
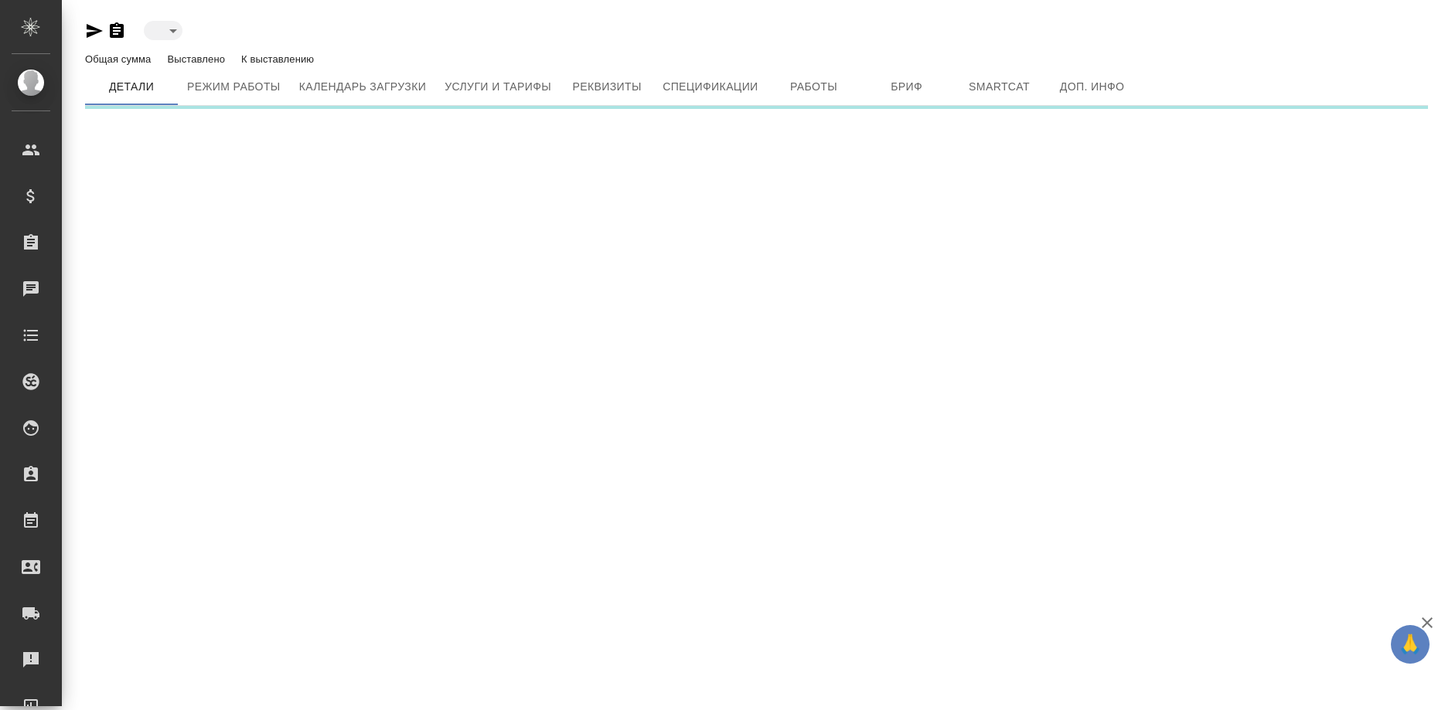
type input "reserved"
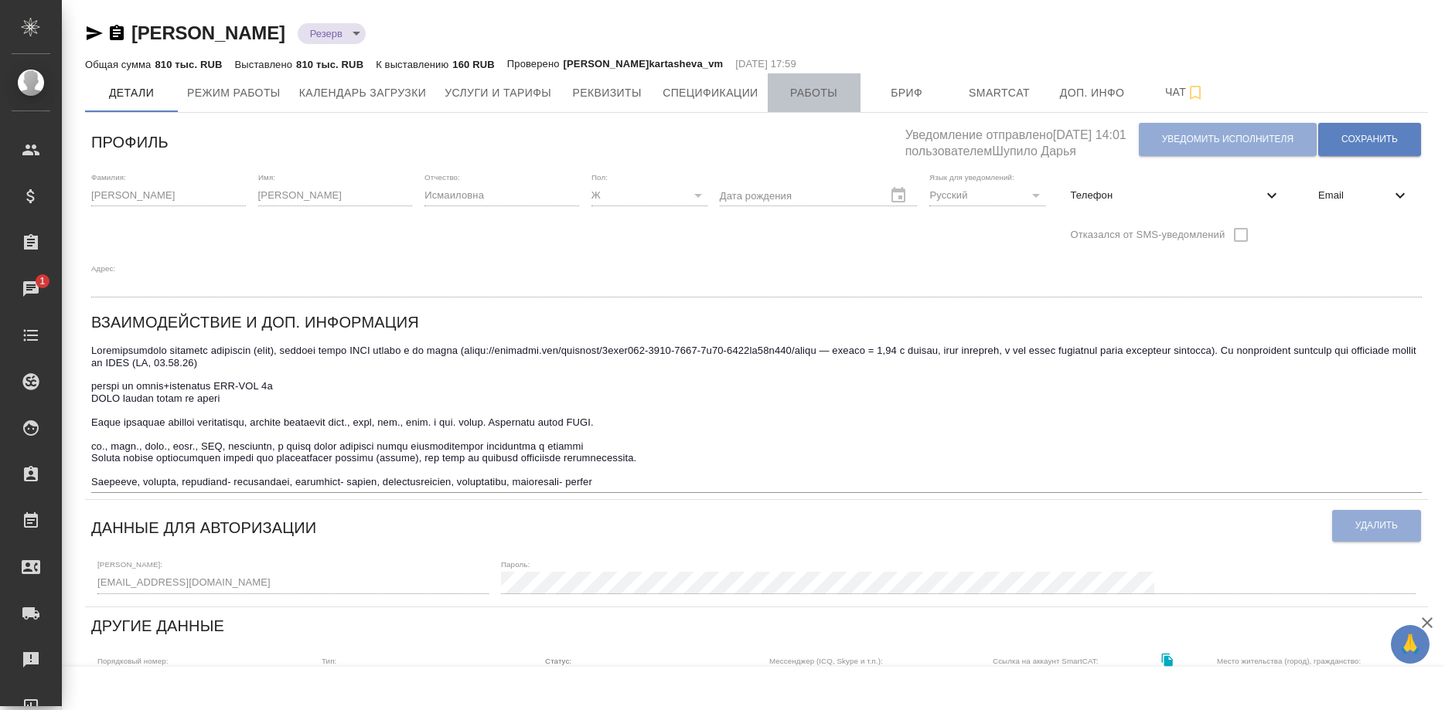
click at [815, 100] on span "Работы" at bounding box center [814, 92] width 74 height 19
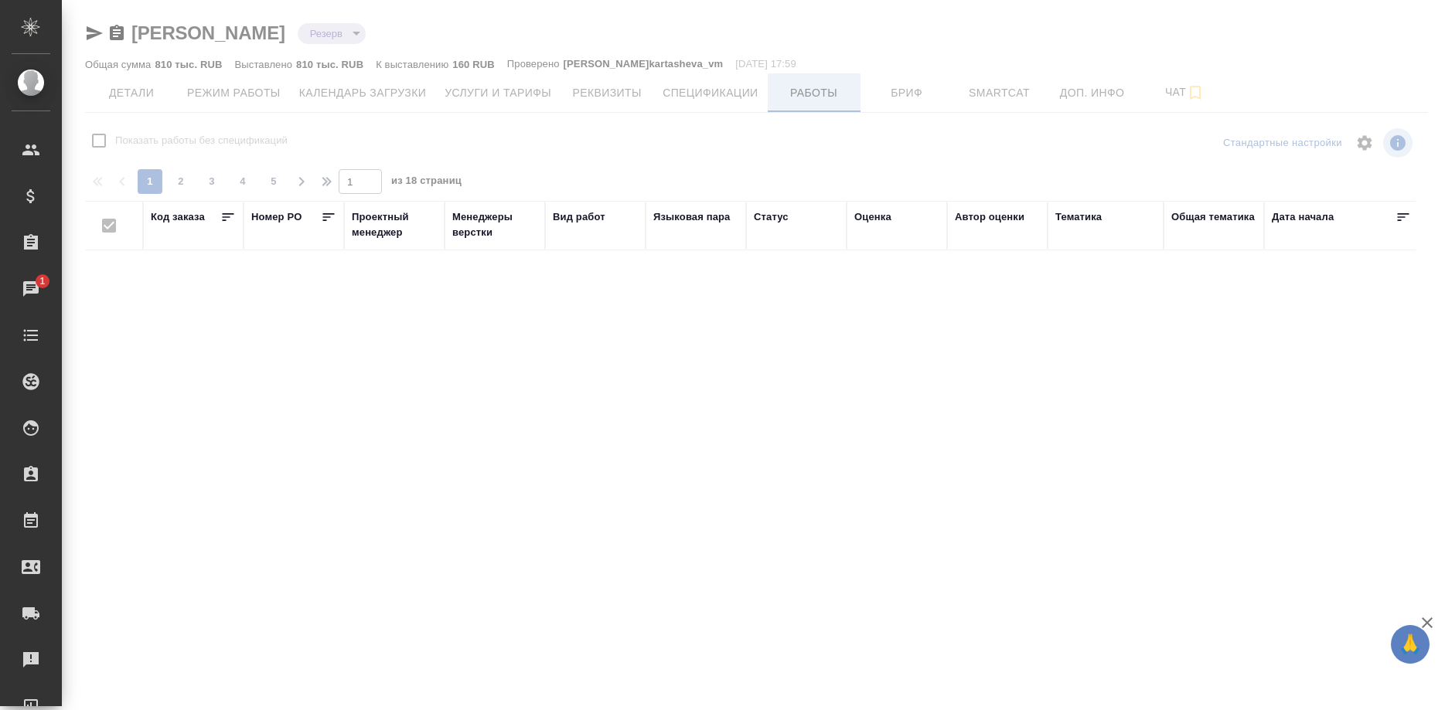
checkbox input "false"
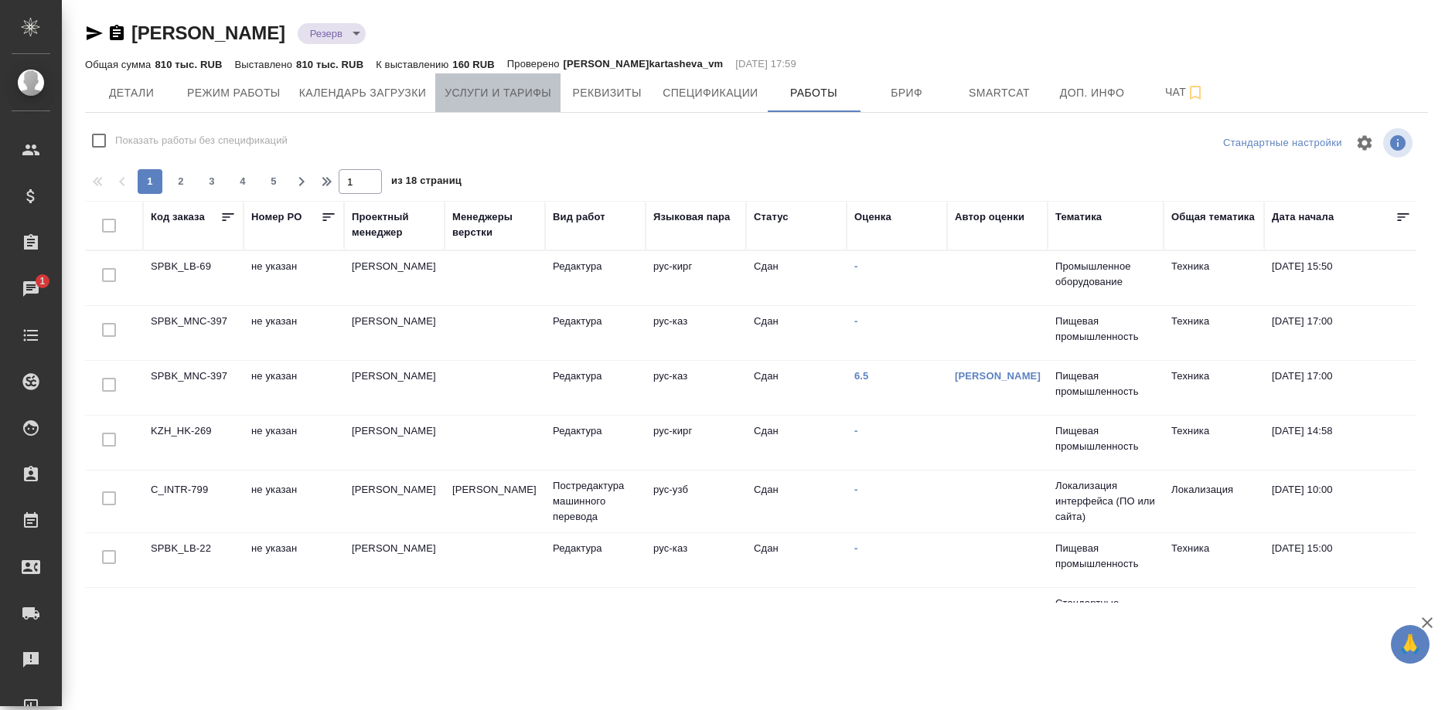
click at [499, 106] on button "Услуги и тарифы" at bounding box center [497, 92] width 125 height 39
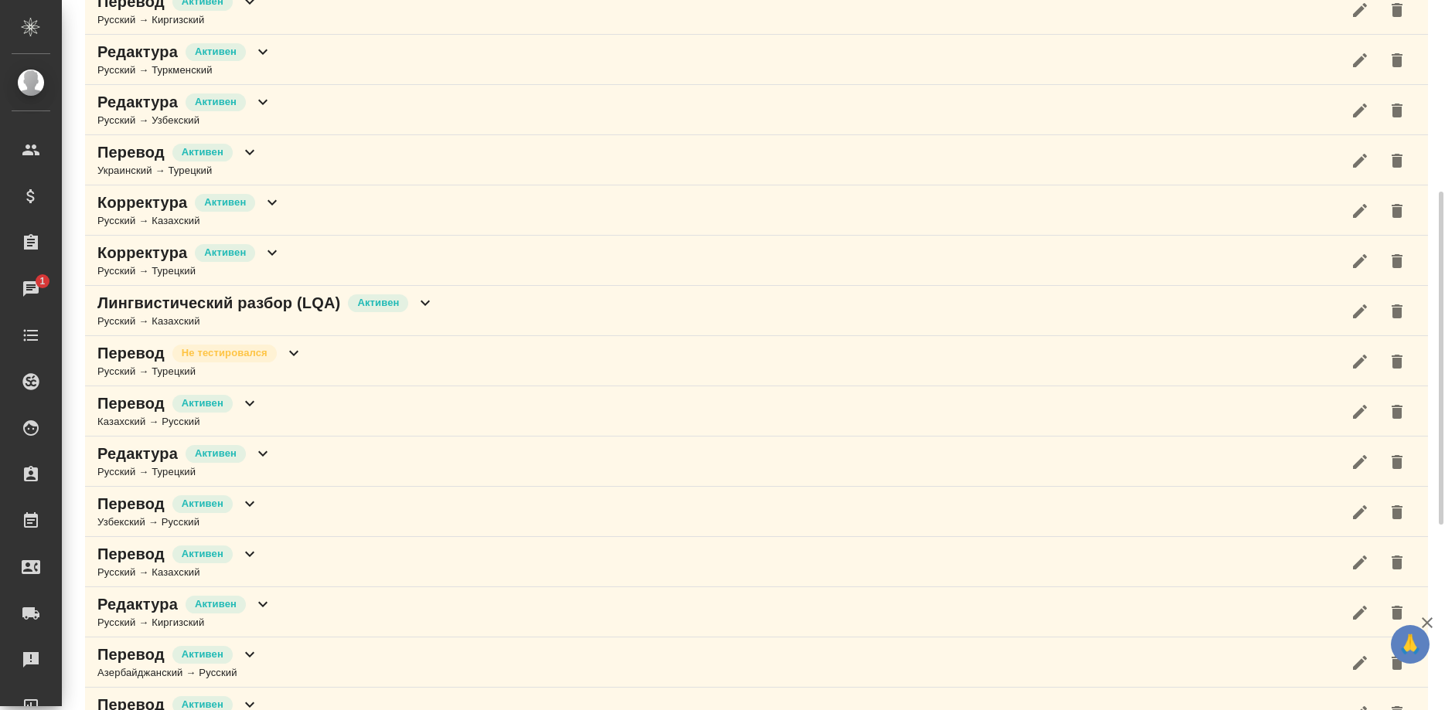
scroll to position [92, 0]
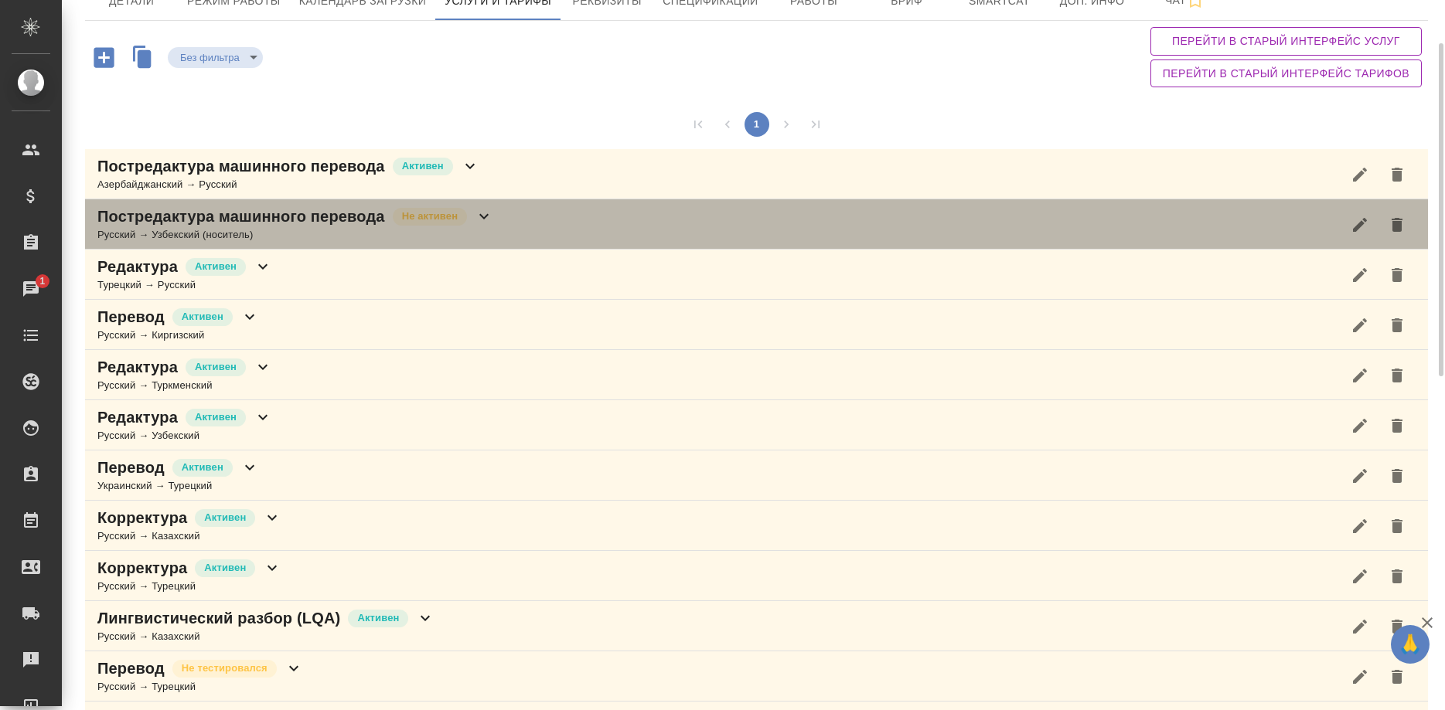
click at [285, 229] on div "Русский → Узбекский (носитель)" at bounding box center [295, 234] width 396 height 15
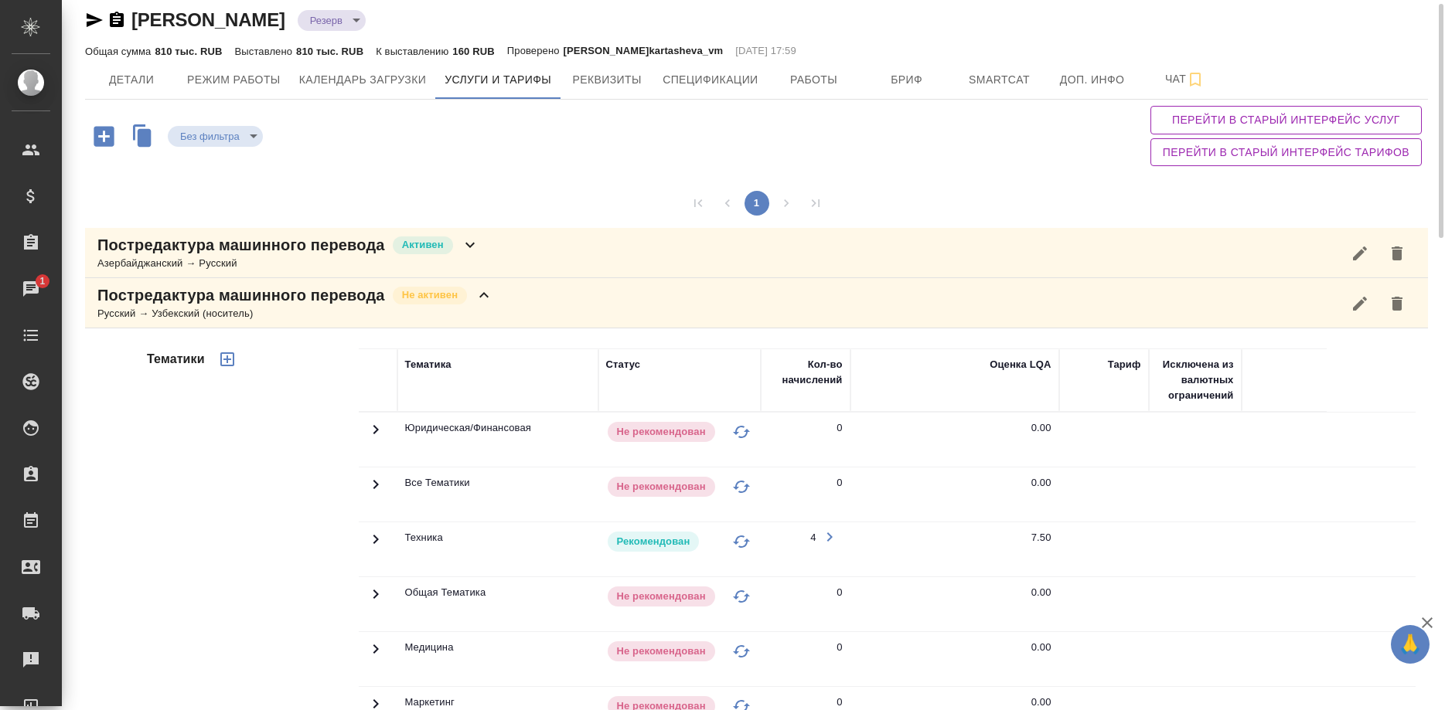
scroll to position [0, 0]
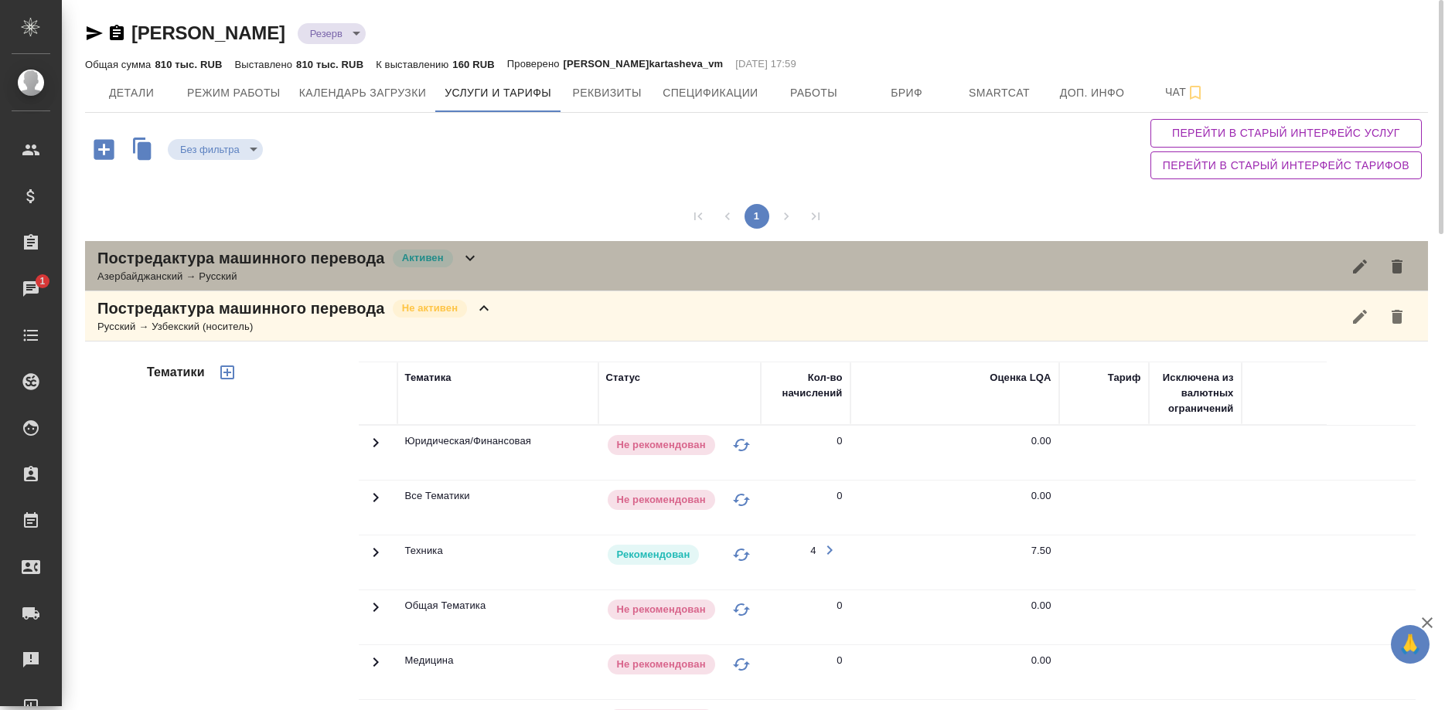
click at [325, 260] on p "Постредактура машинного перевода" at bounding box center [241, 258] width 288 height 22
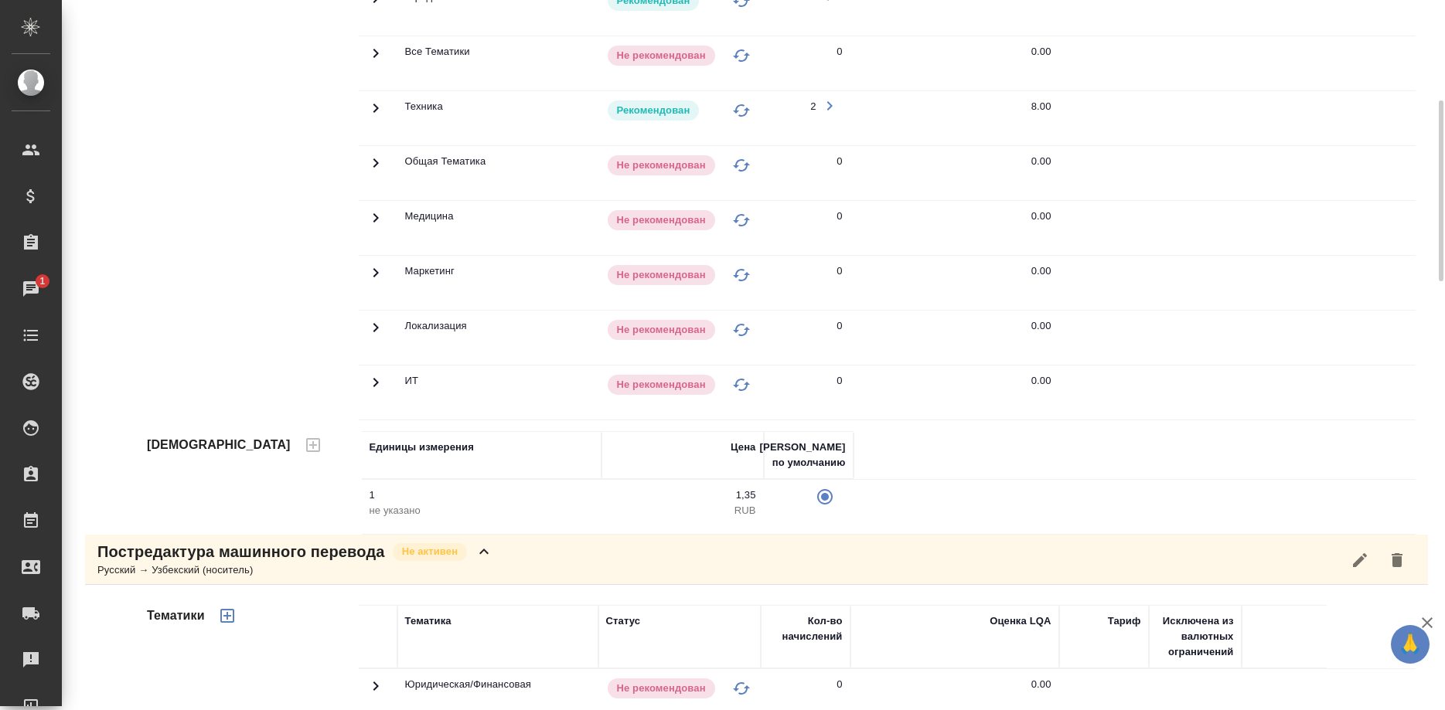
scroll to position [473, 0]
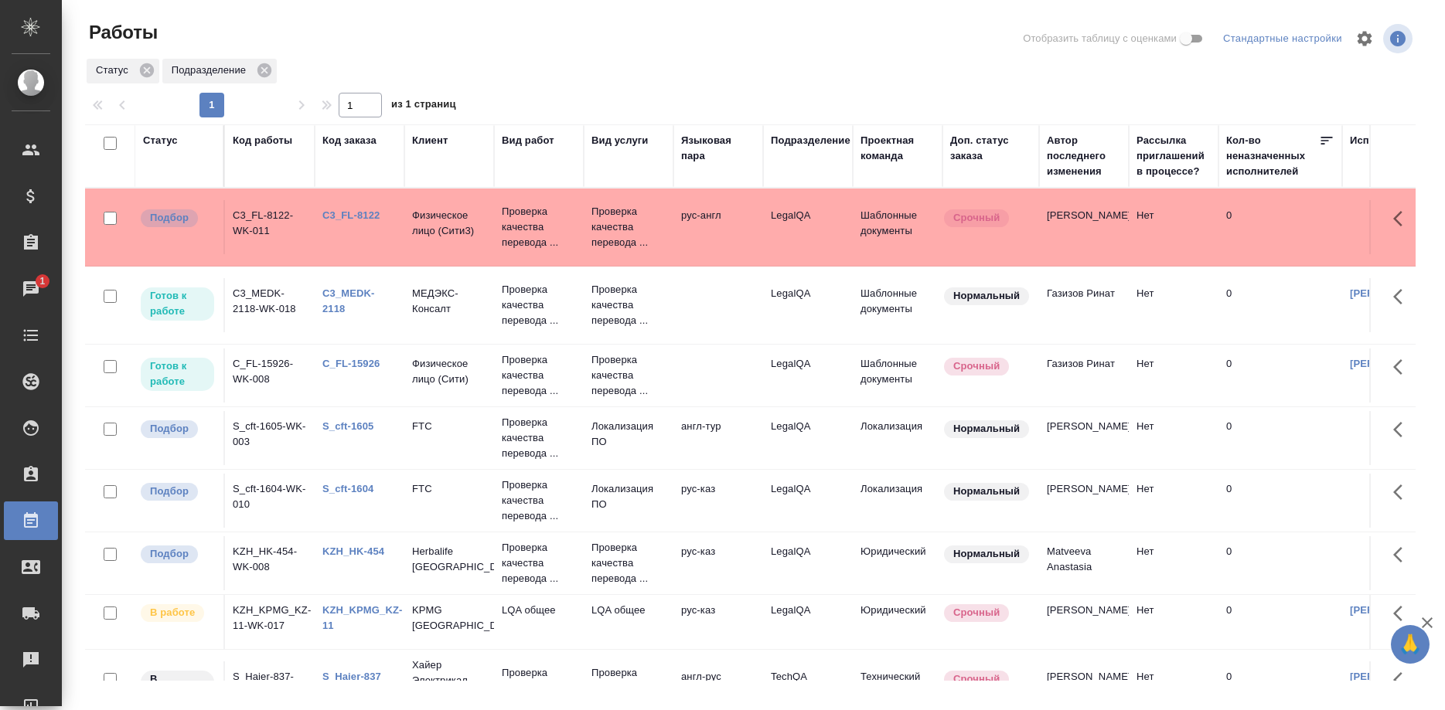
click at [353, 488] on link "S_cft-1604" at bounding box center [347, 489] width 51 height 12
click at [353, 423] on link "S_cft-1605" at bounding box center [347, 426] width 51 height 12
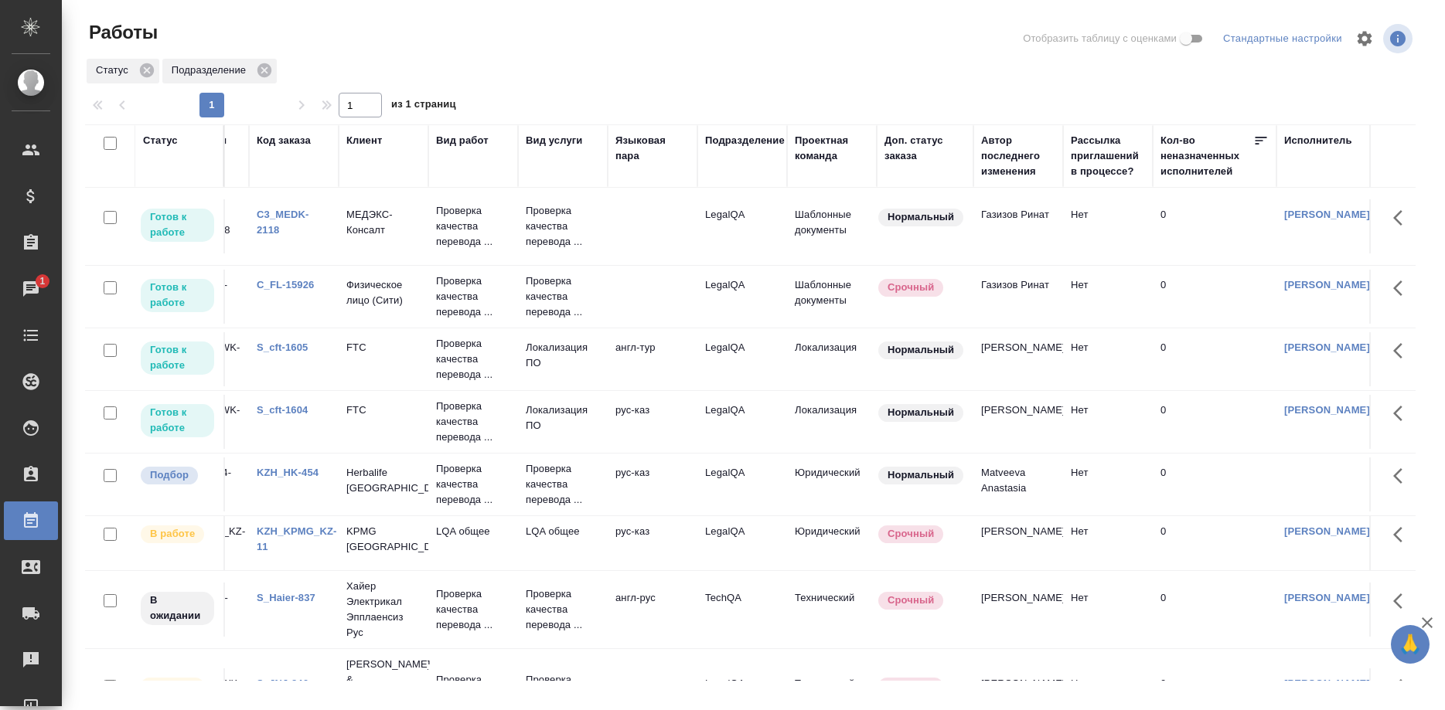
scroll to position [79, 62]
click at [302, 472] on link "KZH_HK-454" at bounding box center [291, 473] width 62 height 12
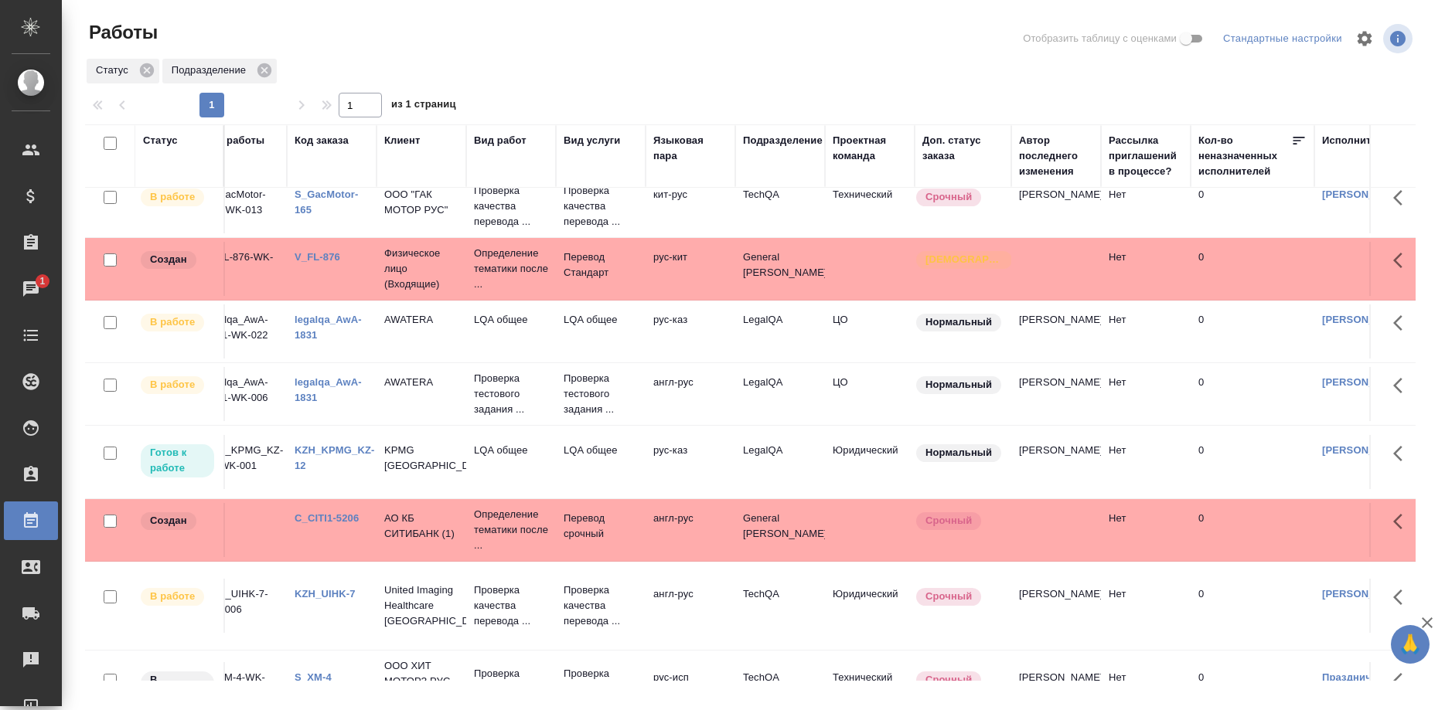
scroll to position [710, 28]
click at [336, 444] on link "KZH_KPMG_KZ-12" at bounding box center [334, 457] width 80 height 27
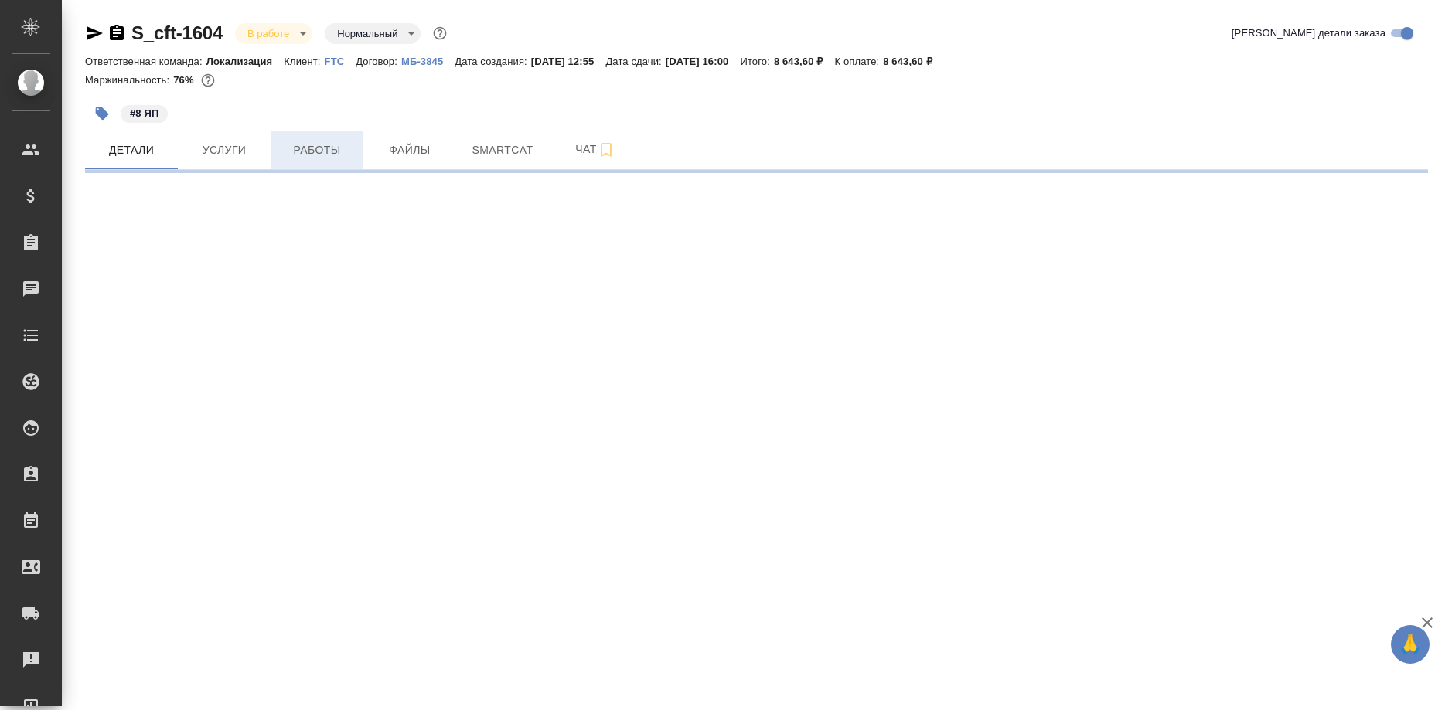
click at [336, 156] on span "Работы" at bounding box center [317, 150] width 74 height 19
select select "RU"
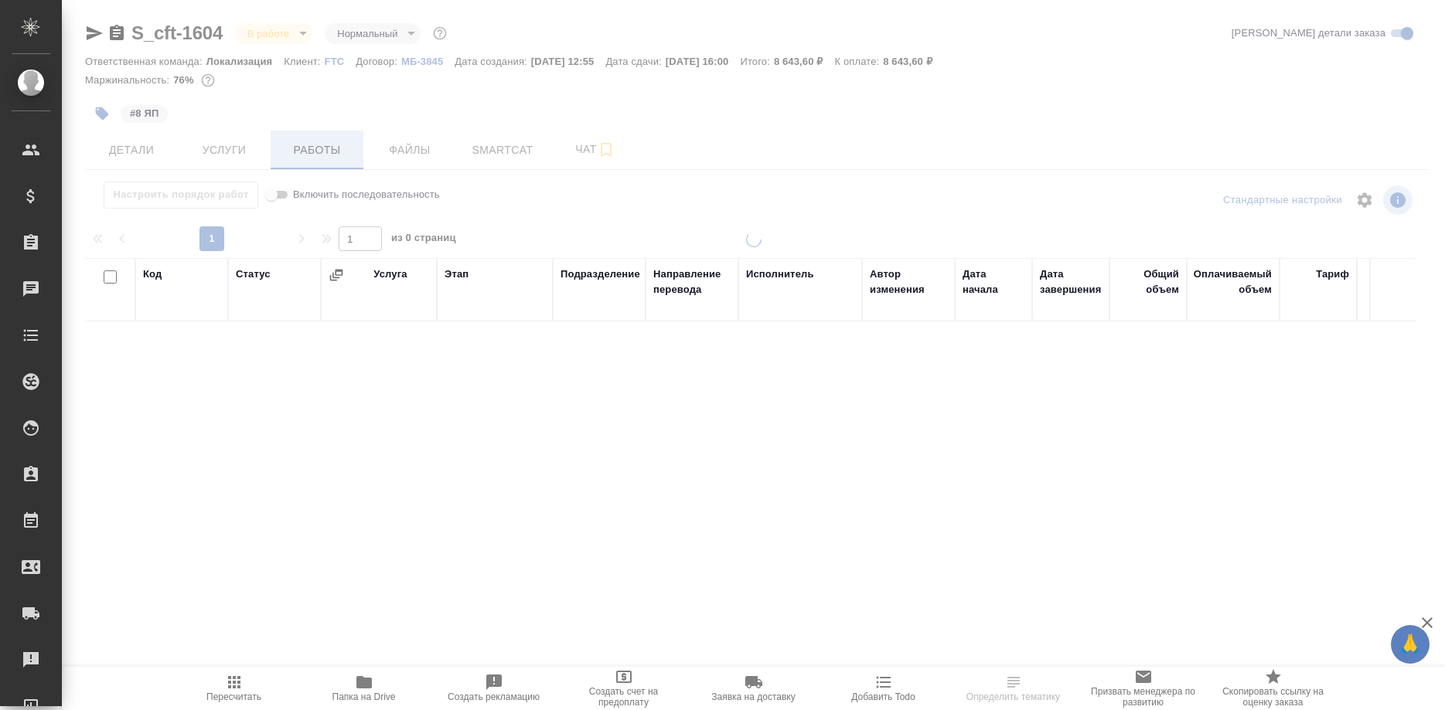
click at [336, 156] on div at bounding box center [753, 322] width 1383 height 645
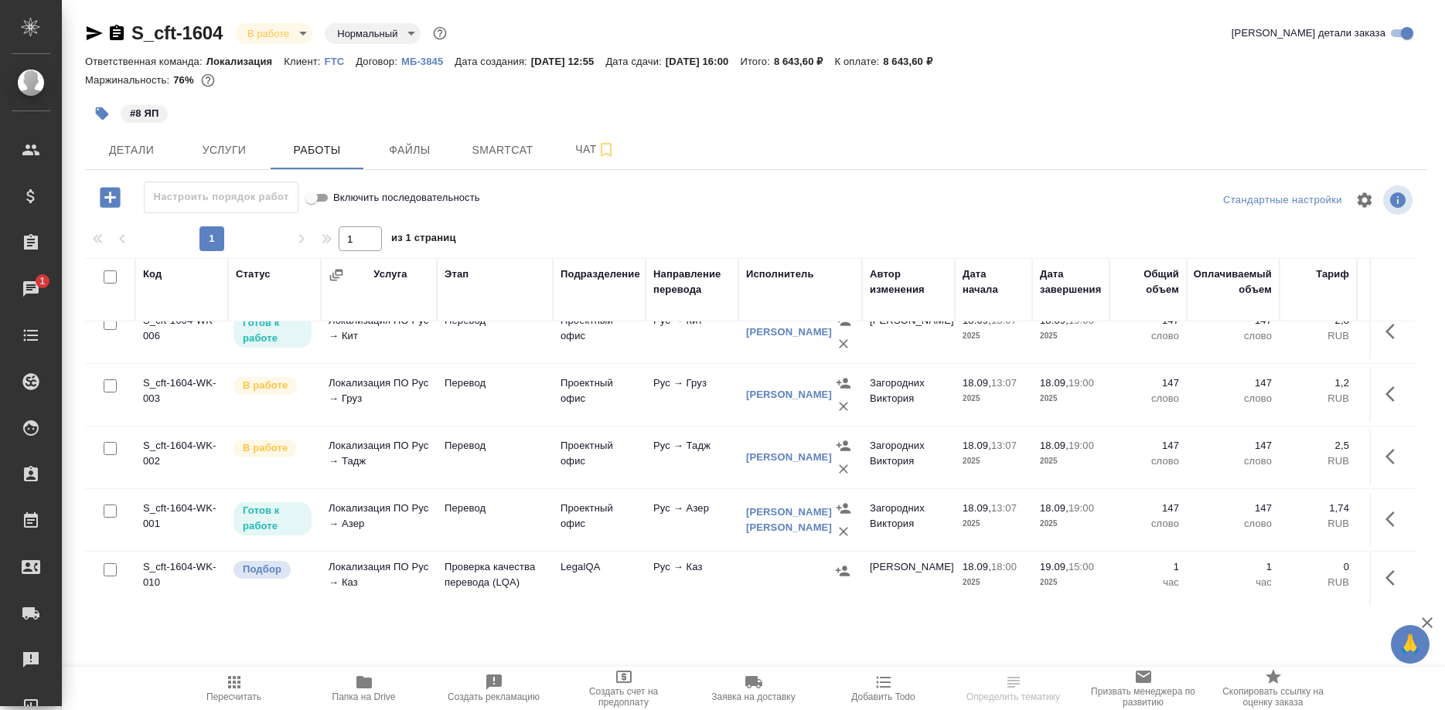
scroll to position [272, 0]
click at [1380, 577] on button "button" at bounding box center [1394, 577] width 37 height 37
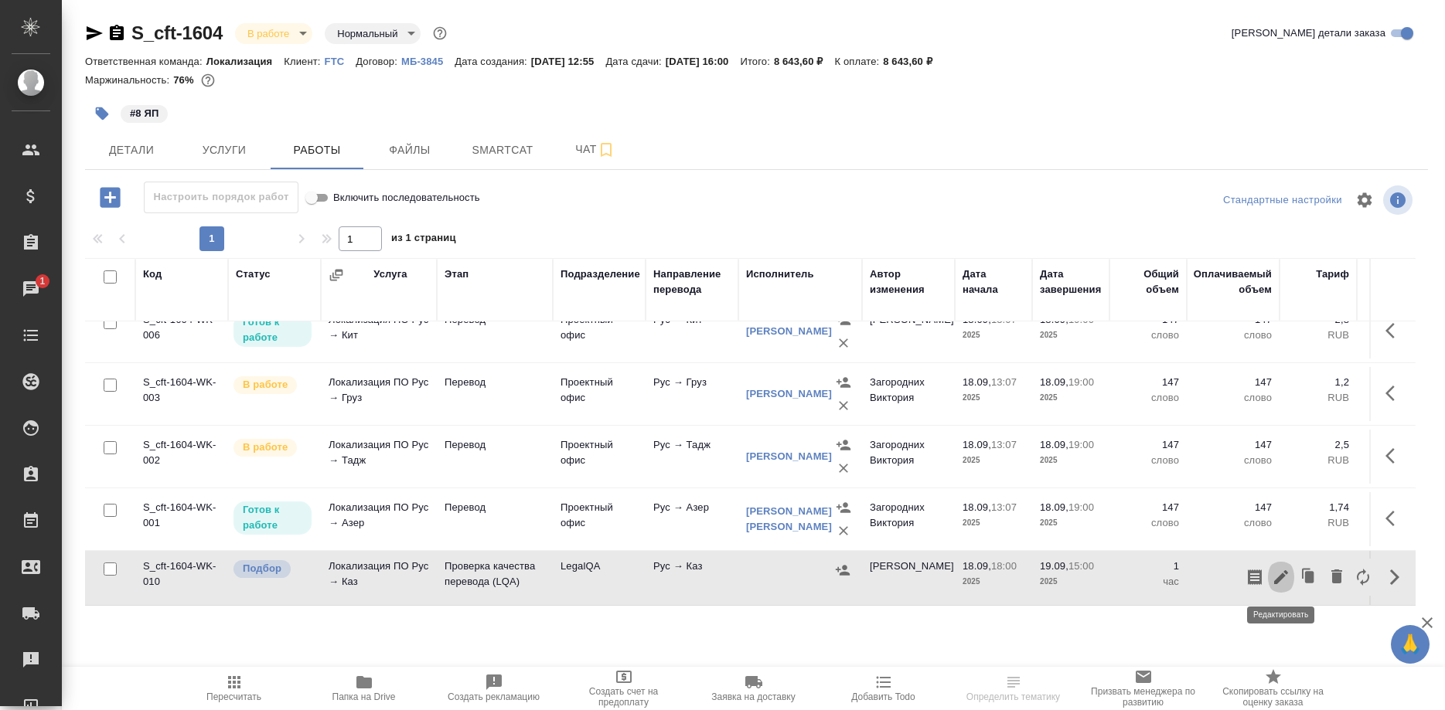
click at [1273, 580] on icon "button" at bounding box center [1280, 577] width 19 height 19
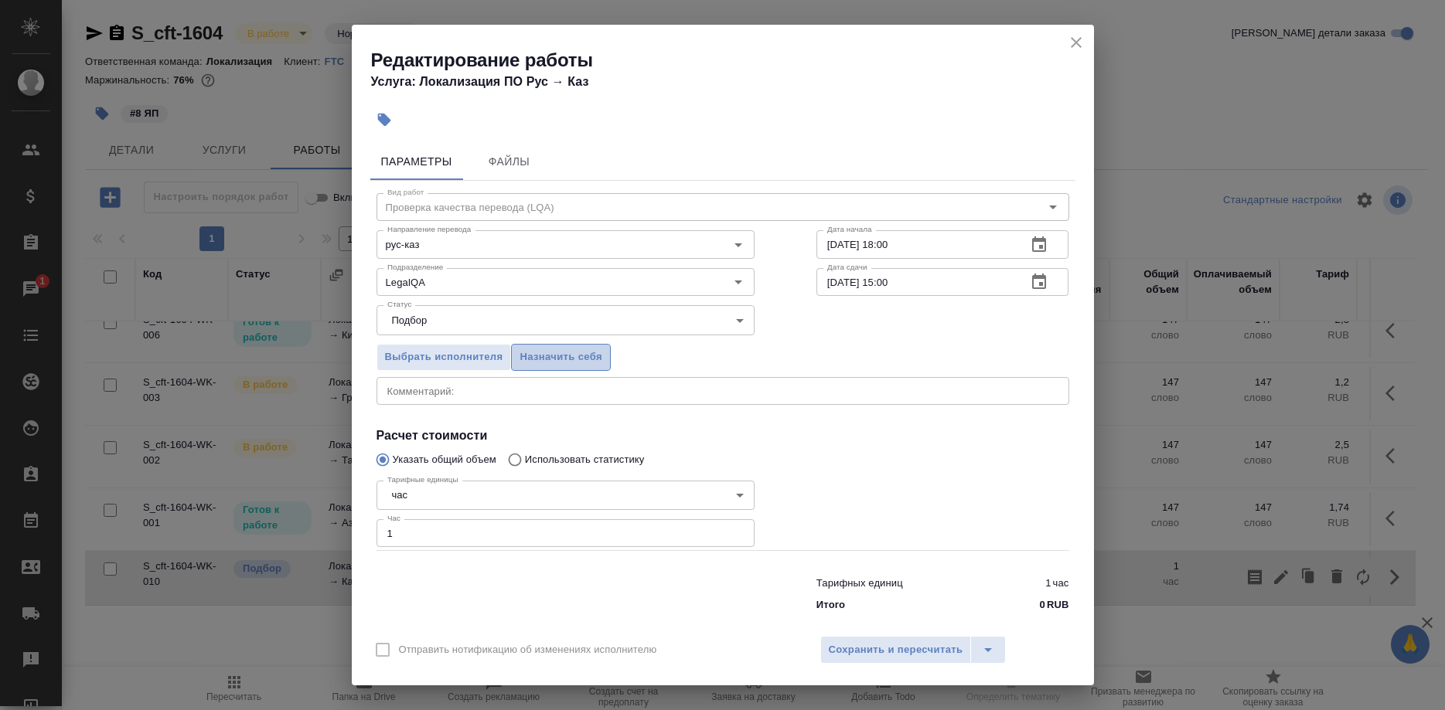
click at [579, 366] on span "Назначить себя" at bounding box center [560, 358] width 82 height 18
click at [880, 636] on button "Сохранить и пересчитать" at bounding box center [895, 650] width 151 height 28
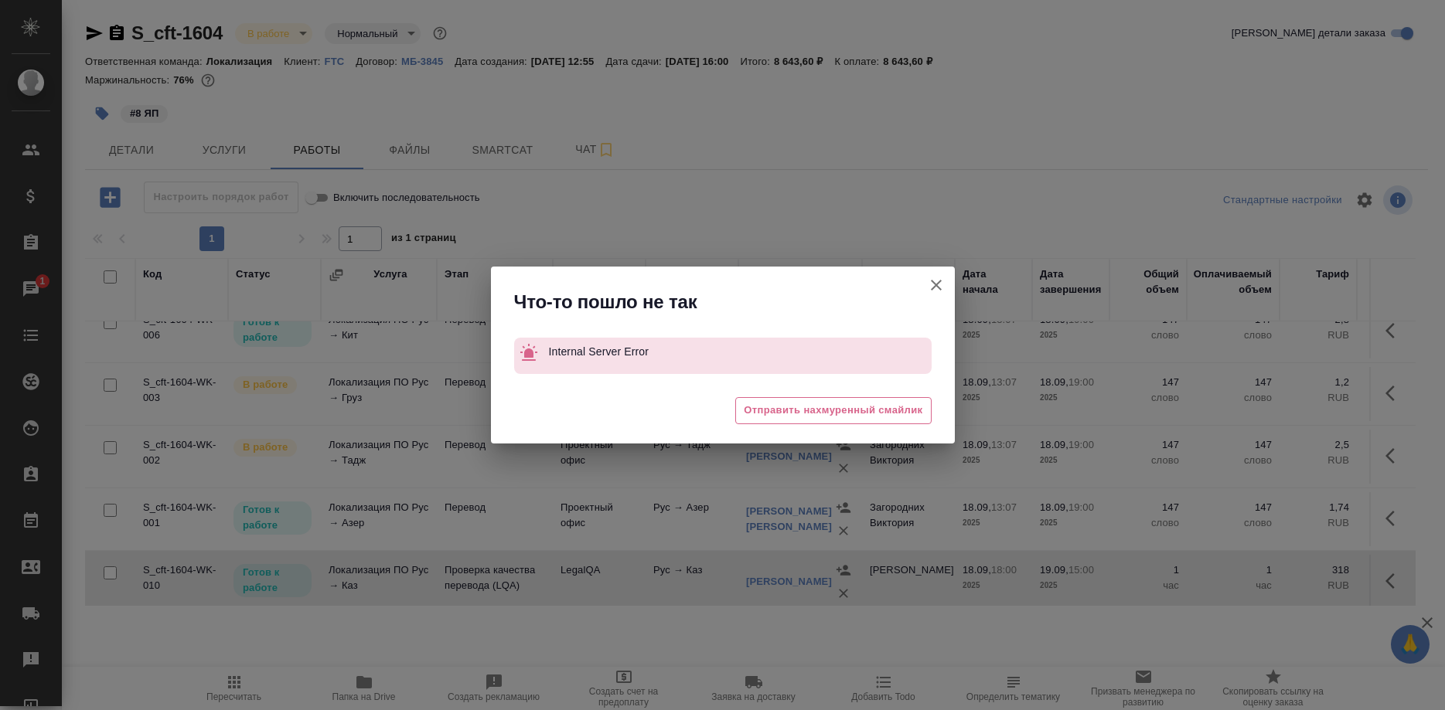
click at [921, 281] on button "Группировать работы по услугам" at bounding box center [935, 285] width 37 height 37
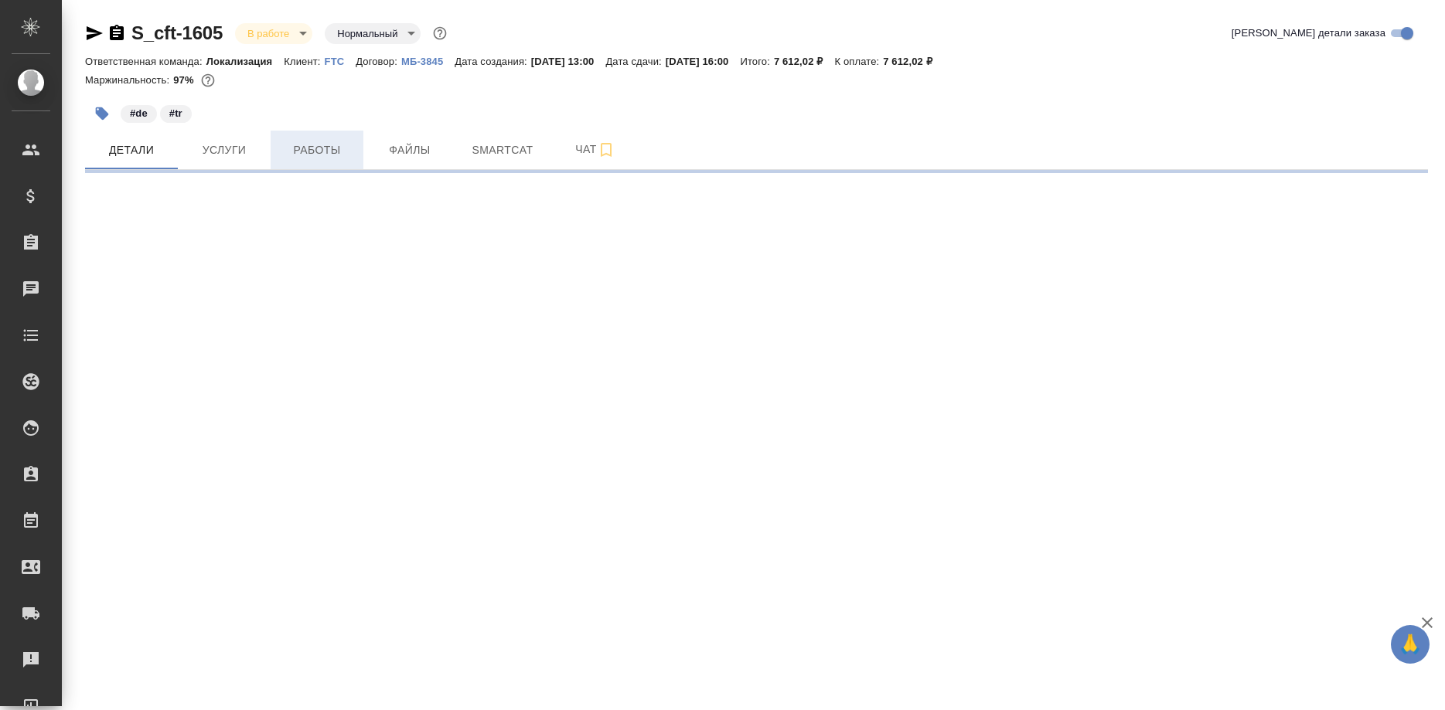
click at [304, 142] on span "Работы" at bounding box center [317, 150] width 74 height 19
select select "RU"
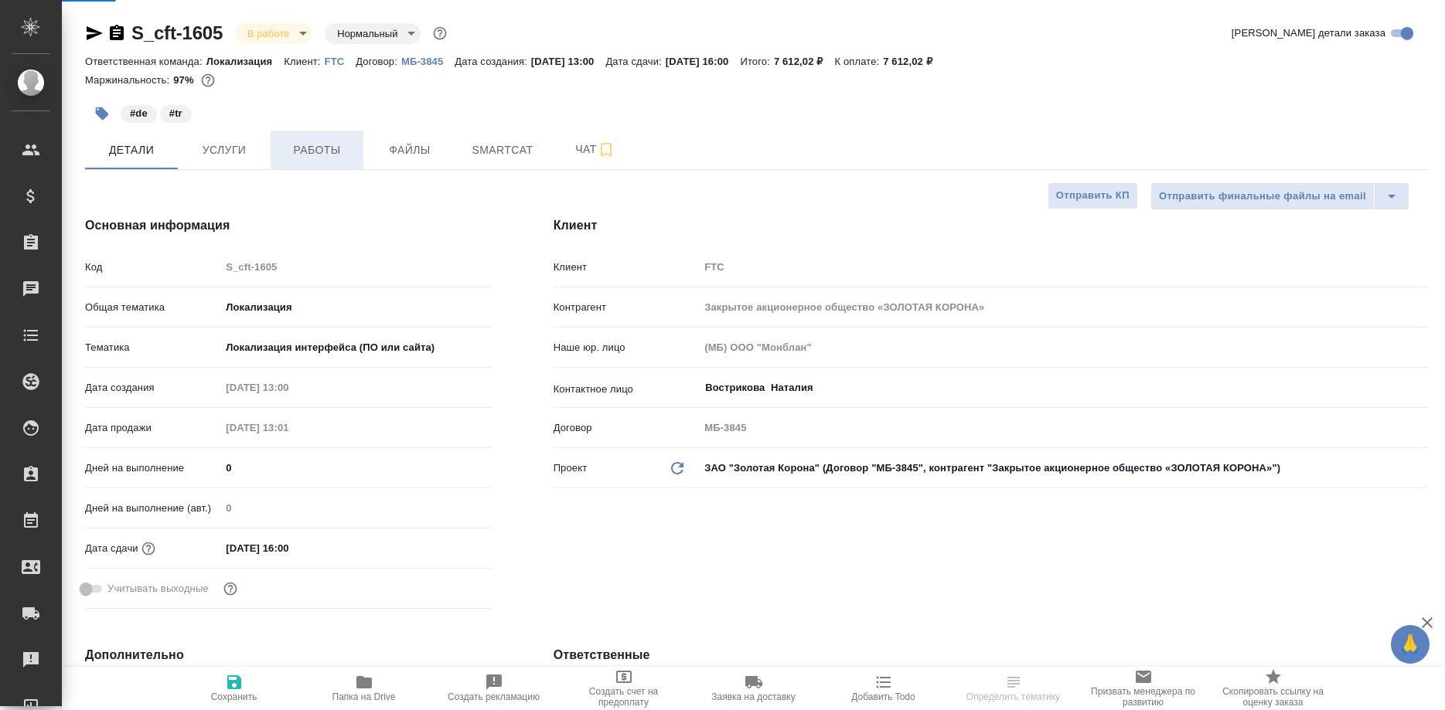
type textarea "x"
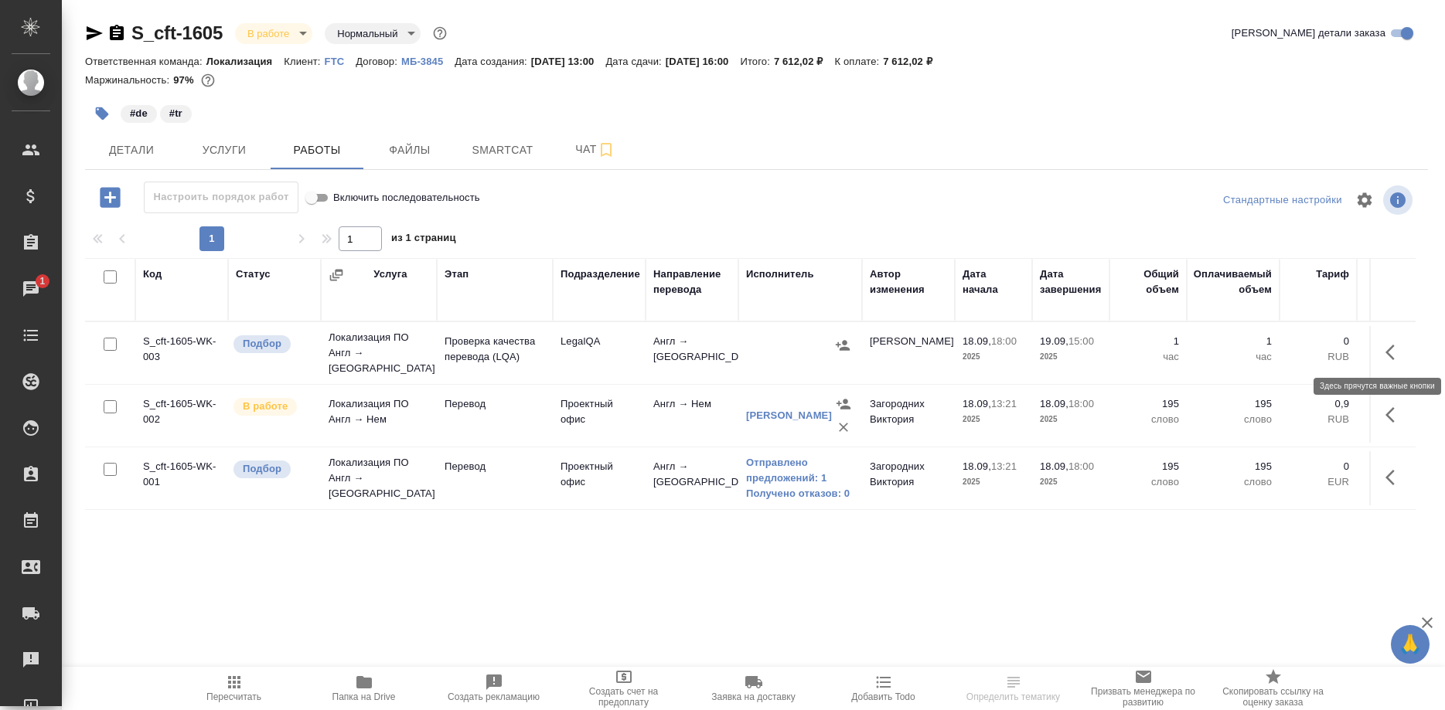
click at [1388, 343] on icon "button" at bounding box center [1394, 352] width 19 height 19
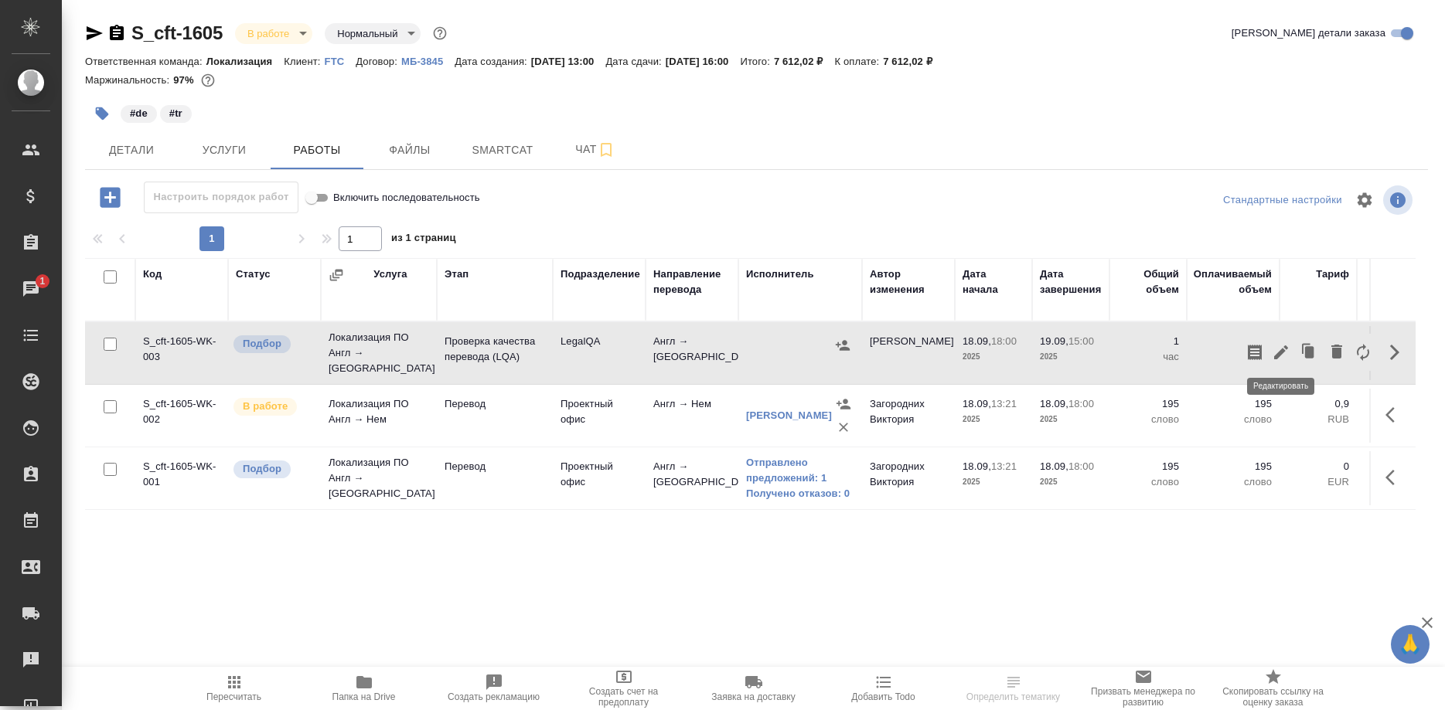
click at [1284, 358] on icon "button" at bounding box center [1280, 352] width 19 height 19
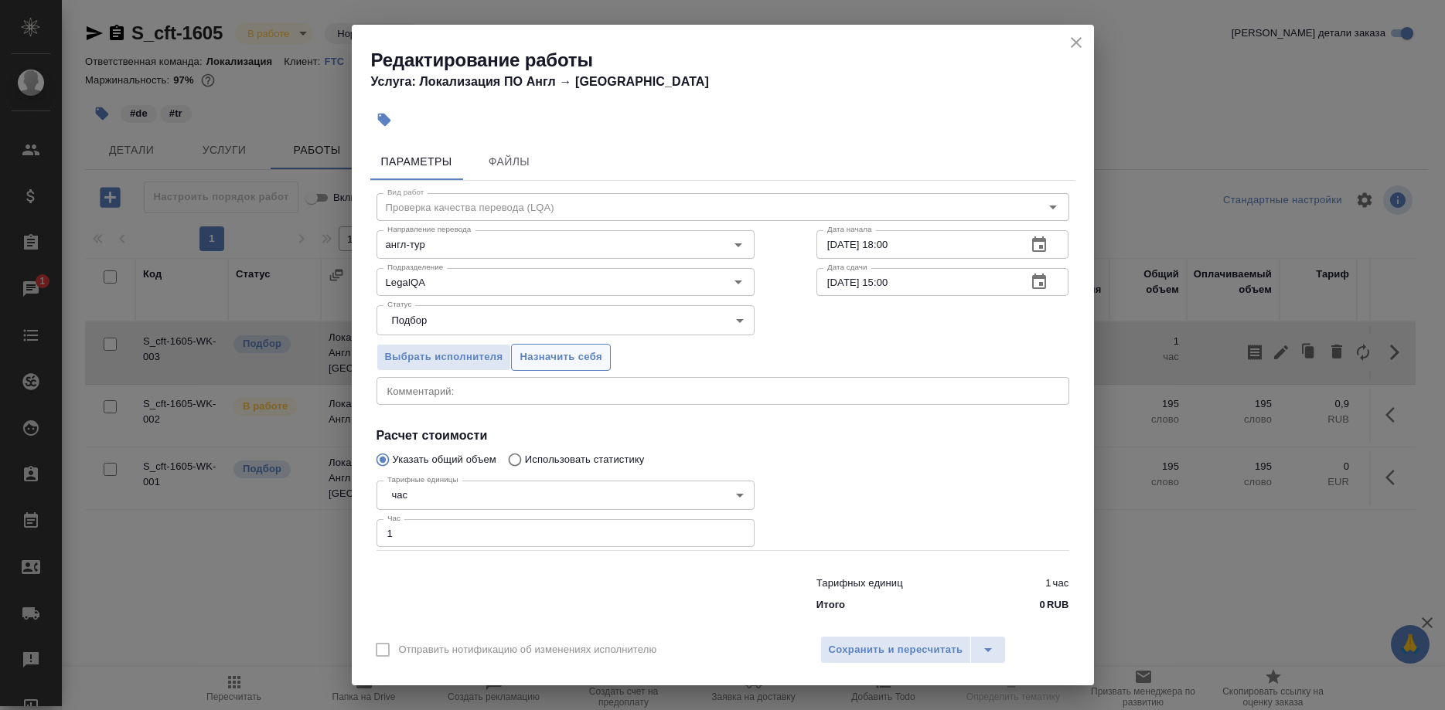
click at [580, 359] on span "Назначить себя" at bounding box center [560, 358] width 82 height 18
click at [863, 642] on span "Сохранить и пересчитать" at bounding box center [896, 651] width 134 height 18
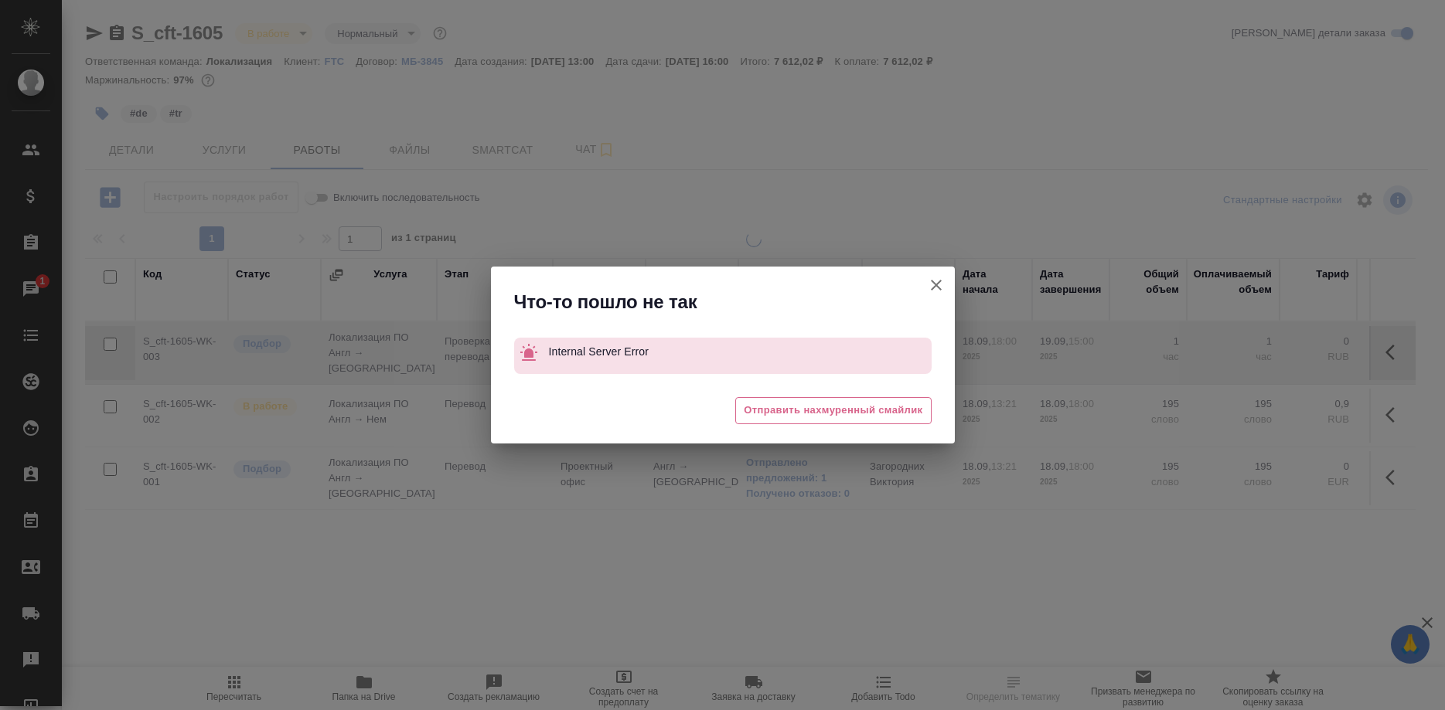
click at [932, 283] on icon "button" at bounding box center [936, 285] width 19 height 19
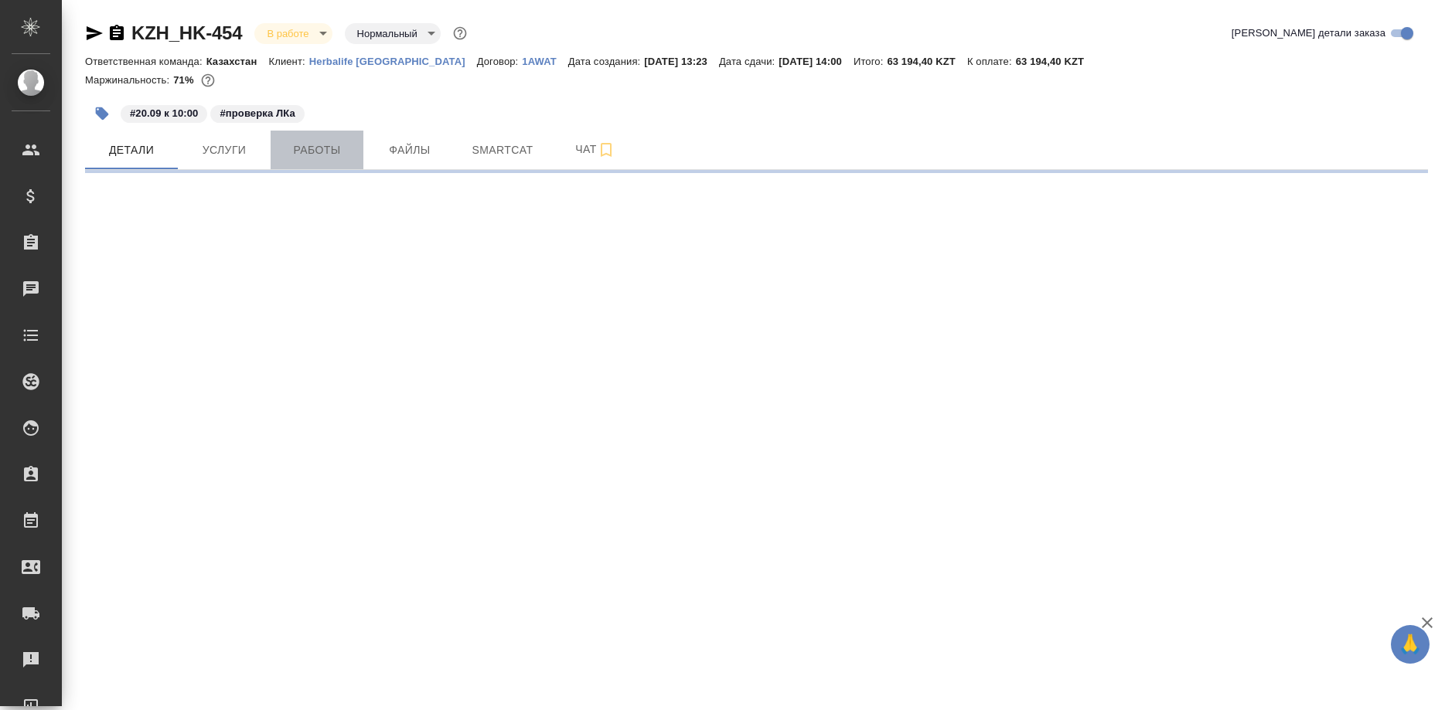
click at [310, 141] on span "Работы" at bounding box center [317, 150] width 74 height 19
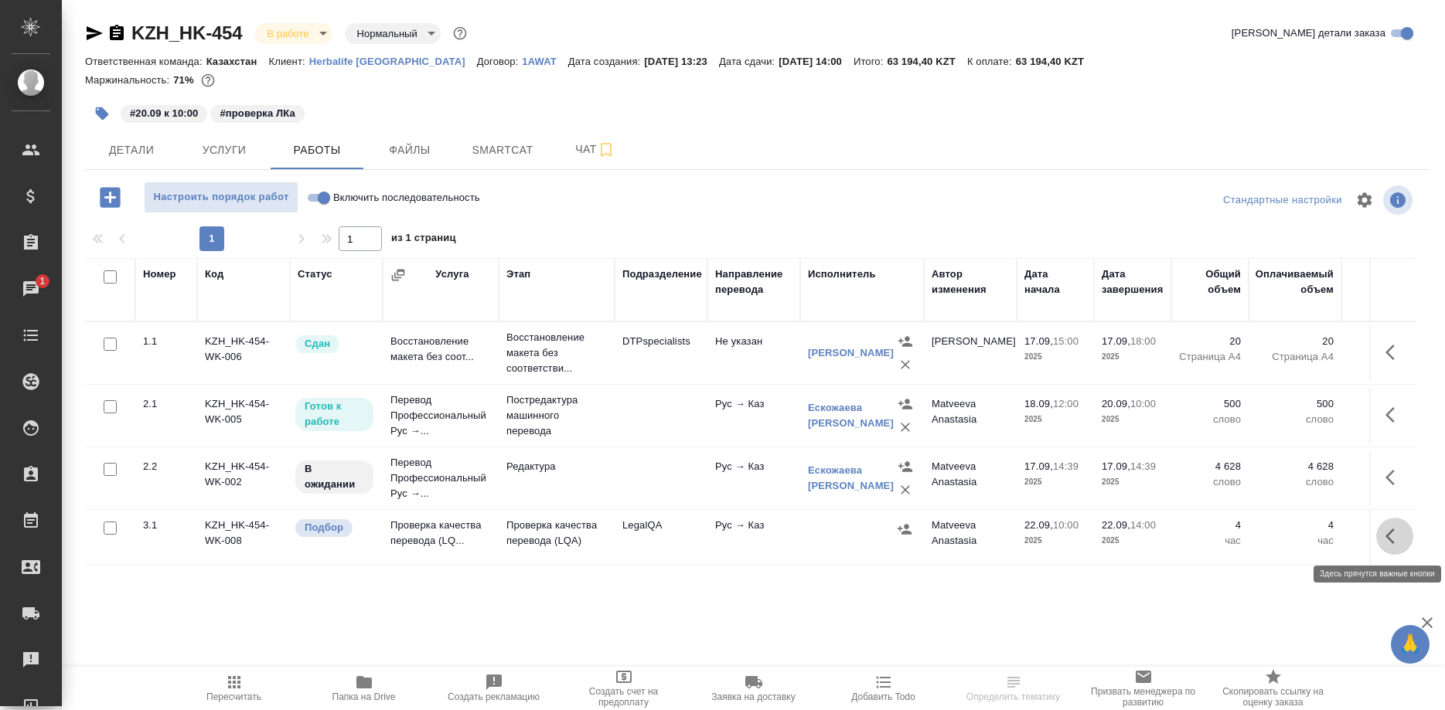
click at [1385, 535] on icon "button" at bounding box center [1394, 536] width 19 height 19
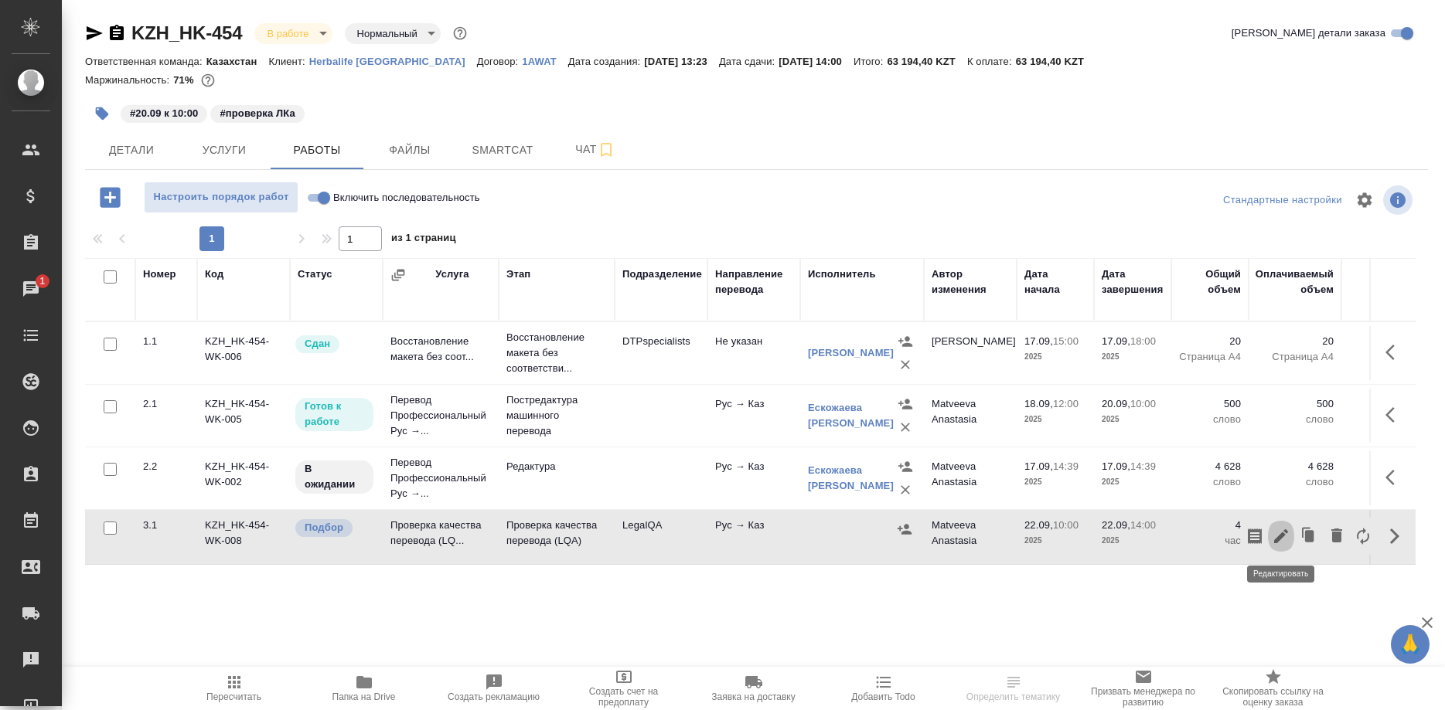
click at [1274, 531] on icon "button" at bounding box center [1280, 536] width 19 height 19
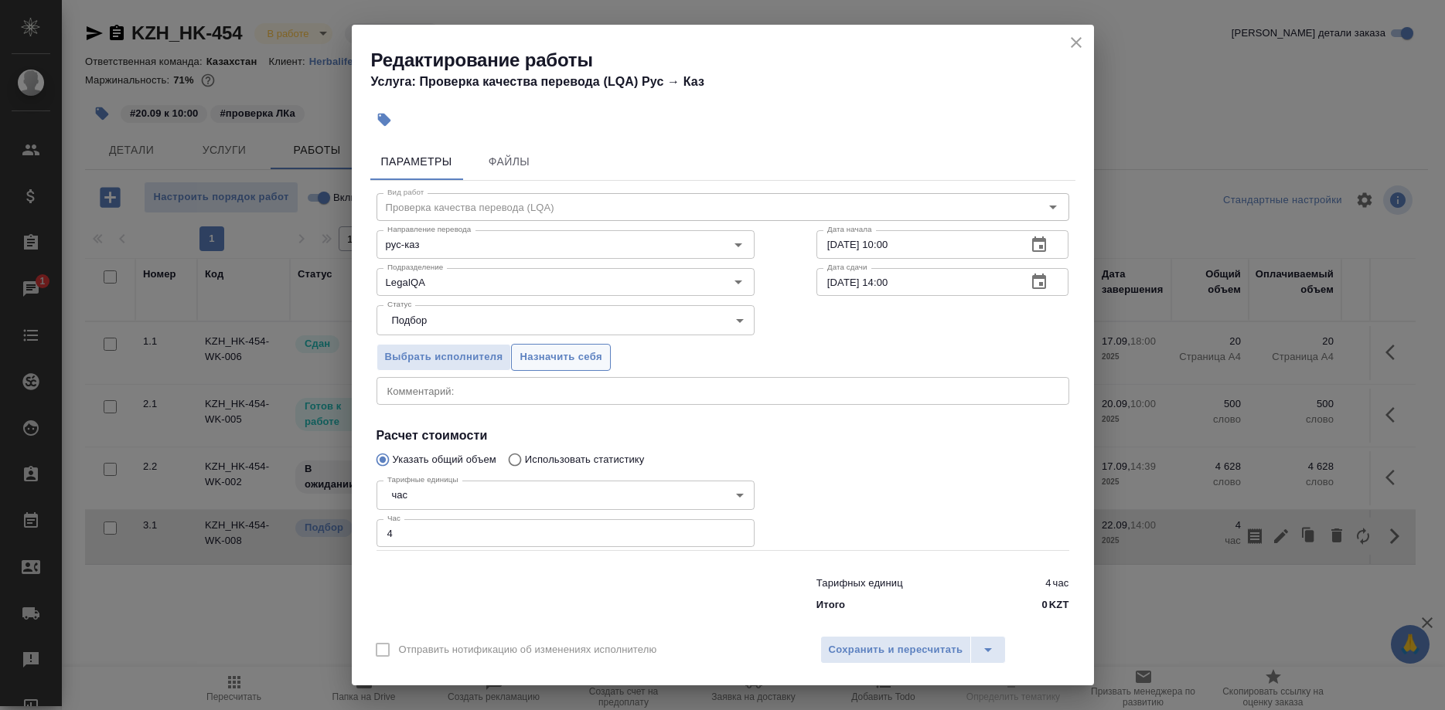
click at [561, 363] on button "Назначить себя" at bounding box center [560, 357] width 99 height 27
click at [561, 363] on span "Назначить себя" at bounding box center [560, 358] width 82 height 18
click at [877, 648] on span "Сохранить и пересчитать" at bounding box center [896, 651] width 134 height 18
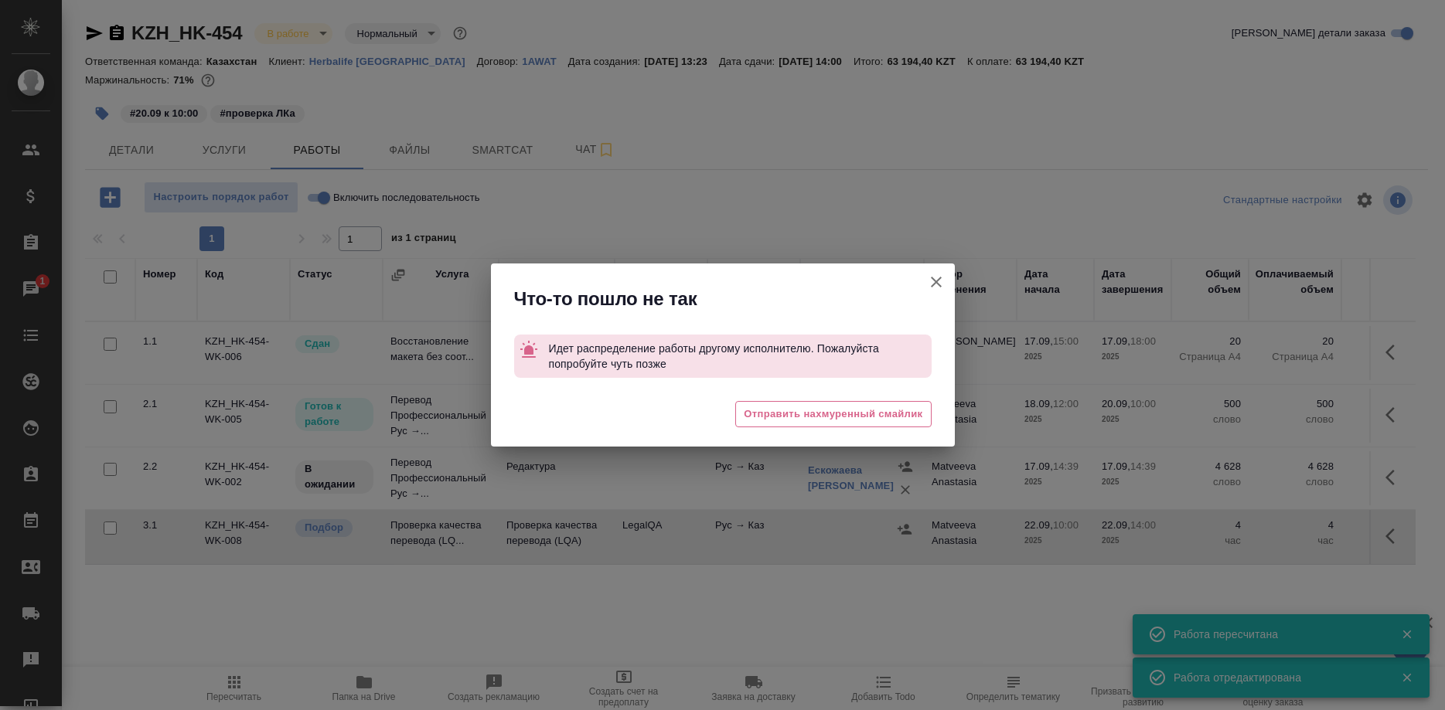
click at [926, 279] on button "Группировать работы по услугам" at bounding box center [935, 282] width 37 height 37
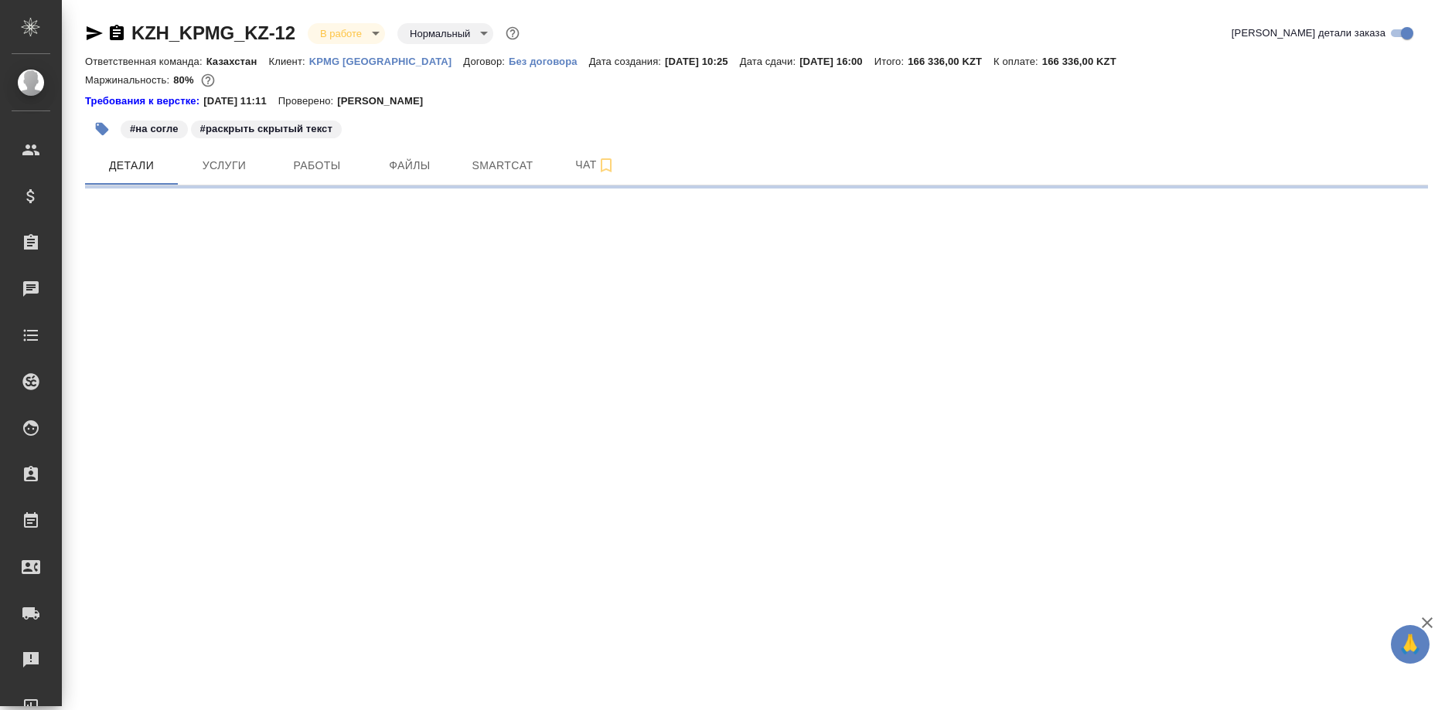
select select "RU"
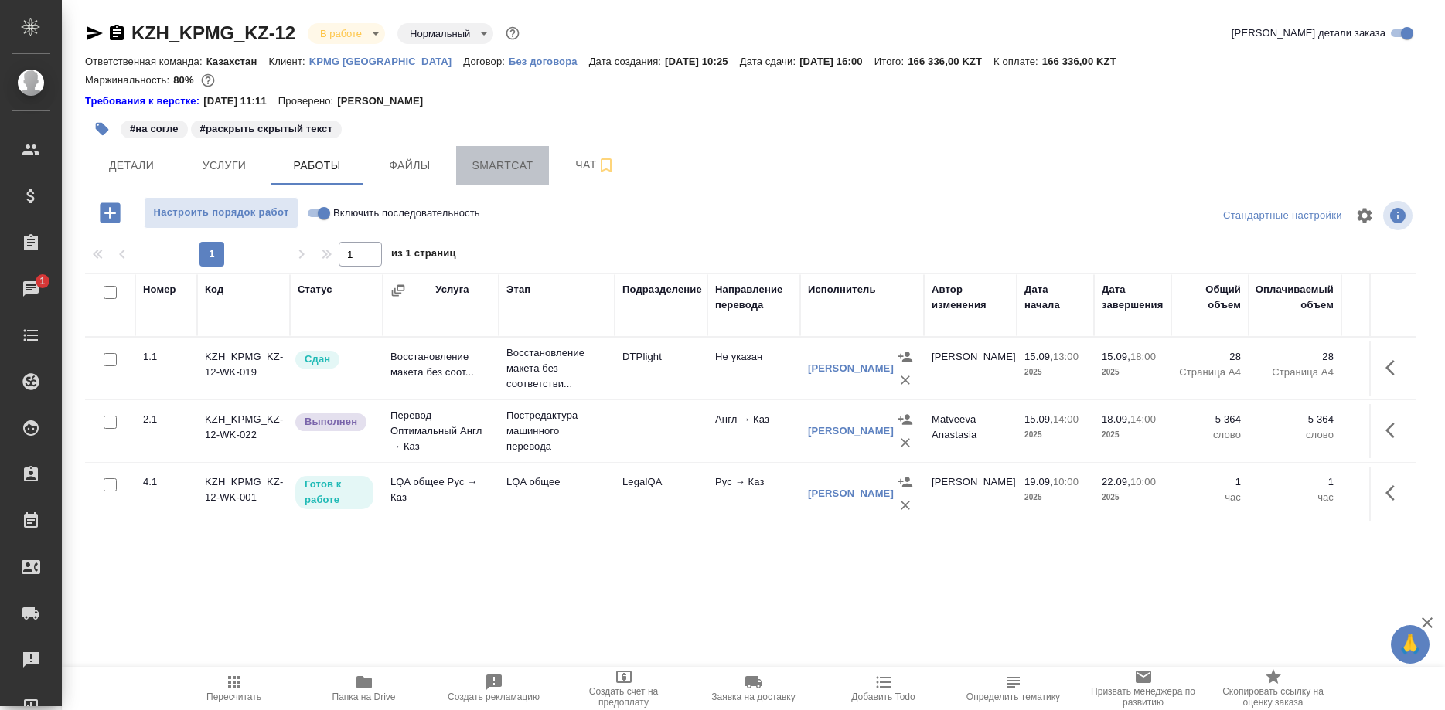
click at [512, 161] on span "Smartcat" at bounding box center [502, 165] width 74 height 19
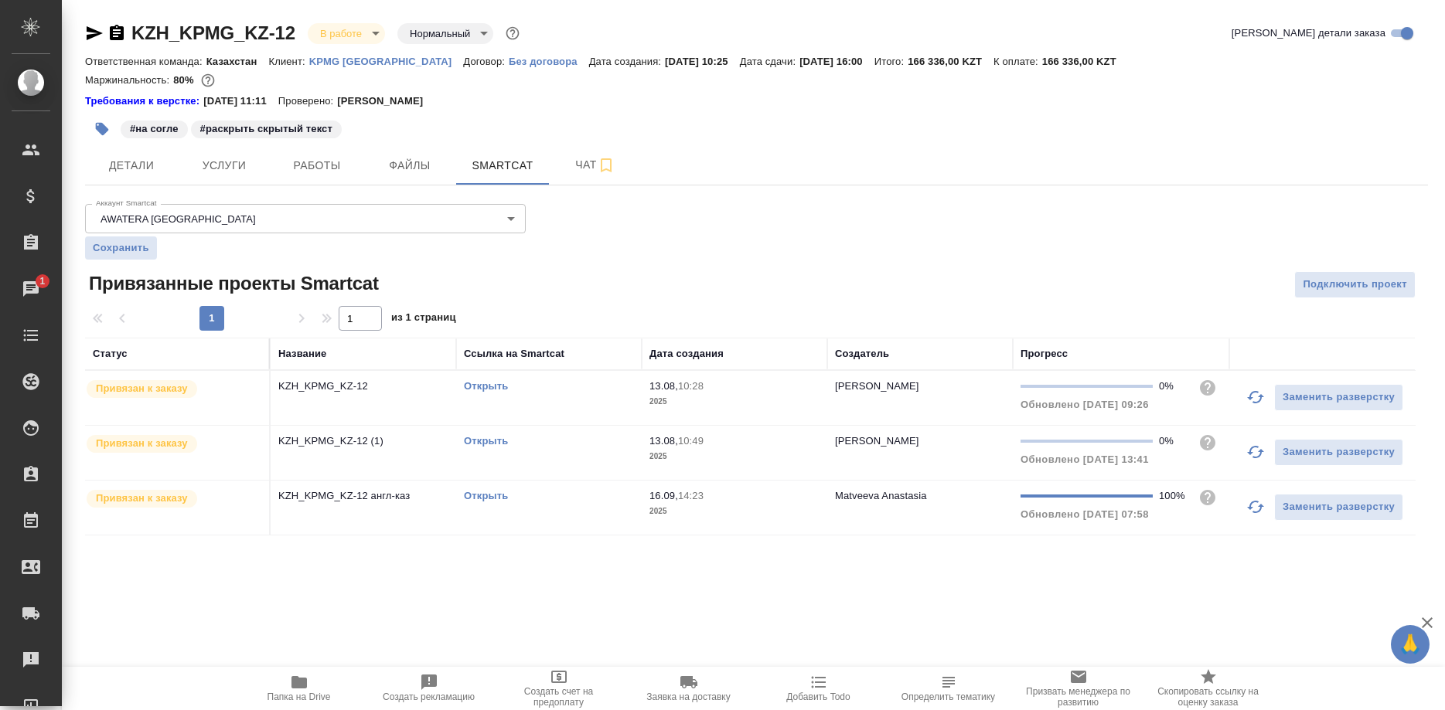
click at [477, 495] on link "Открыть" at bounding box center [486, 496] width 44 height 12
